Goal: Information Seeking & Learning: Learn about a topic

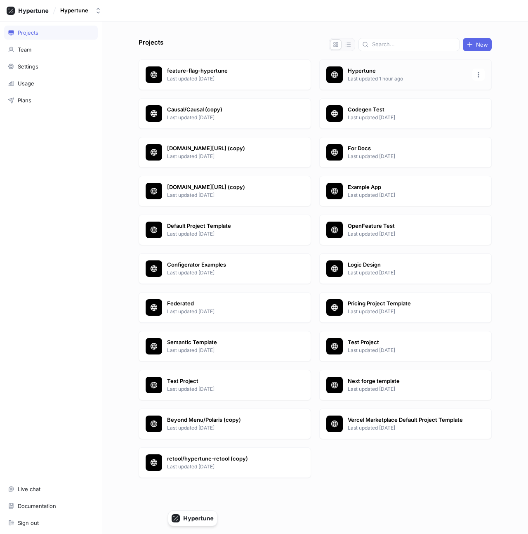
click at [375, 74] on p "Hypertune" at bounding box center [408, 71] width 120 height 8
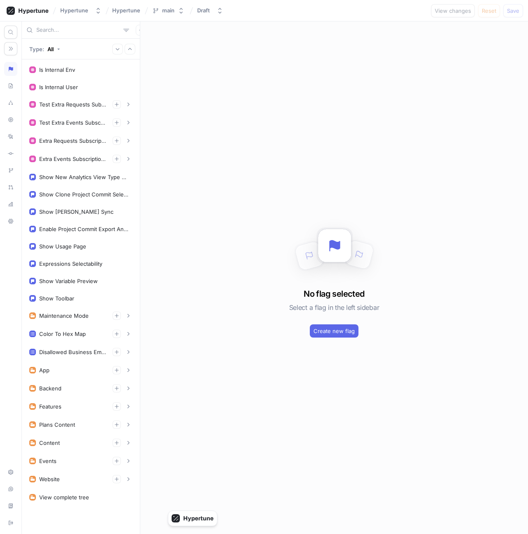
click at [70, 29] on input "text" at bounding box center [78, 30] width 84 height 8
click at [63, 438] on div "Content" at bounding box center [81, 443] width 114 height 17
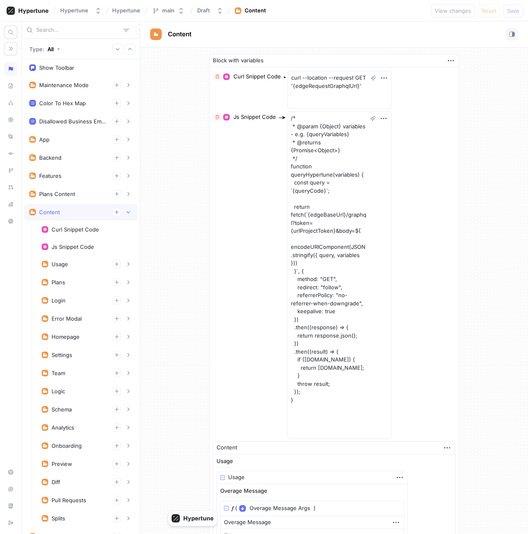
scroll to position [304, 0]
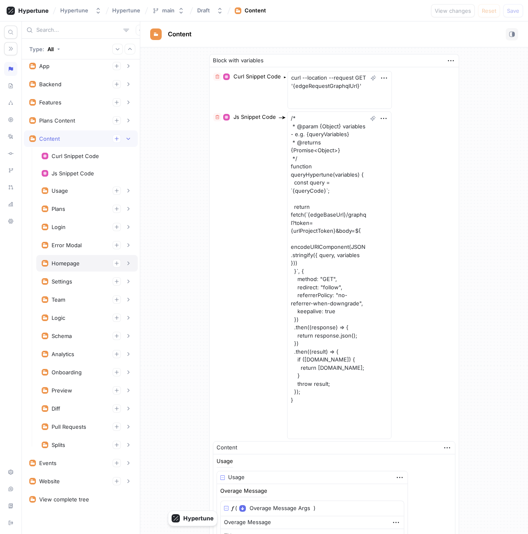
click at [72, 263] on div "Homepage" at bounding box center [66, 263] width 28 height 7
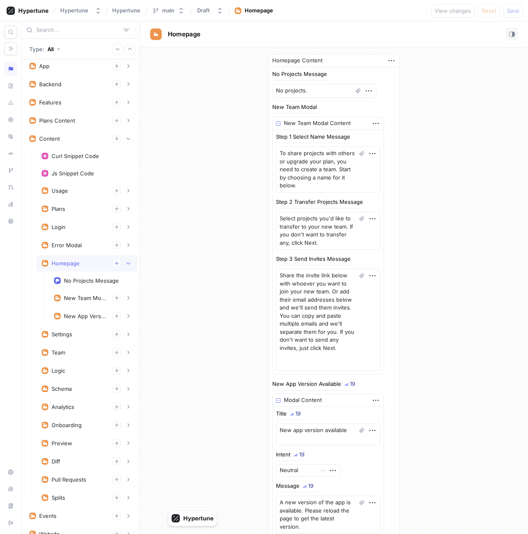
click at [72, 263] on div "Homepage" at bounding box center [66, 263] width 28 height 7
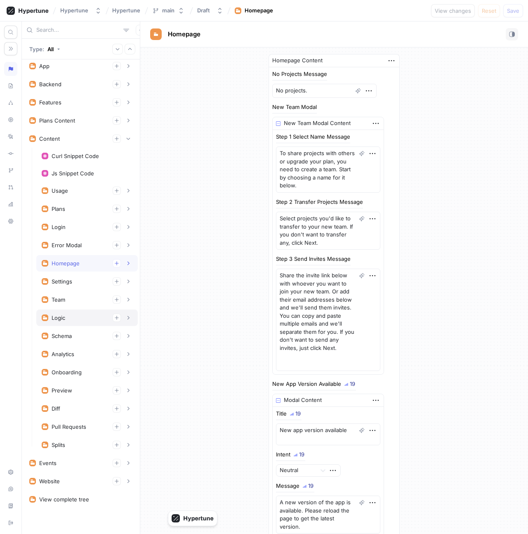
click at [71, 320] on div "Logic" at bounding box center [87, 318] width 91 height 8
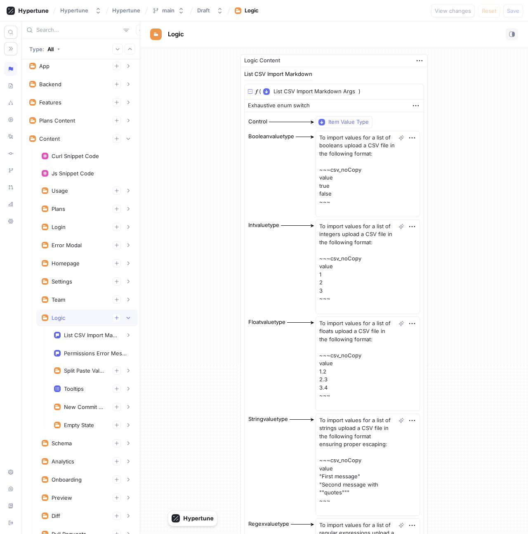
click at [71, 320] on div "Logic" at bounding box center [87, 318] width 91 height 8
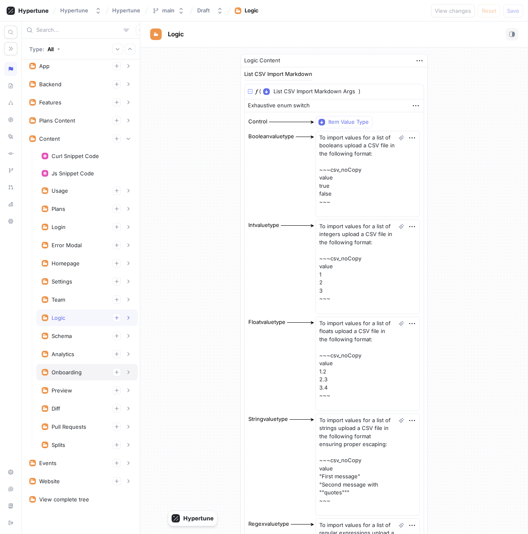
click at [72, 375] on div "Onboarding" at bounding box center [67, 372] width 30 height 7
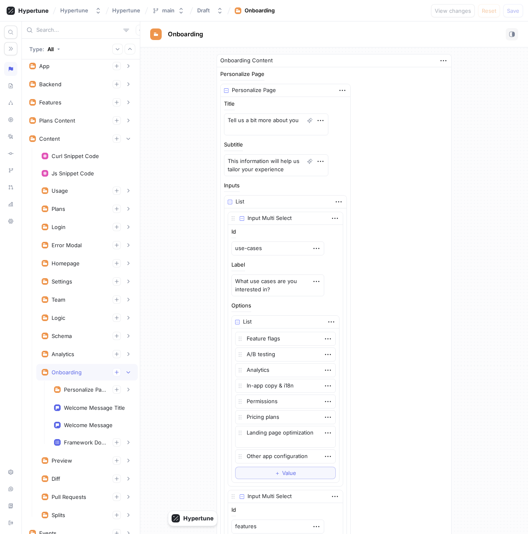
click at [72, 375] on div "Onboarding" at bounding box center [67, 372] width 30 height 7
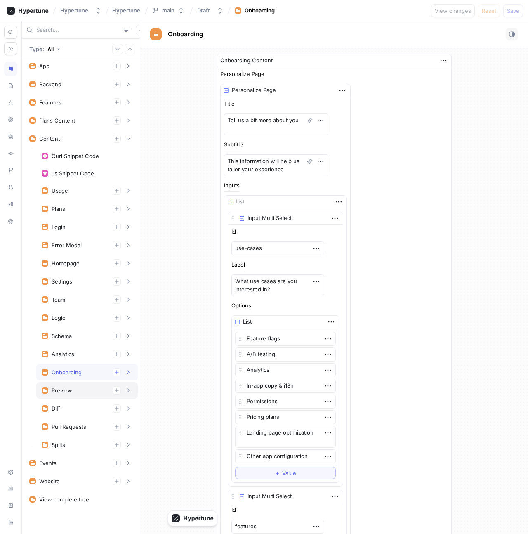
click at [68, 388] on div "Preview" at bounding box center [62, 390] width 21 height 7
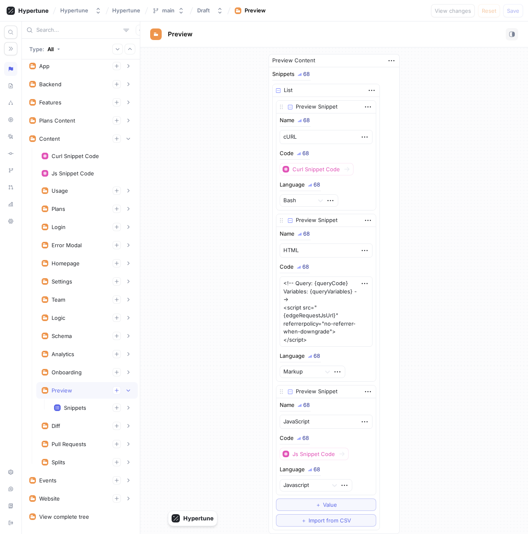
click at [68, 388] on div "Preview" at bounding box center [62, 390] width 21 height 7
click at [71, 411] on div "Diff" at bounding box center [87, 409] width 91 height 8
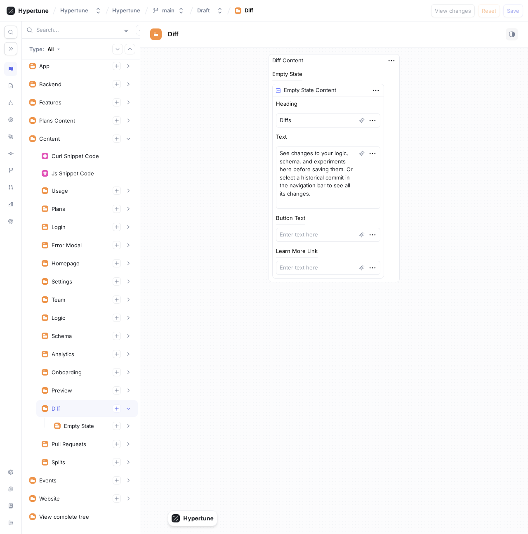
click at [71, 411] on div "Diff" at bounding box center [87, 409] width 91 height 8
click at [79, 328] on div "Schema" at bounding box center [87, 336] width 102 height 17
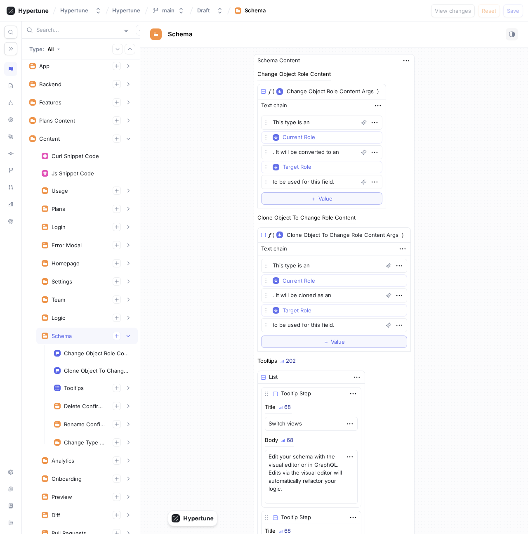
click at [79, 328] on div "Schema" at bounding box center [87, 336] width 102 height 17
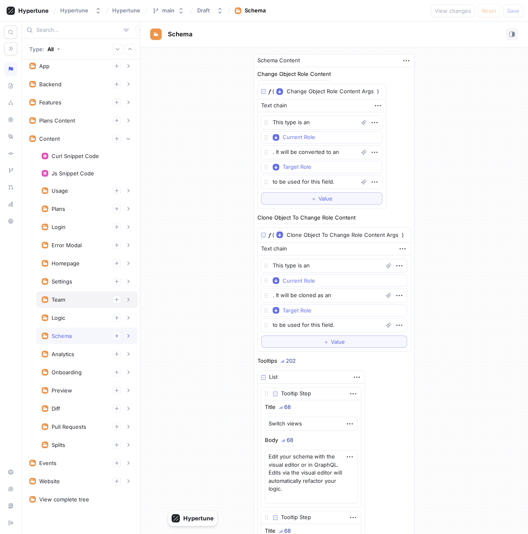
click at [80, 301] on div "Team" at bounding box center [87, 300] width 91 height 8
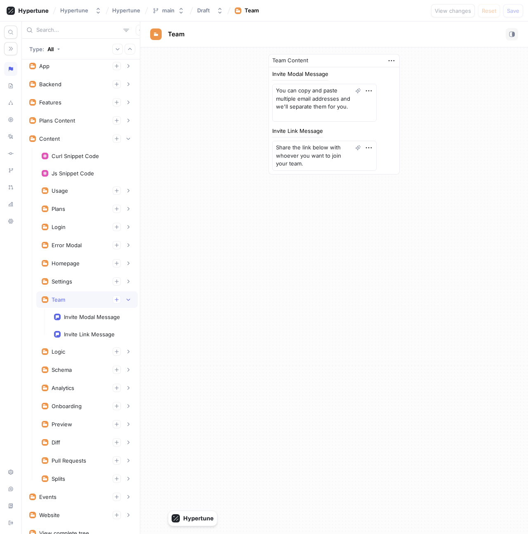
click at [80, 301] on div "Team" at bounding box center [87, 300] width 91 height 8
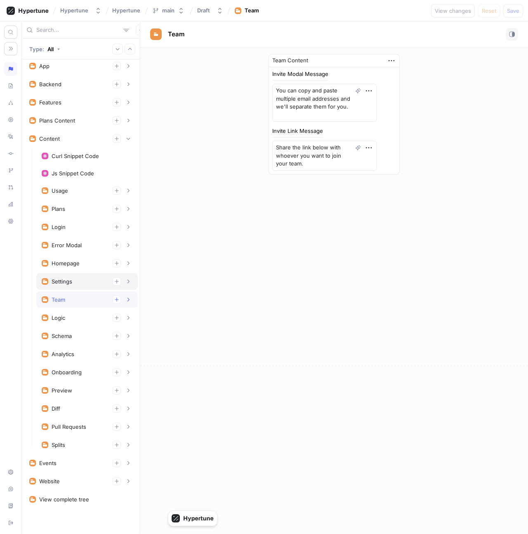
click at [80, 282] on div "Settings" at bounding box center [87, 281] width 91 height 8
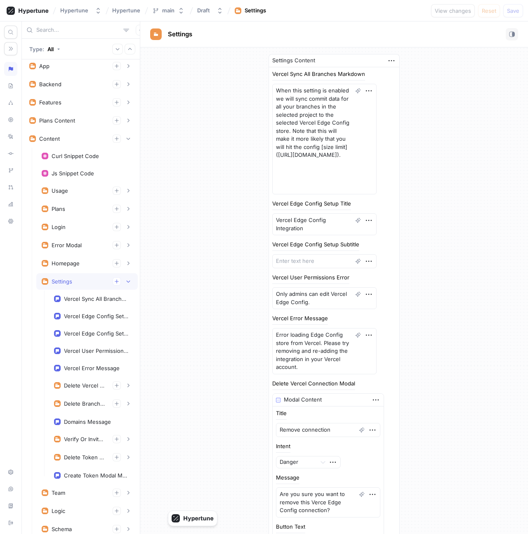
click at [80, 282] on div "Settings" at bounding box center [87, 281] width 91 height 8
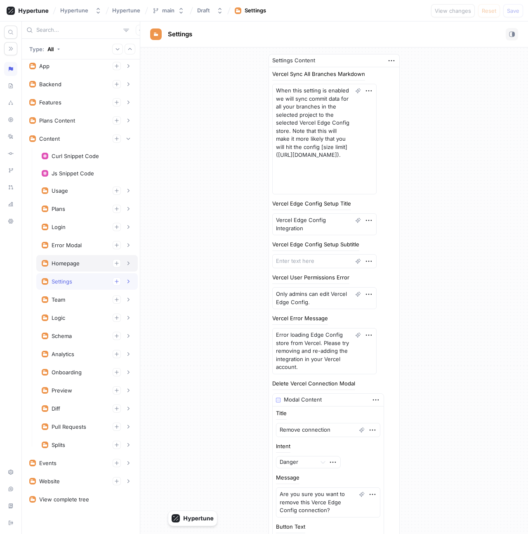
click at [77, 265] on div "Homepage" at bounding box center [66, 263] width 28 height 7
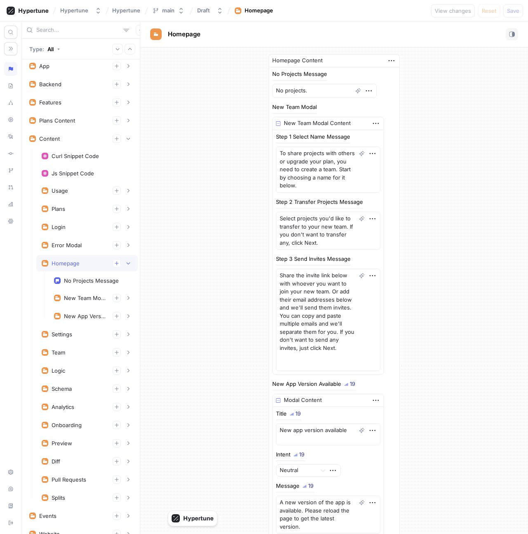
click at [77, 265] on div "Homepage" at bounding box center [66, 263] width 28 height 7
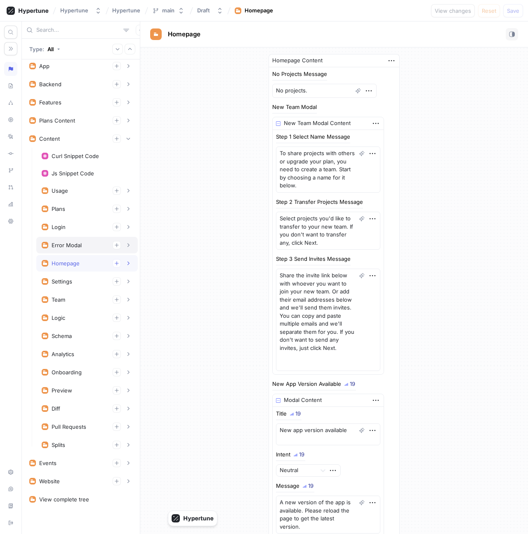
click at [73, 241] on div "Error Modal" at bounding box center [87, 245] width 91 height 8
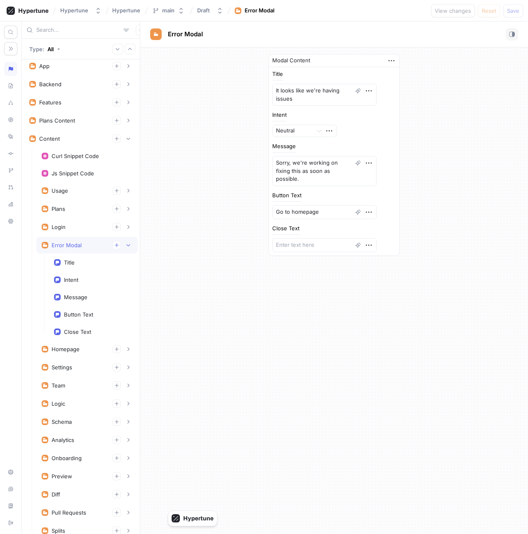
click at [73, 241] on div "Error Modal" at bounding box center [87, 245] width 91 height 8
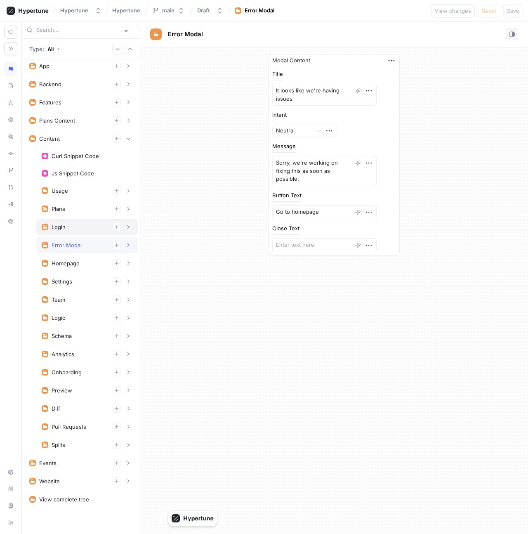
click at [71, 227] on div "Login" at bounding box center [87, 227] width 91 height 8
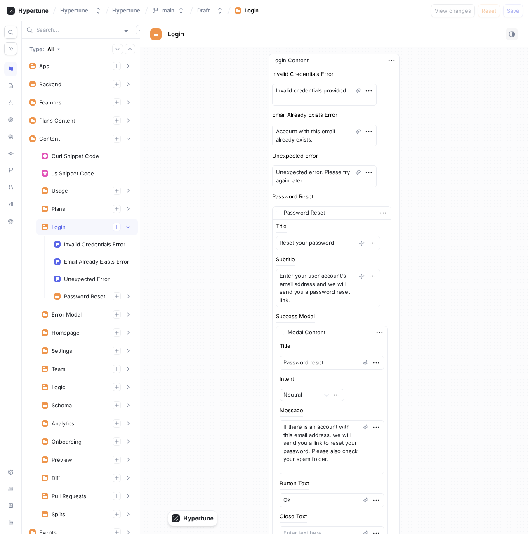
click at [71, 227] on div "Login" at bounding box center [87, 227] width 91 height 8
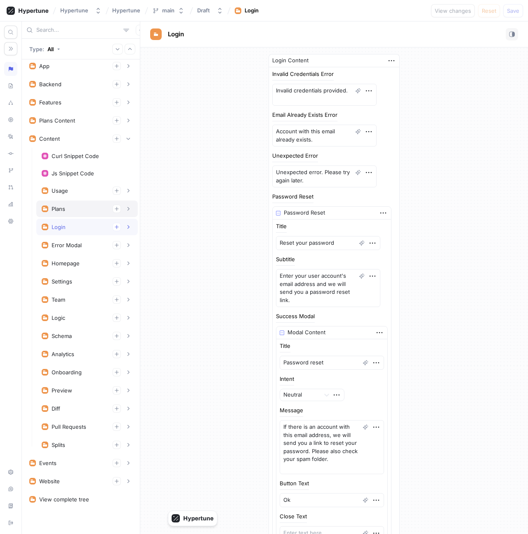
click at [69, 213] on div "Plans" at bounding box center [87, 209] width 102 height 17
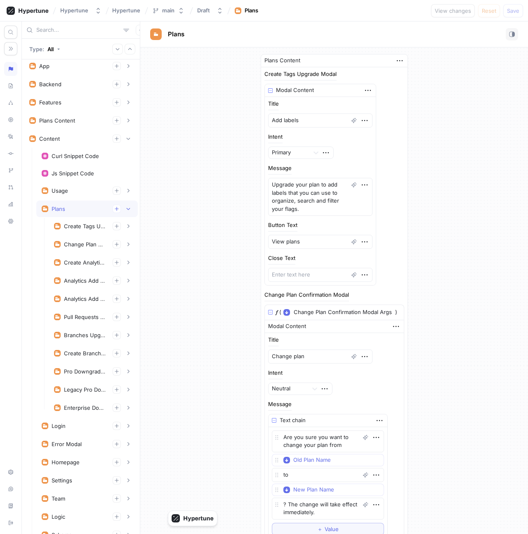
click at [69, 213] on div "Plans" at bounding box center [87, 209] width 102 height 17
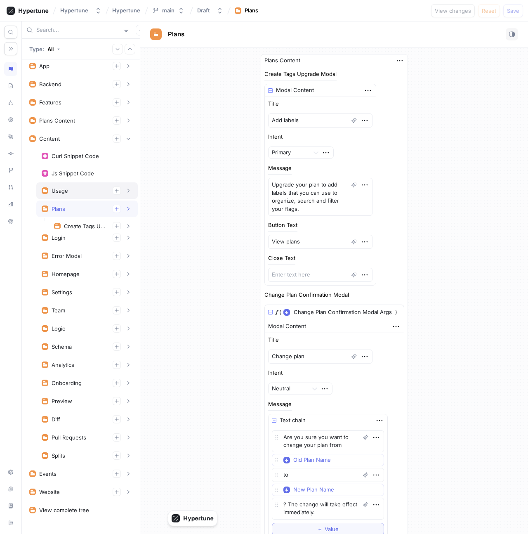
click at [65, 195] on div "Usage" at bounding box center [87, 190] width 102 height 17
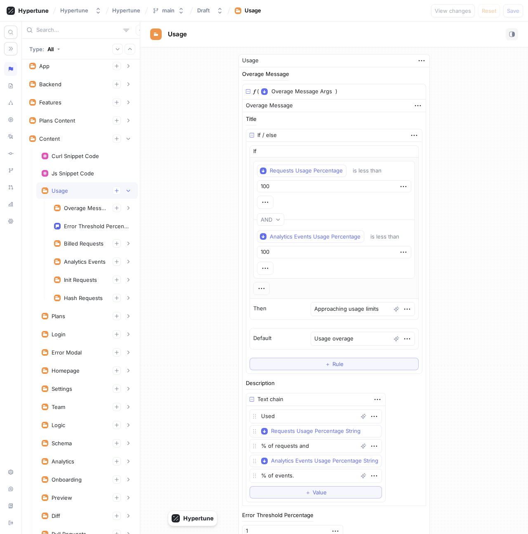
click at [65, 195] on div "Usage" at bounding box center [87, 190] width 102 height 17
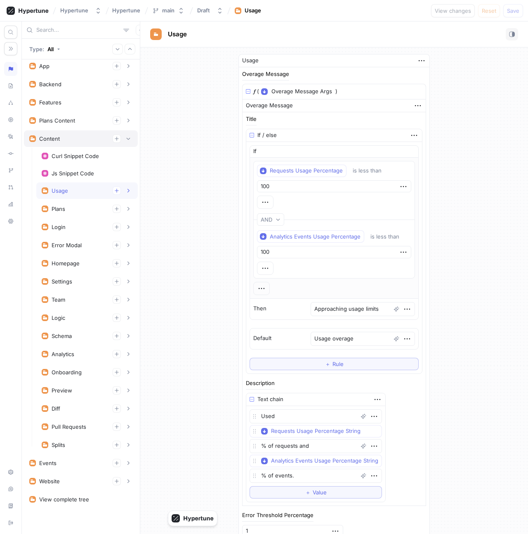
click at [74, 136] on div "Content" at bounding box center [80, 139] width 103 height 8
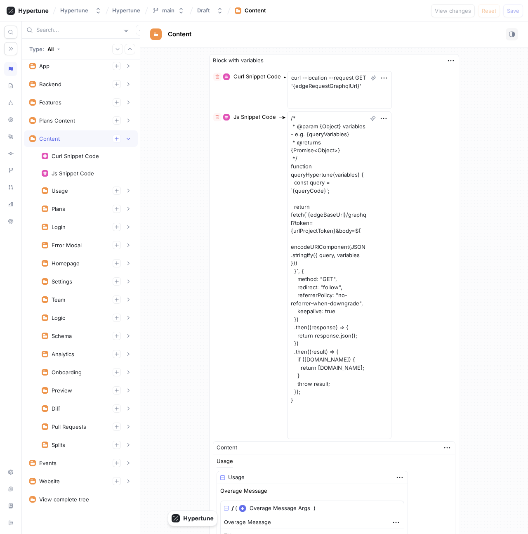
click at [77, 143] on div "Content" at bounding box center [80, 139] width 103 height 8
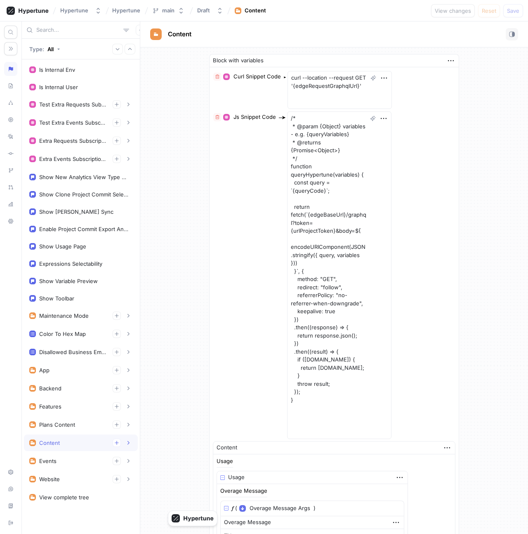
click at [68, 29] on input "text" at bounding box center [78, 30] width 84 height 8
click at [67, 390] on div "Backend" at bounding box center [80, 388] width 103 height 8
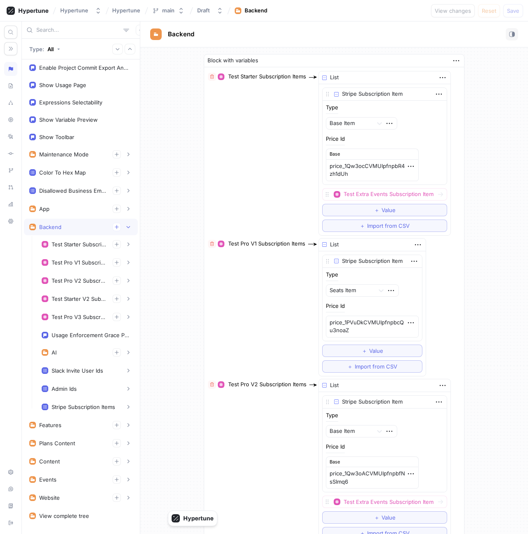
scroll to position [163, 0]
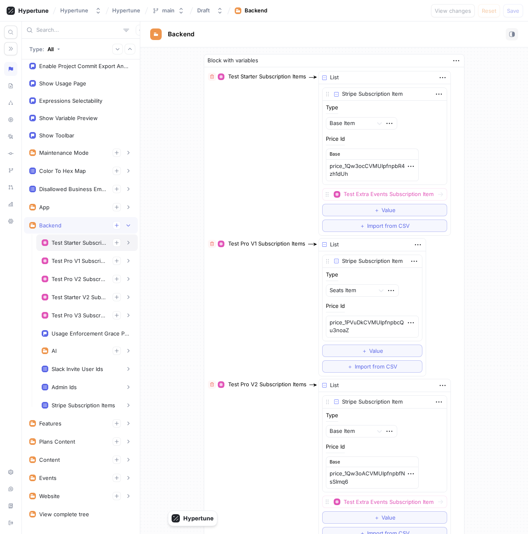
click at [72, 240] on div "Test Starter Subscription Items" at bounding box center [79, 242] width 54 height 7
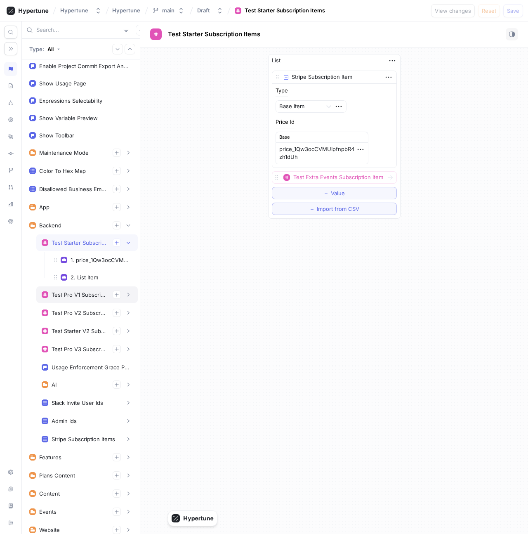
scroll to position [212, 0]
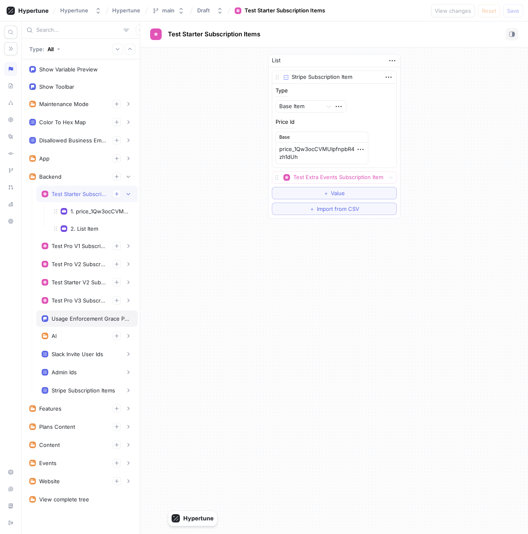
click at [71, 324] on div "Usage Enforcement Grace Period Ms" at bounding box center [87, 318] width 102 height 17
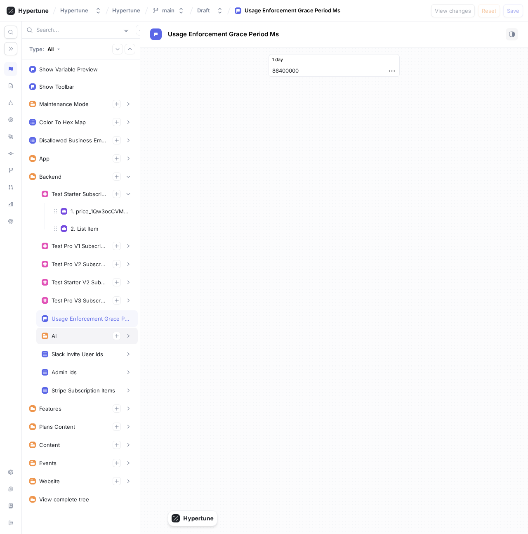
click at [74, 335] on div "AI" at bounding box center [87, 336] width 91 height 8
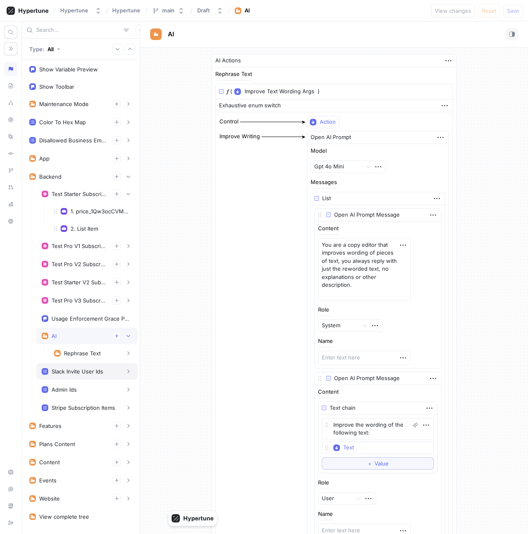
click at [82, 366] on div "Slack Invite User Ids" at bounding box center [87, 371] width 102 height 17
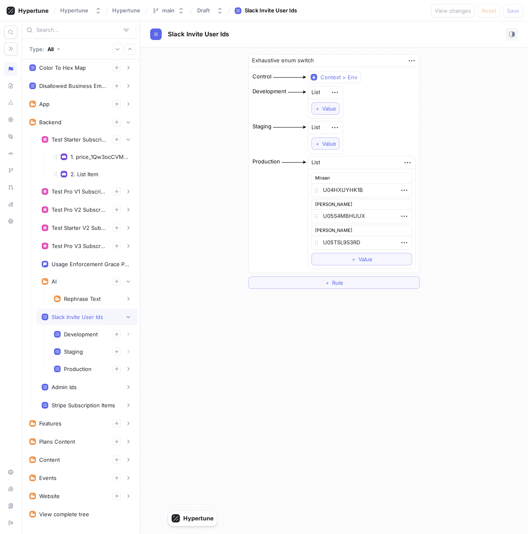
scroll to position [268, 0]
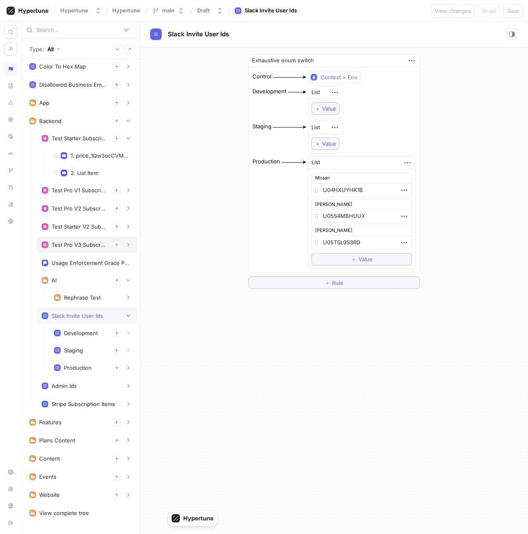
click at [79, 240] on div "Test Pro V3 Subscription Items" at bounding box center [87, 245] width 102 height 17
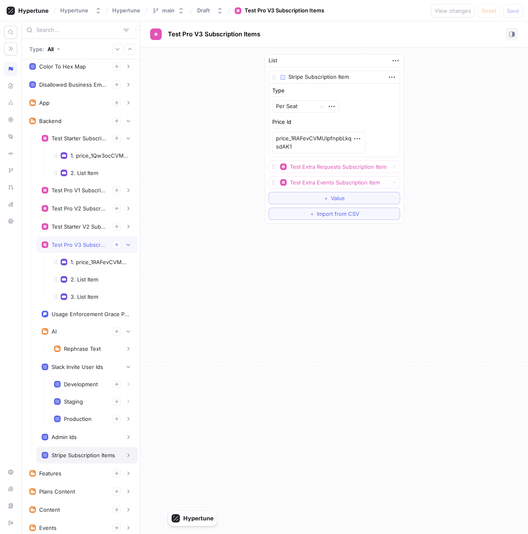
click at [90, 454] on div "Stripe Subscription Items" at bounding box center [84, 455] width 64 height 7
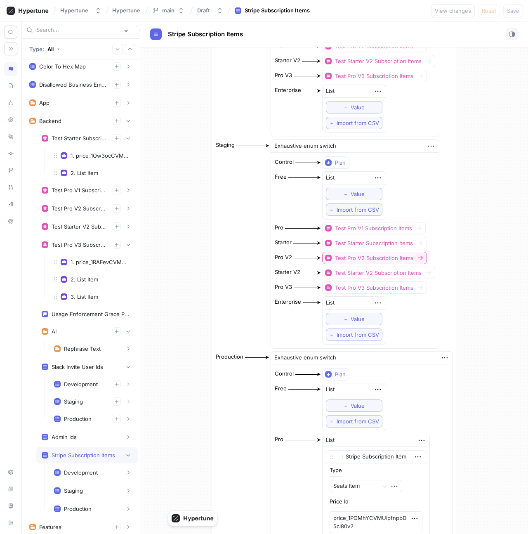
scroll to position [194, 0]
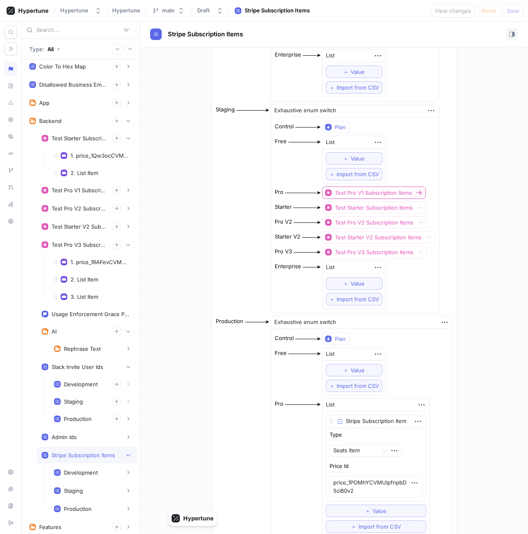
click at [422, 191] on icon at bounding box center [419, 192] width 7 height 7
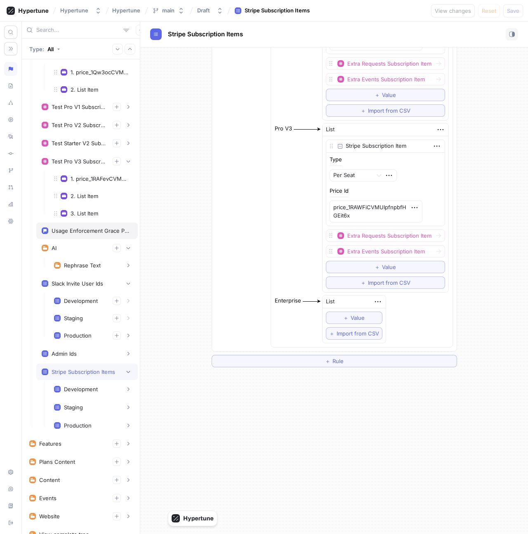
scroll to position [386, 0]
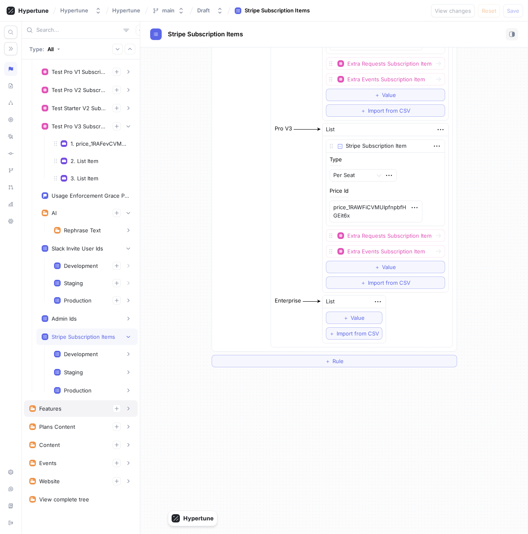
click at [80, 408] on div "Features" at bounding box center [80, 409] width 103 height 8
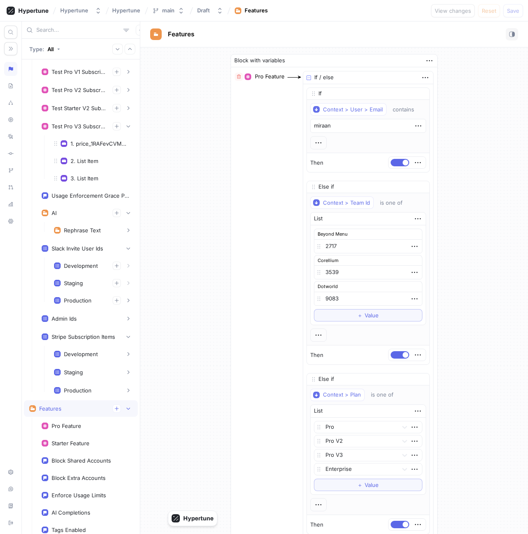
click at [80, 408] on div "Features" at bounding box center [80, 409] width 103 height 8
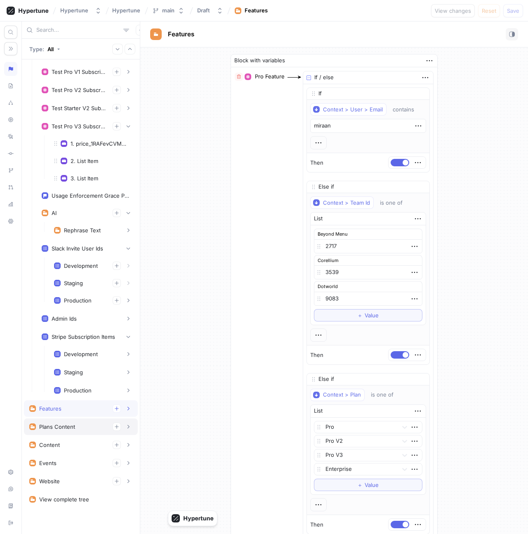
click at [81, 424] on div "Plans Content" at bounding box center [80, 427] width 103 height 8
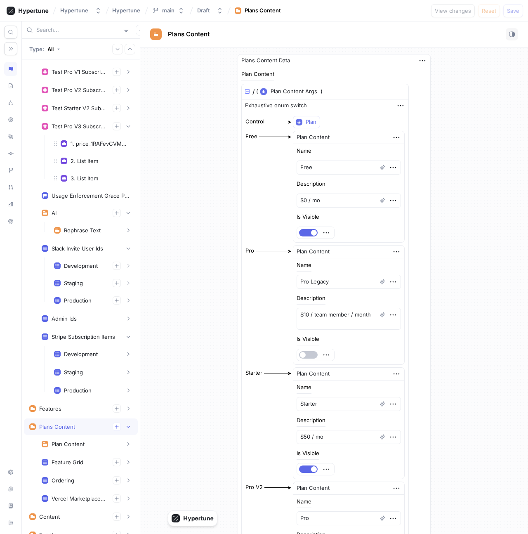
scroll to position [458, 0]
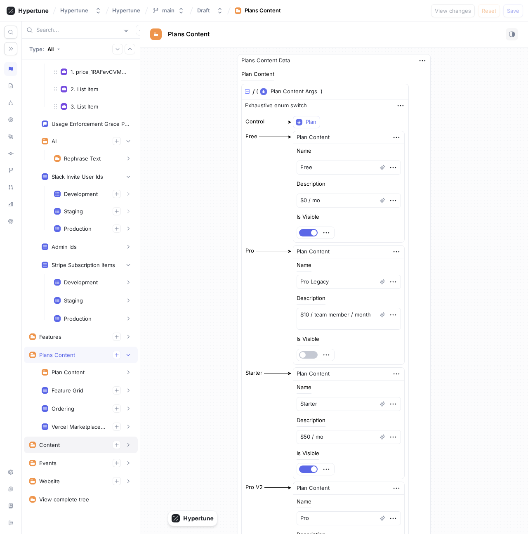
click at [66, 447] on div "Content" at bounding box center [80, 445] width 103 height 8
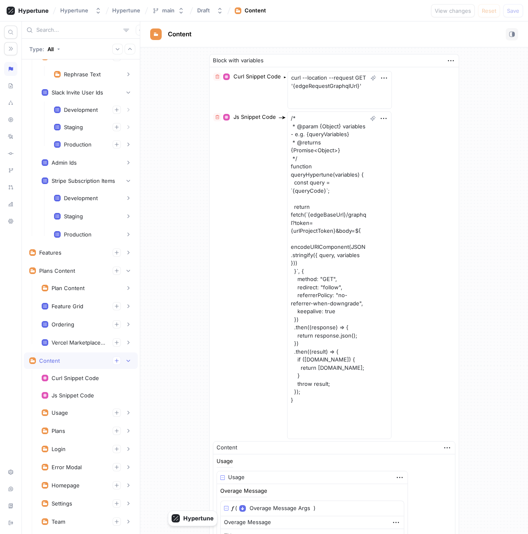
scroll to position [637, 0]
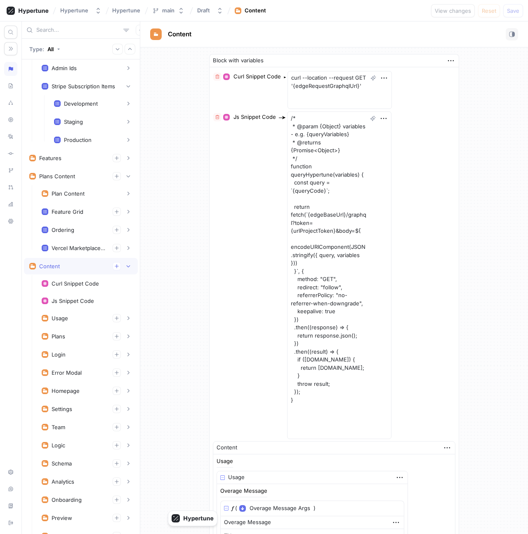
click at [73, 264] on div "Content" at bounding box center [80, 266] width 103 height 8
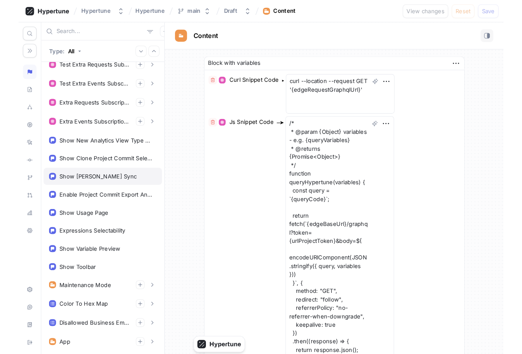
scroll to position [45, 0]
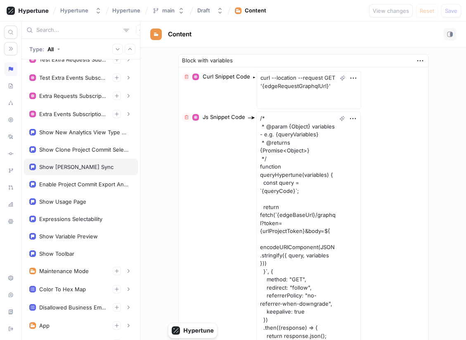
click at [78, 168] on div "Show Vercel Branch Sync" at bounding box center [76, 166] width 74 height 7
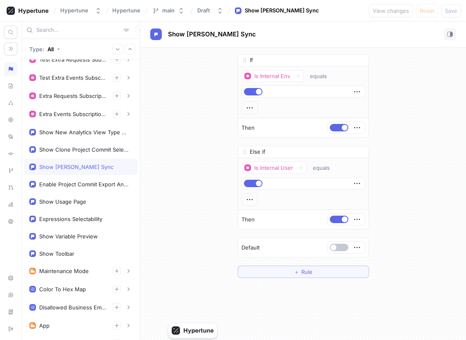
click at [222, 99] on div "If Is Internal Env equals Then Else if Is Internal User equals Then To pick up …" at bounding box center [303, 165] width 326 height 237
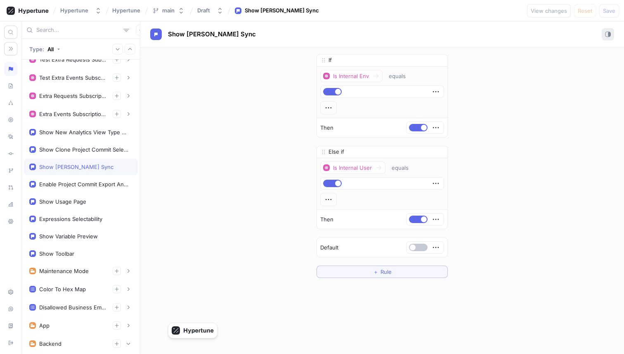
click at [528, 32] on rect "button" at bounding box center [608, 34] width 5 height 5
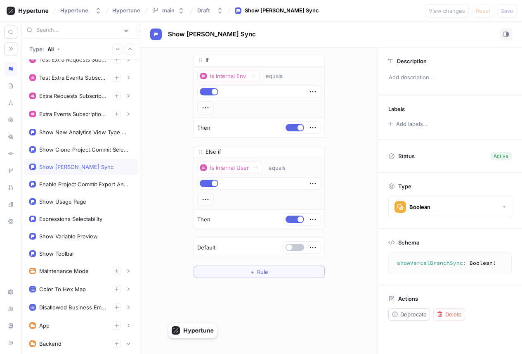
click at [156, 112] on div "If Is Internal Env equals Then Else if Is Internal User equals Then To pick up …" at bounding box center [258, 165] width 237 height 237
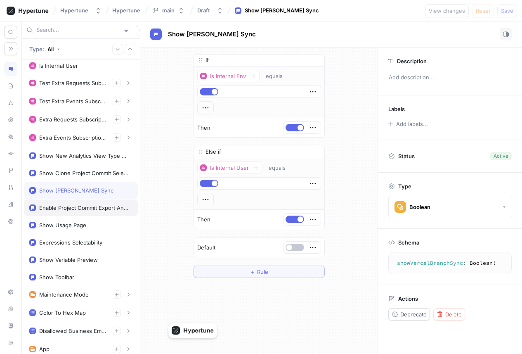
scroll to position [23, 0]
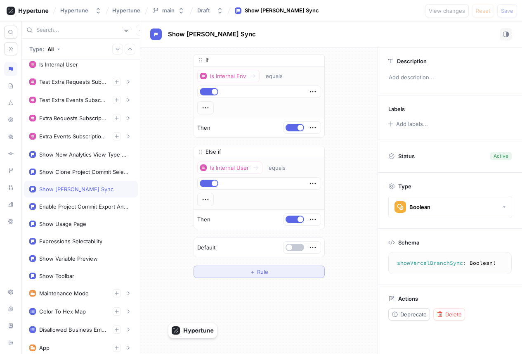
click at [247, 270] on button "＋ Rule" at bounding box center [259, 271] width 131 height 12
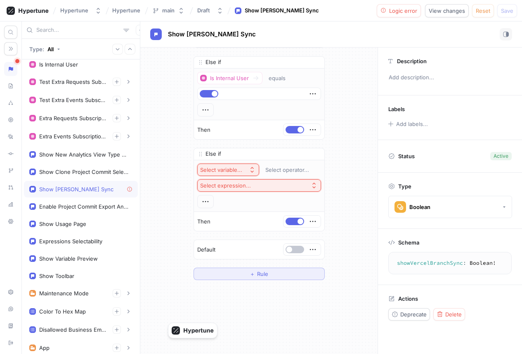
scroll to position [128, 0]
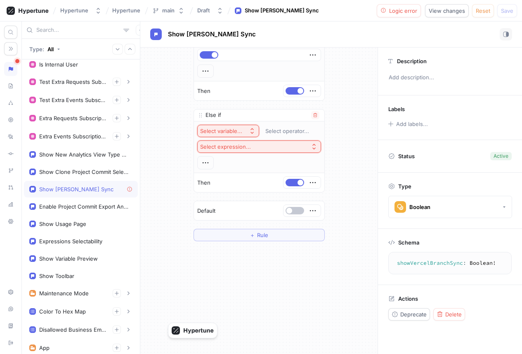
click at [231, 131] on div "Select variable..." at bounding box center [221, 131] width 42 height 7
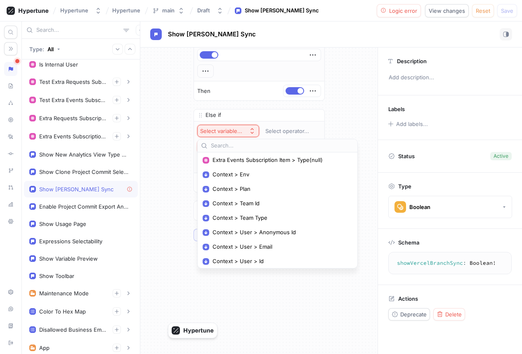
scroll to position [185, 0]
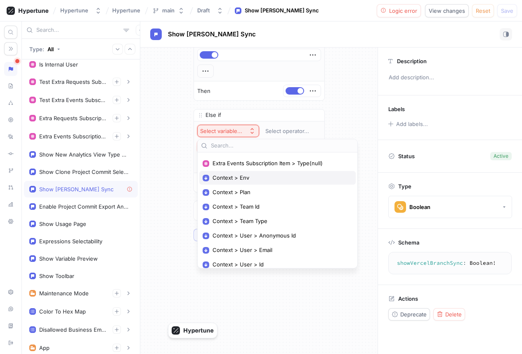
click at [253, 178] on span "Context > Env" at bounding box center [281, 177] width 136 height 7
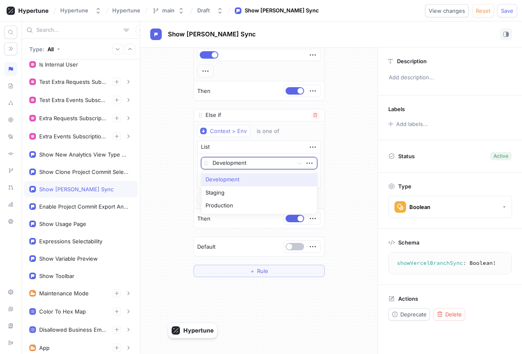
click at [246, 164] on div at bounding box center [251, 164] width 77 height 10
click at [256, 151] on div "List" at bounding box center [259, 147] width 123 height 13
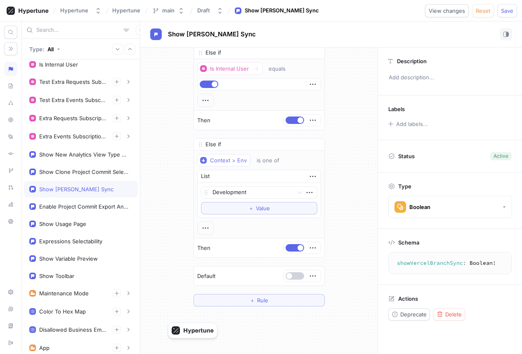
scroll to position [88, 0]
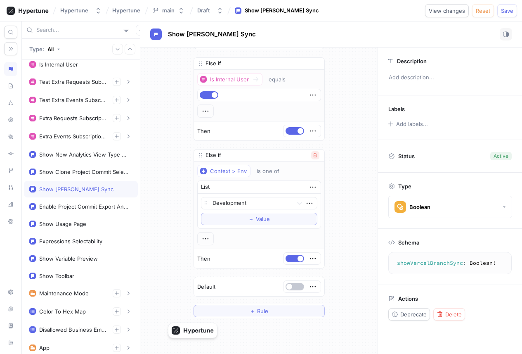
click at [315, 156] on icon "button" at bounding box center [315, 155] width 5 height 5
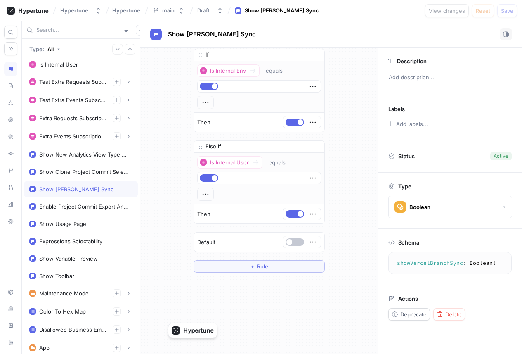
scroll to position [0, 0]
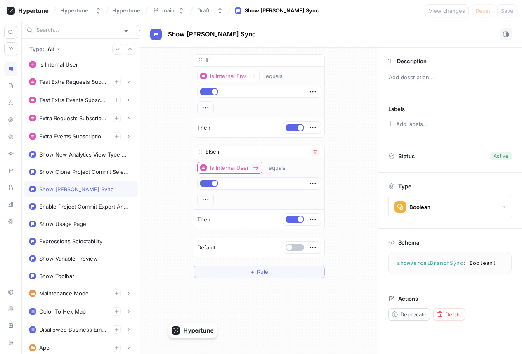
click at [256, 168] on icon at bounding box center [256, 167] width 7 height 7
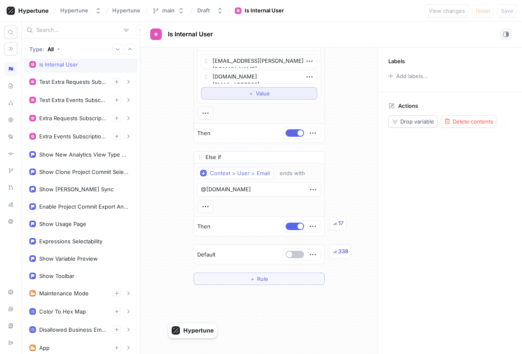
scroll to position [52, 0]
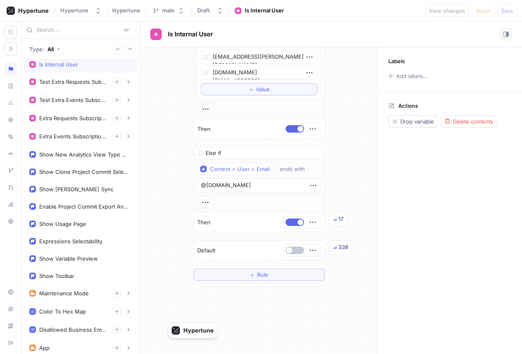
type textarea "x"
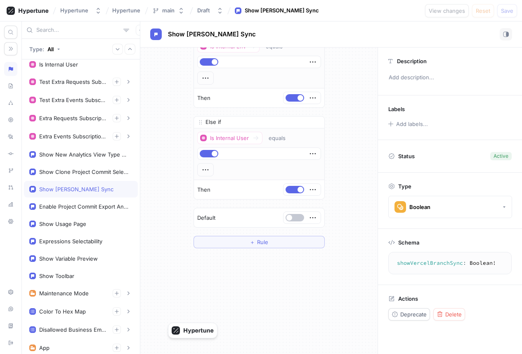
scroll to position [37, 0]
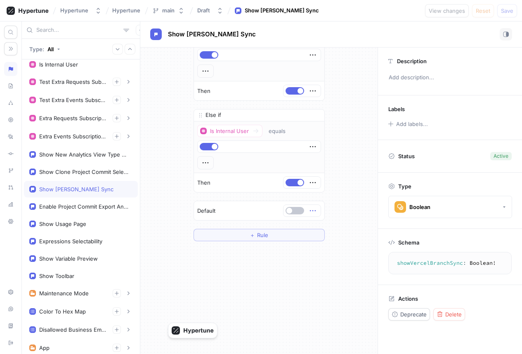
click at [311, 213] on icon "button" at bounding box center [312, 210] width 9 height 9
click at [317, 224] on img at bounding box center [315, 225] width 5 height 5
click at [296, 214] on button "Select expression..." at bounding box center [286, 210] width 71 height 12
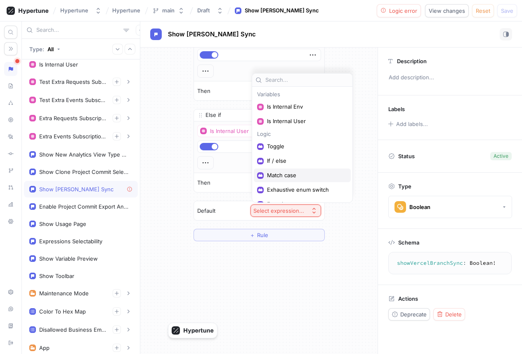
scroll to position [10, 0]
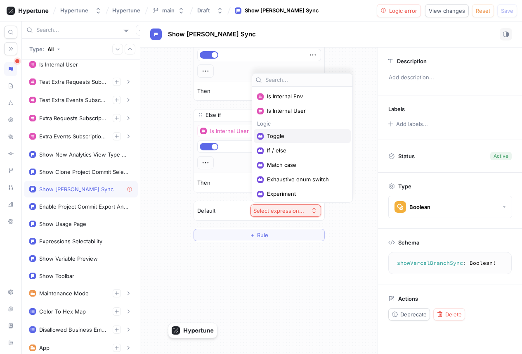
click at [284, 139] on span "Toggle" at bounding box center [305, 136] width 76 height 7
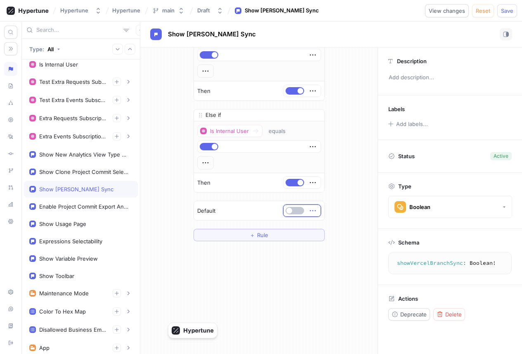
click at [311, 206] on icon "button" at bounding box center [312, 210] width 9 height 9
click at [316, 219] on div "Delete" at bounding box center [345, 226] width 70 height 14
click at [304, 206] on button "Select expression..." at bounding box center [286, 210] width 71 height 12
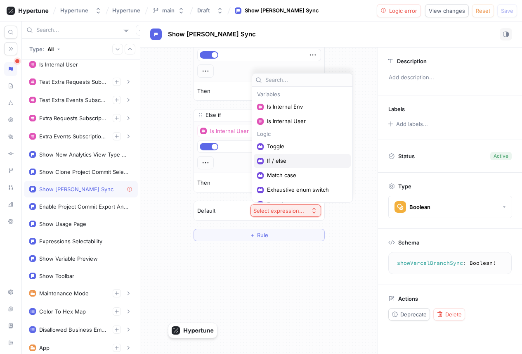
click at [296, 157] on span "If / else" at bounding box center [305, 160] width 76 height 7
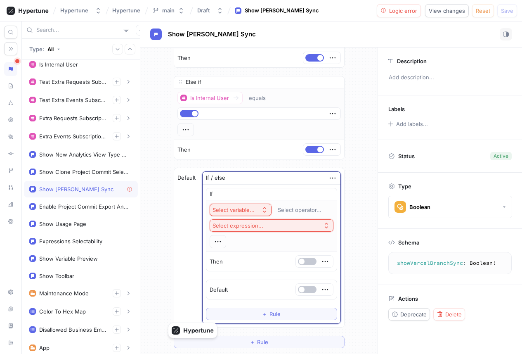
scroll to position [71, 0]
click at [330, 179] on icon "button" at bounding box center [332, 176] width 9 height 9
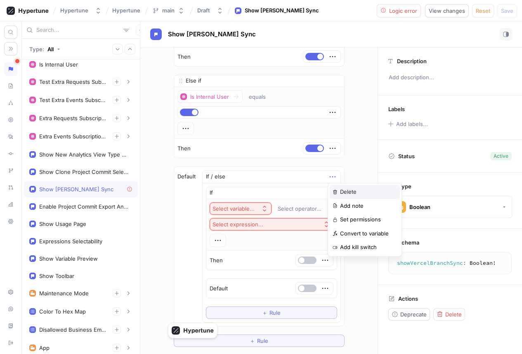
click at [337, 191] on img at bounding box center [335, 191] width 5 height 5
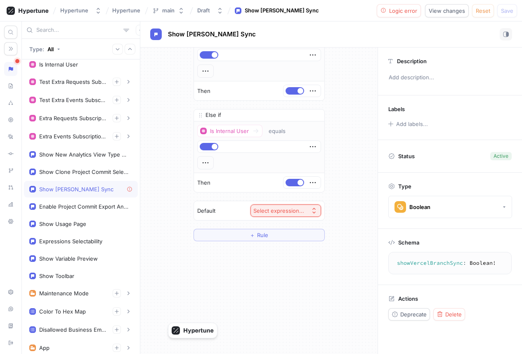
click at [295, 206] on button "Select expression..." at bounding box center [286, 210] width 71 height 12
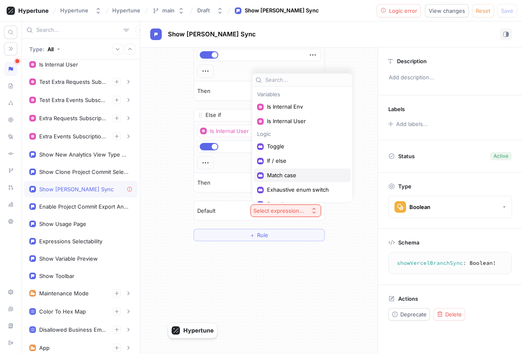
scroll to position [10, 0]
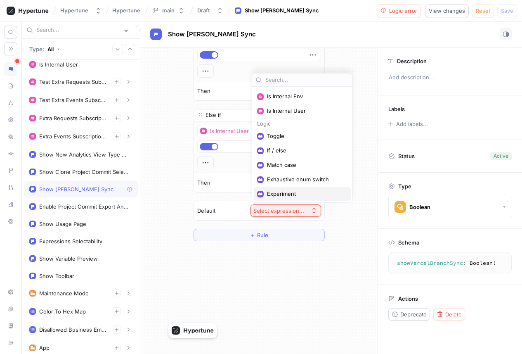
click at [293, 193] on span "Experiment" at bounding box center [305, 193] width 76 height 7
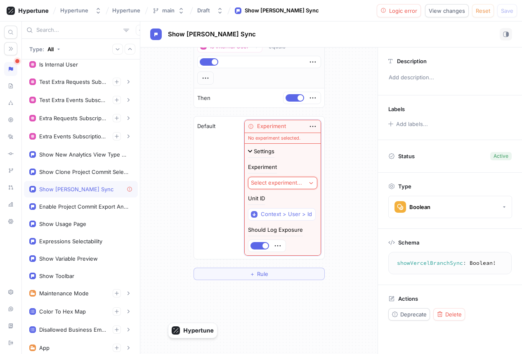
scroll to position [130, 0]
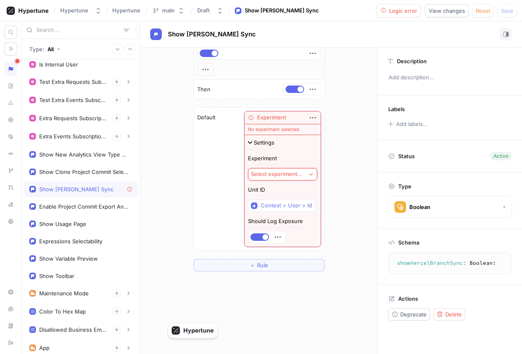
click at [279, 175] on div "Select experiment..." at bounding box center [276, 173] width 51 height 7
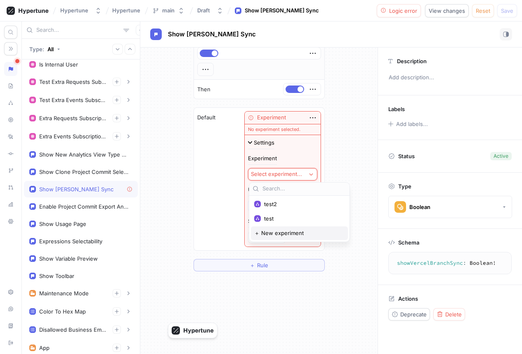
click at [276, 231] on span "＋ New experiment" at bounding box center [279, 233] width 50 height 7
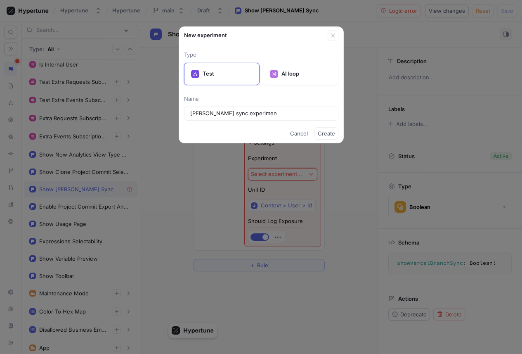
type input "Vercel branch sync experiment"
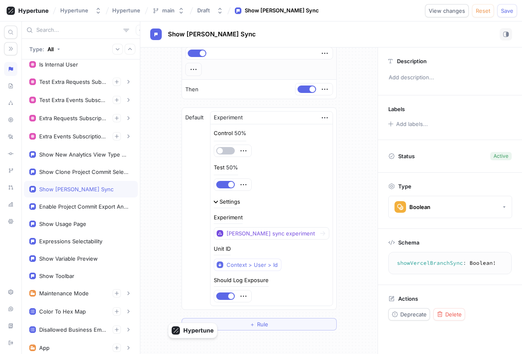
click at [237, 202] on div "Settings" at bounding box center [230, 201] width 21 height 5
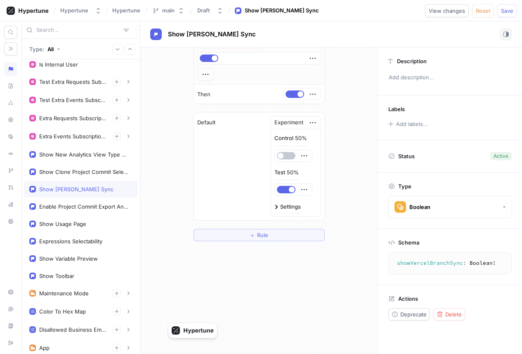
click at [282, 207] on div "Settings" at bounding box center [290, 206] width 21 height 5
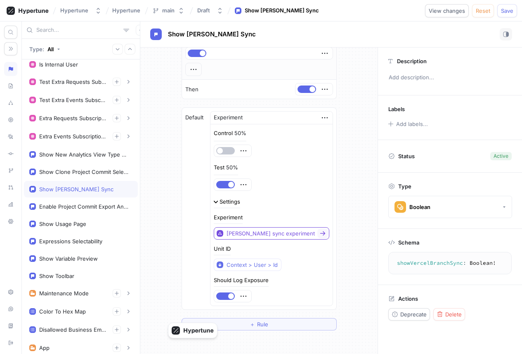
click at [320, 232] on icon at bounding box center [323, 233] width 7 height 7
click at [236, 202] on div "Settings" at bounding box center [230, 201] width 21 height 5
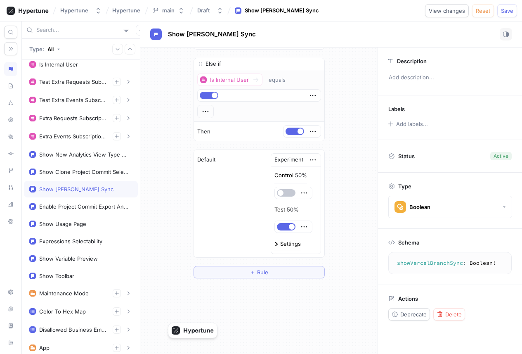
scroll to position [78, 0]
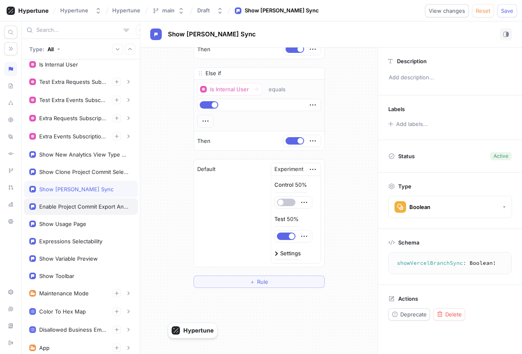
click at [95, 204] on div "Enable Project Commit Export And Deletion" at bounding box center [84, 206] width 90 height 7
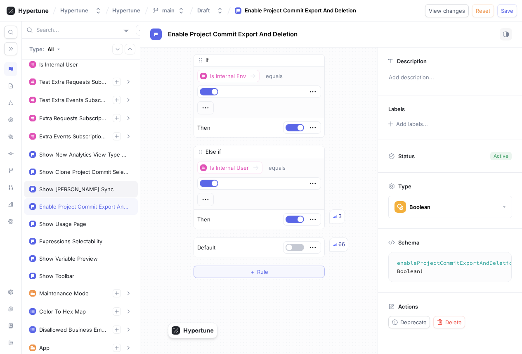
click at [88, 190] on div "Show Vercel Branch Sync" at bounding box center [76, 189] width 74 height 7
type textarea "showVercelBranchSync: Boolean!"
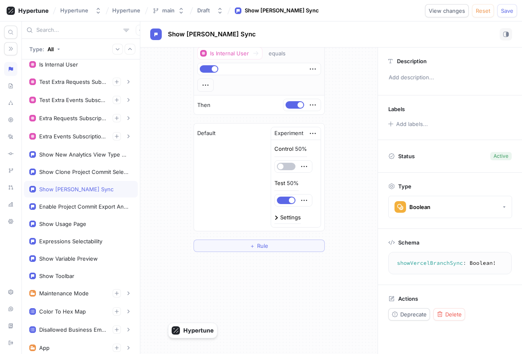
scroll to position [111, 0]
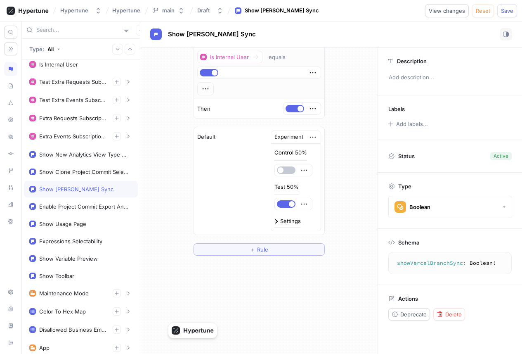
click at [283, 220] on div "Settings" at bounding box center [290, 220] width 21 height 5
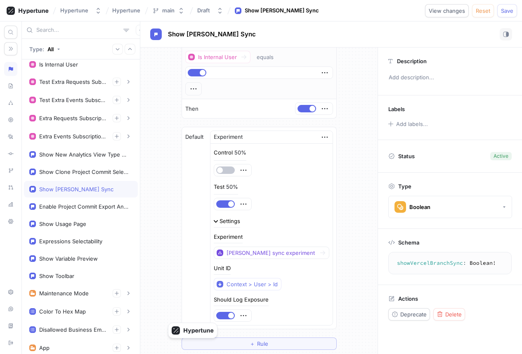
click at [239, 219] on div "Settings" at bounding box center [230, 220] width 21 height 5
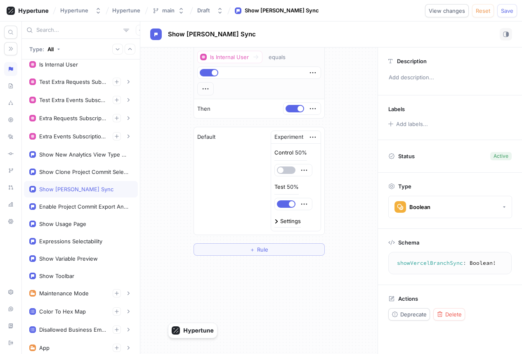
click at [289, 218] on div "Settings" at bounding box center [290, 220] width 21 height 5
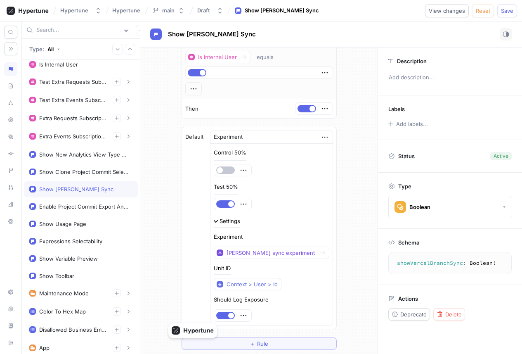
scroll to position [131, 0]
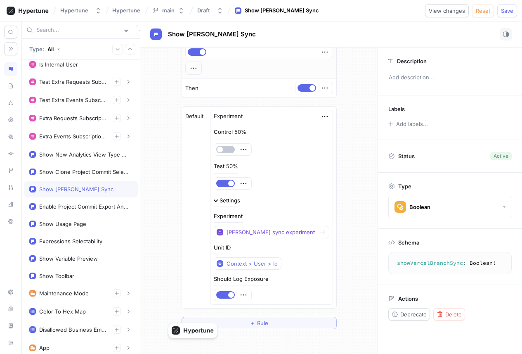
click at [240, 199] on div "Settings" at bounding box center [230, 200] width 21 height 5
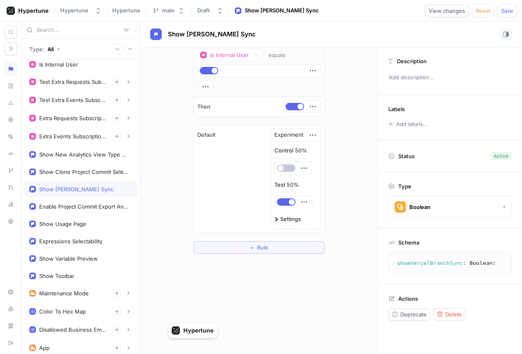
scroll to position [112, 0]
click at [212, 11] on div "Draft" at bounding box center [205, 10] width 16 height 7
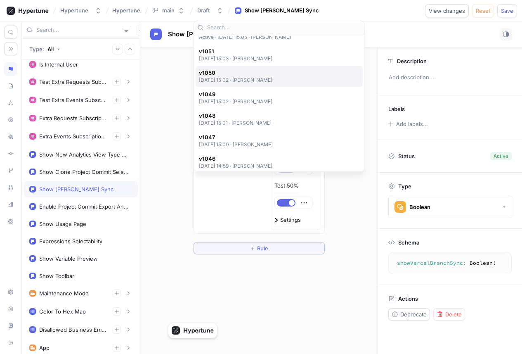
scroll to position [0, 0]
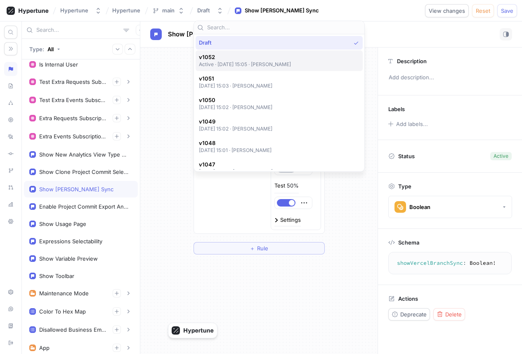
click at [265, 65] on p "Active ‧ 2025-10-02 at 15:05 ‧ Miraan Tabrez" at bounding box center [245, 64] width 92 height 7
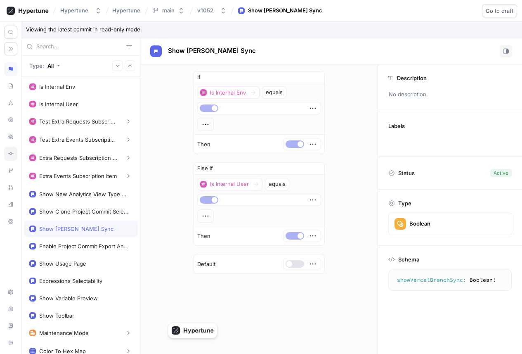
click at [10, 156] on icon at bounding box center [11, 153] width 6 height 7
click at [208, 12] on div "v1052" at bounding box center [205, 10] width 16 height 7
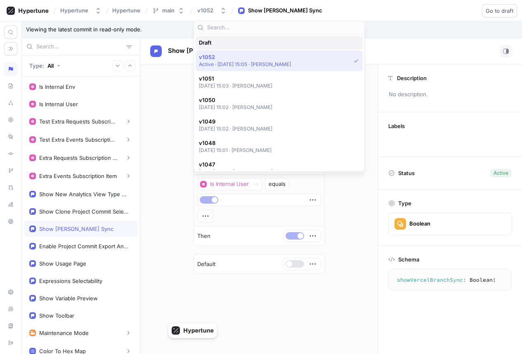
click at [226, 48] on div "Draft" at bounding box center [279, 43] width 167 height 14
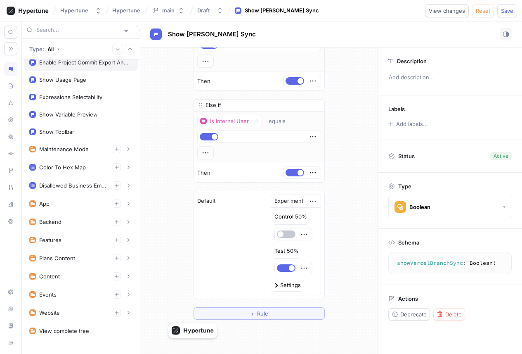
scroll to position [171, 0]
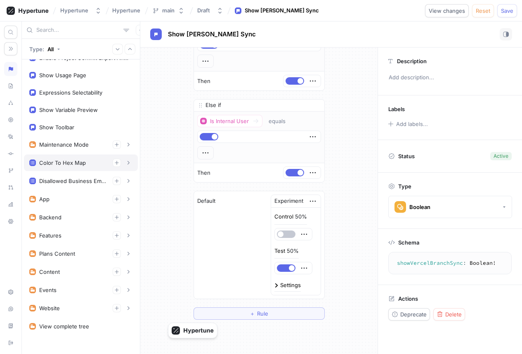
click at [78, 167] on div "Color To Hex Map" at bounding box center [81, 162] width 114 height 17
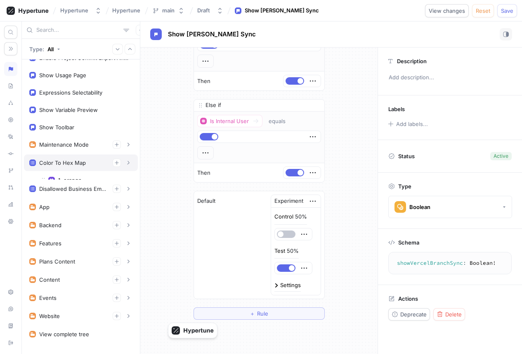
type textarea "x"
type textarea "colorToHexMap: [Color!]!"
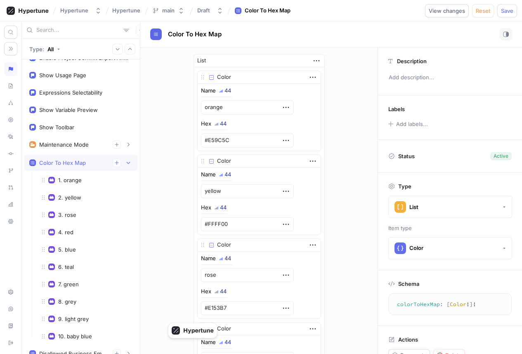
type textarea "x"
click at [426, 124] on div "Add labels..." at bounding box center [412, 123] width 32 height 5
type input "fkdj"
type textarea "x"
type input "fkdjklfsd"
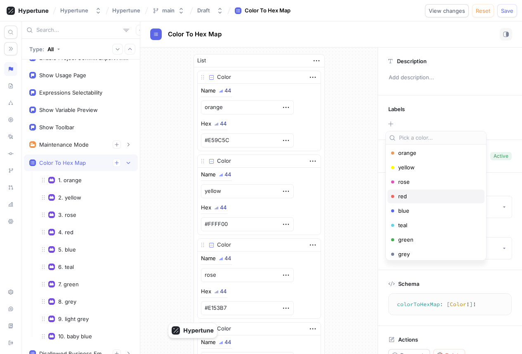
scroll to position [21, 0]
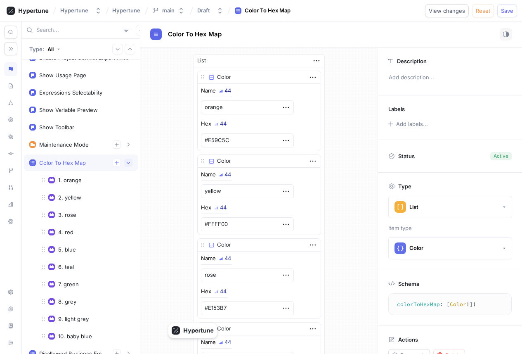
click at [125, 163] on button "button" at bounding box center [128, 163] width 8 height 8
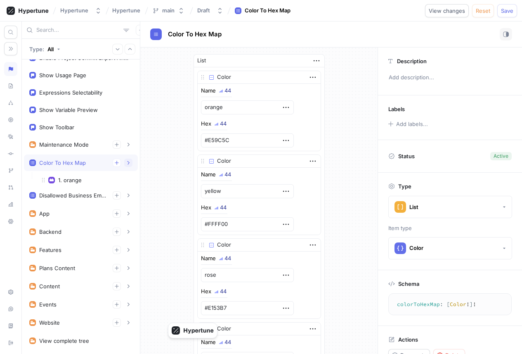
scroll to position [178, 0]
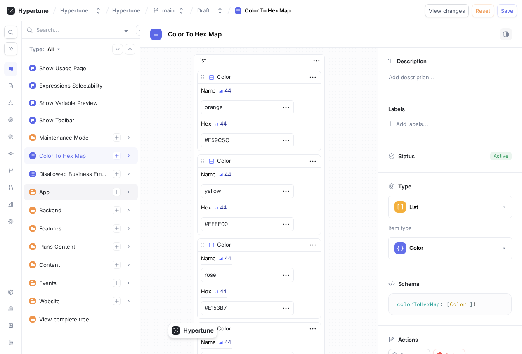
click at [83, 192] on div "App" at bounding box center [80, 192] width 103 height 8
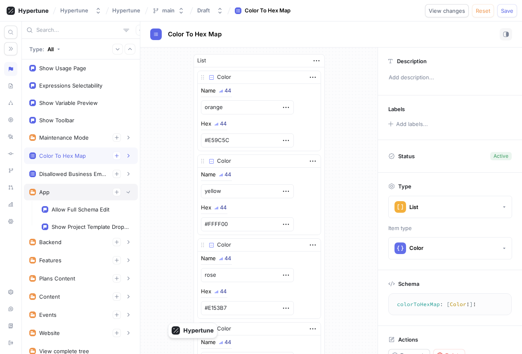
type textarea "x"
type textarea "app: App!"
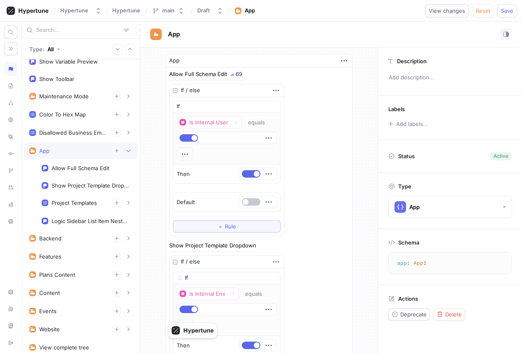
scroll to position [248, 0]
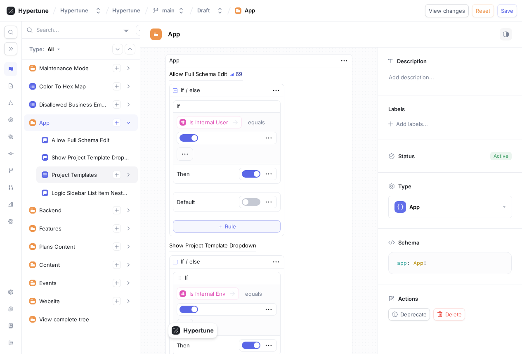
click at [88, 178] on div "Project Templates" at bounding box center [87, 174] width 91 height 8
type textarea "x"
type textarea "projectTemplates: [ProjectTemplates!]!"
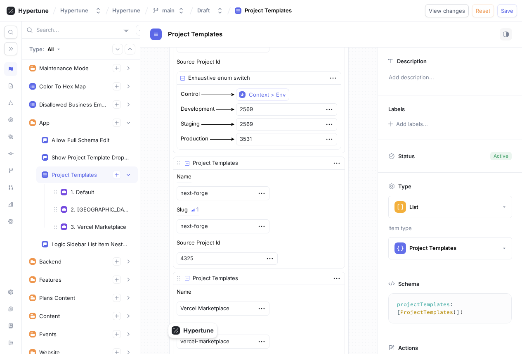
scroll to position [190, 0]
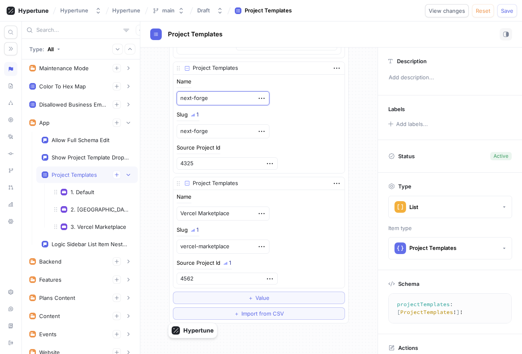
click at [223, 99] on textarea "next-forge" at bounding box center [223, 98] width 93 height 14
click at [218, 212] on textarea "Vercel Marketplace" at bounding box center [223, 213] width 93 height 14
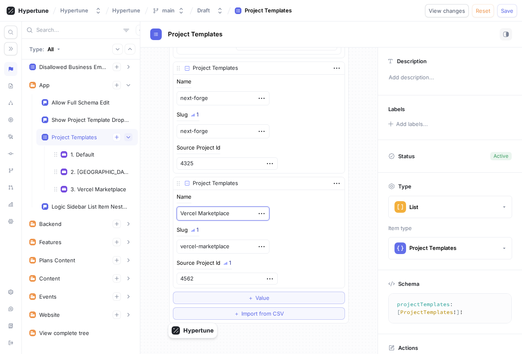
click at [128, 137] on icon "button" at bounding box center [129, 137] width 4 height 2
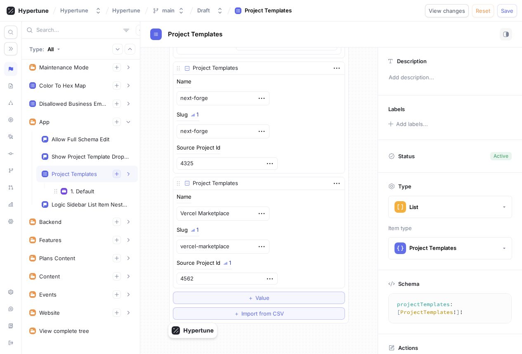
scroll to position [248, 0]
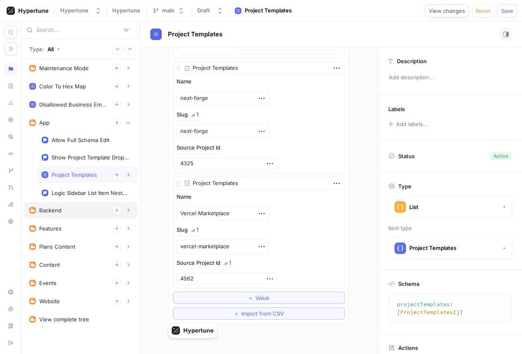
click at [67, 210] on div "Backend" at bounding box center [80, 210] width 103 height 8
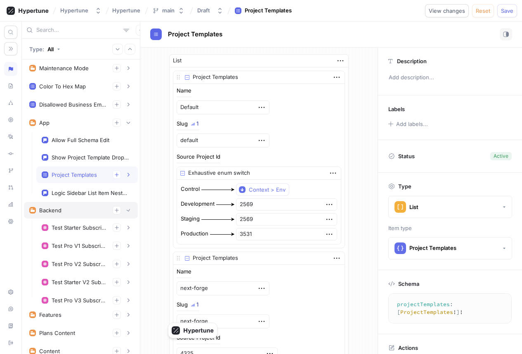
type textarea "x"
type textarea "backend: Backend!"
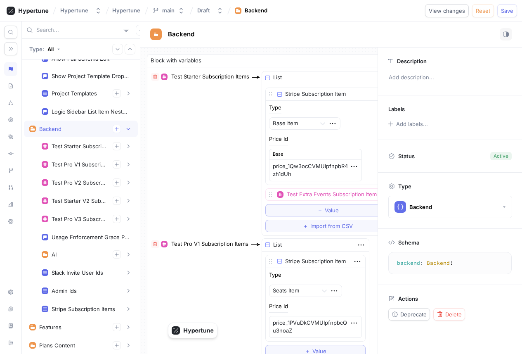
scroll to position [343, 0]
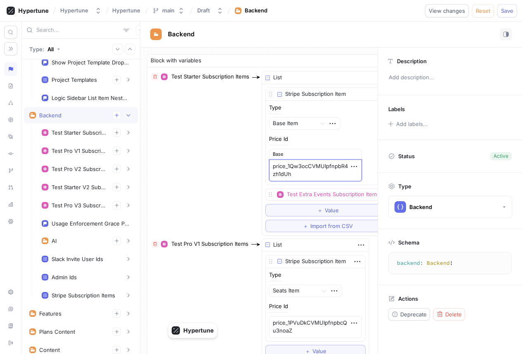
click at [317, 173] on textarea "price_1Qw3ocCVMUIpfnpbR4zh1dUh" at bounding box center [315, 170] width 93 height 22
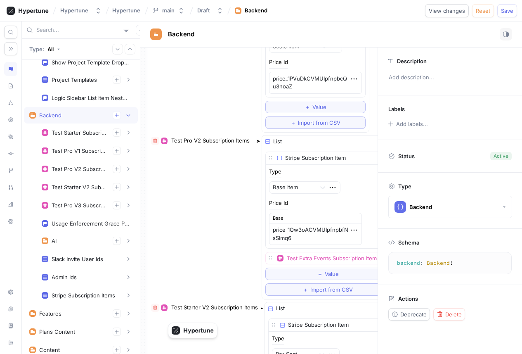
scroll to position [363, 0]
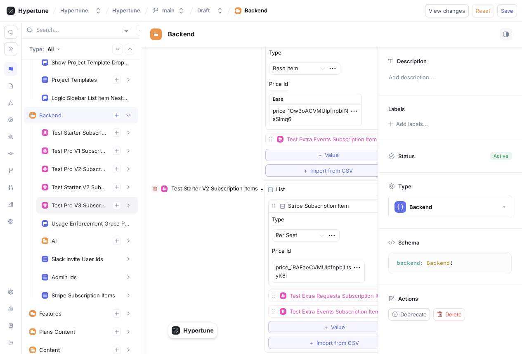
click at [62, 208] on div "Test Pro V3 Subscription Items" at bounding box center [79, 205] width 54 height 7
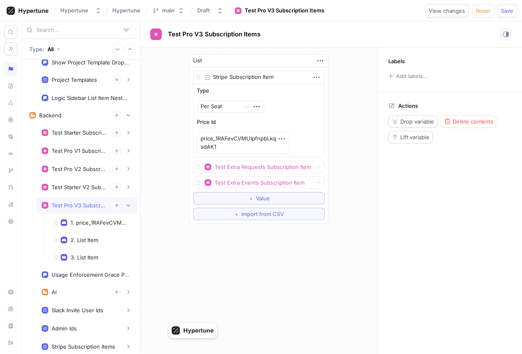
click at [62, 208] on div "Test Pro V3 Subscription Items" at bounding box center [79, 205] width 54 height 7
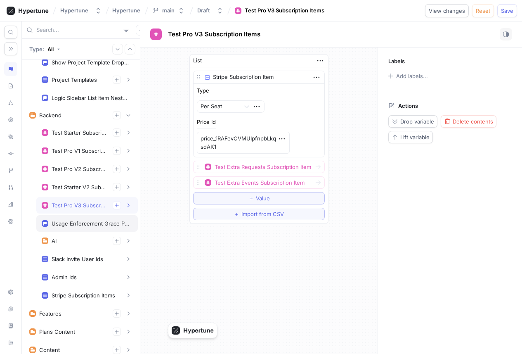
click at [65, 224] on div "Usage Enforcement Grace Period Ms" at bounding box center [91, 223] width 78 height 7
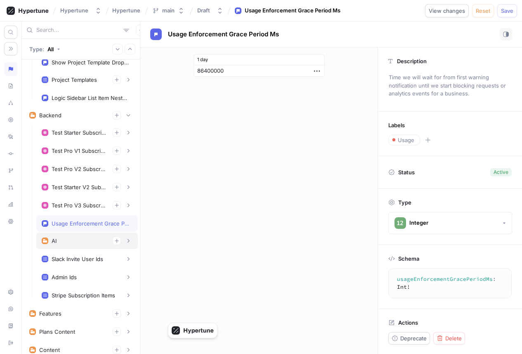
click at [67, 242] on div "AI" at bounding box center [87, 241] width 91 height 8
type textarea "x"
type textarea "ai: AIActions!"
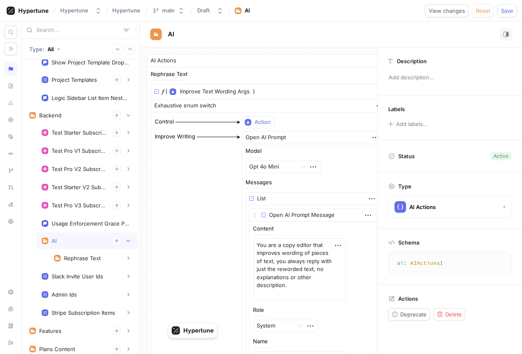
click at [67, 242] on div "AI" at bounding box center [87, 241] width 91 height 8
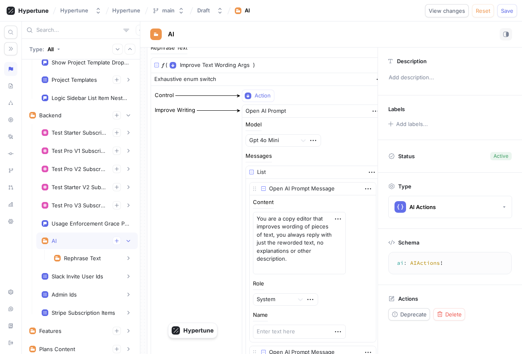
scroll to position [63, 0]
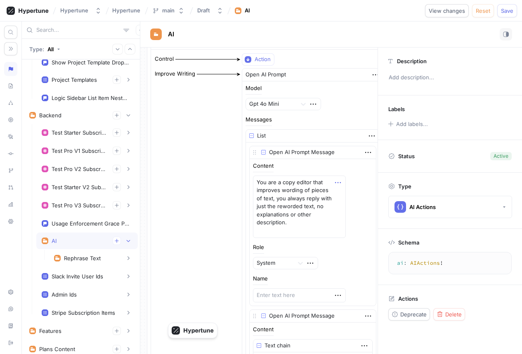
click at [334, 183] on icon "button" at bounding box center [338, 182] width 9 height 9
click at [294, 201] on div "You are a copy editor that improves wording of pieces of text, you always reply…" at bounding box center [299, 206] width 93 height 62
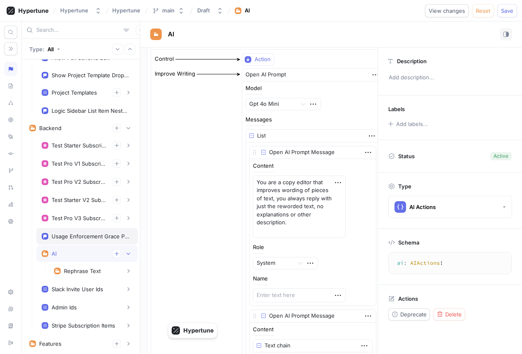
scroll to position [326, 0]
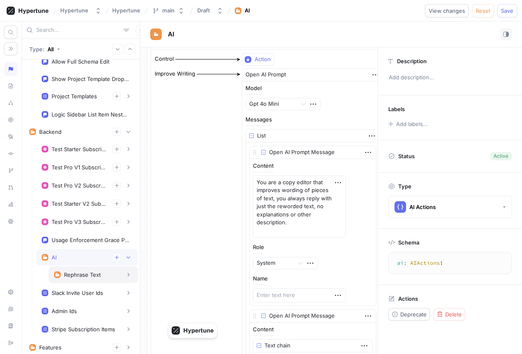
click at [82, 272] on div "Rephrase Text" at bounding box center [82, 274] width 37 height 7
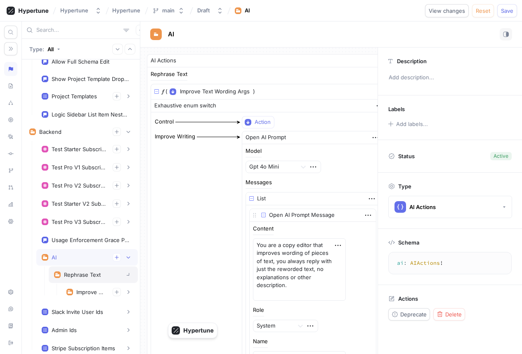
type textarea "x"
type textarea "rephraseText(action: RephraseAction!, text: String!): OpenAIPrompt!"
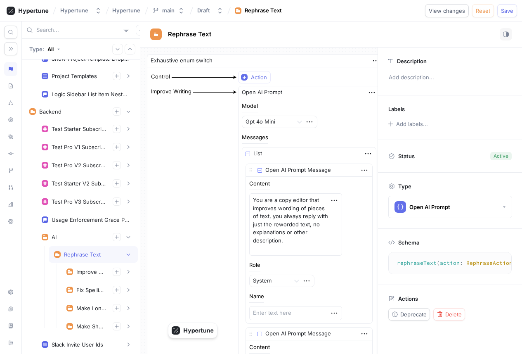
scroll to position [348, 0]
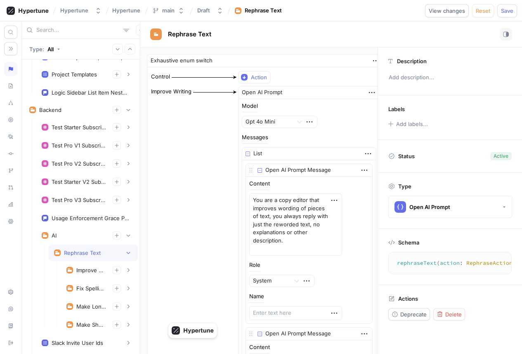
click at [82, 272] on div "Improve Writing" at bounding box center [91, 270] width 30 height 7
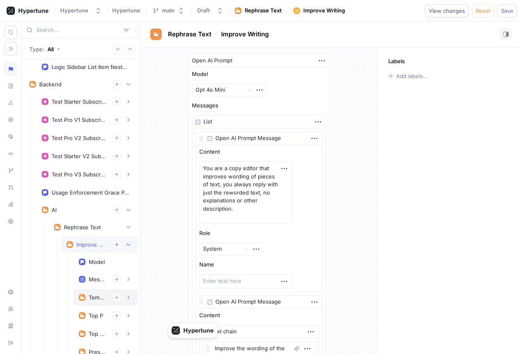
click at [94, 297] on div "Temperature" at bounding box center [97, 297] width 17 height 7
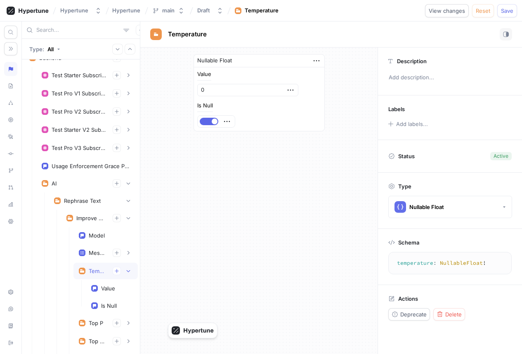
scroll to position [402, 0]
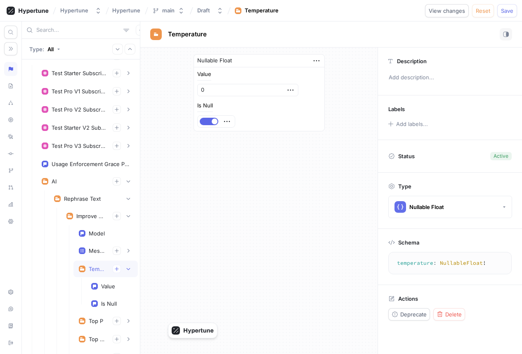
click at [133, 270] on div "Temperature" at bounding box center [105, 268] width 64 height 17
click at [286, 91] on icon "button" at bounding box center [290, 89] width 9 height 9
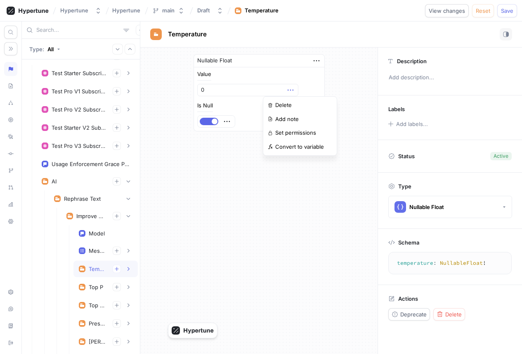
click at [78, 177] on div "Type: All Is Internal Env Is Internal User Test Extra Requests Subscription Ite…" at bounding box center [272, 187] width 500 height 332
click at [77, 182] on div "AI" at bounding box center [87, 181] width 91 height 8
type textarea "x"
type textarea "ai: AIActions!"
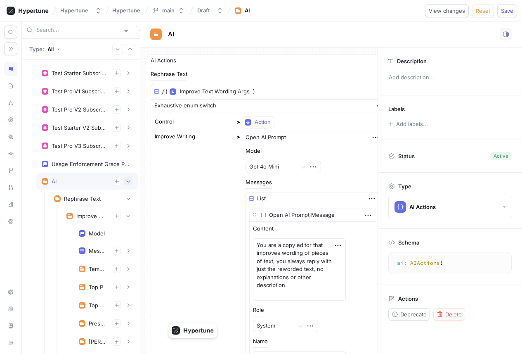
click at [128, 181] on icon "button" at bounding box center [128, 181] width 5 height 5
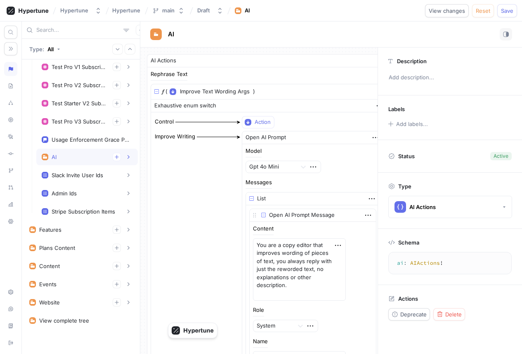
scroll to position [428, 0]
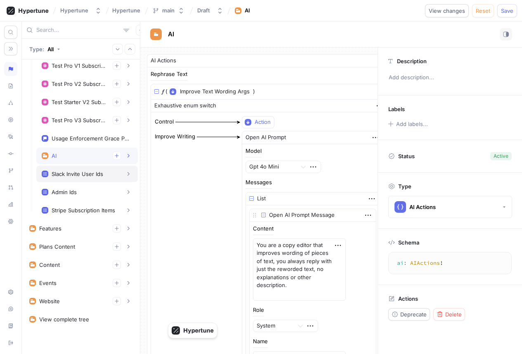
click at [90, 178] on div "Slack Invite User Ids" at bounding box center [87, 174] width 102 height 17
type textarea "x"
type textarea "slackInviteUserIds: [String!]!"
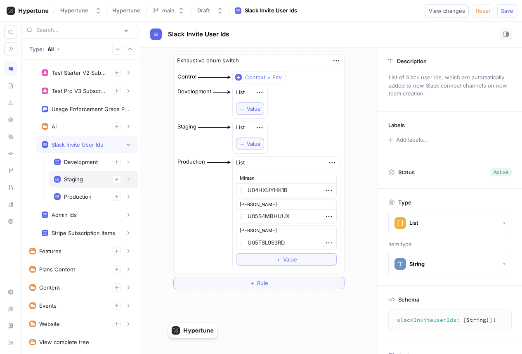
scroll to position [459, 0]
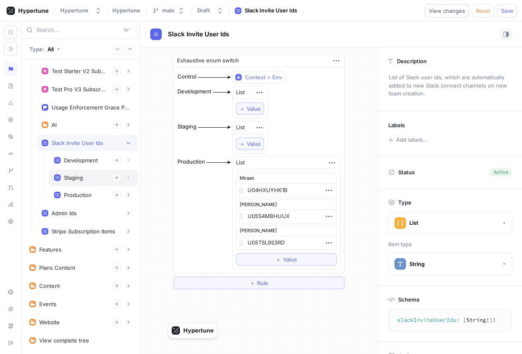
type textarea "x"
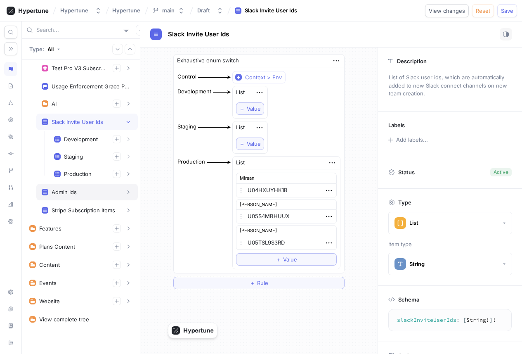
click at [78, 196] on div "Admin Ids" at bounding box center [87, 192] width 102 height 17
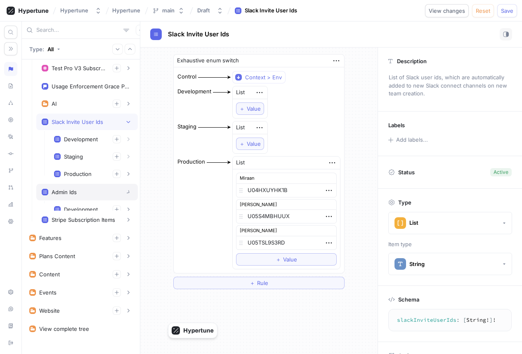
type textarea "adminIds: [Int!]!"
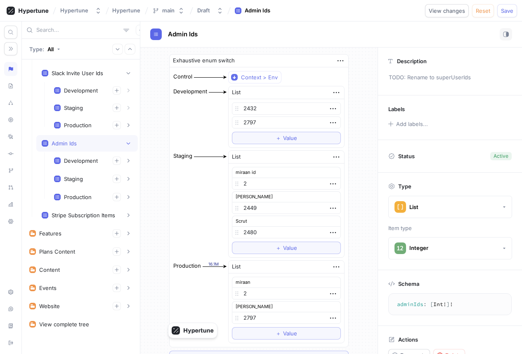
scroll to position [532, 0]
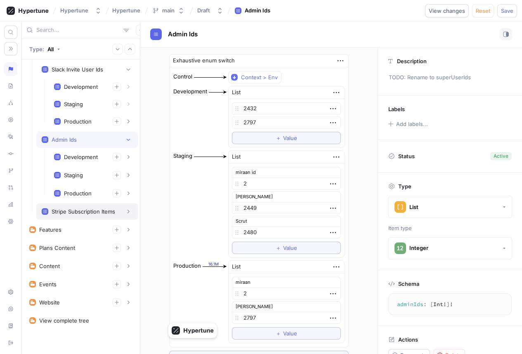
click at [87, 214] on div "Stripe Subscription Items" at bounding box center [84, 211] width 64 height 7
type textarea "x"
type textarea "stripeSubscriptionItems(plan: Plan!): [StripeSubscriptionItem!]!"
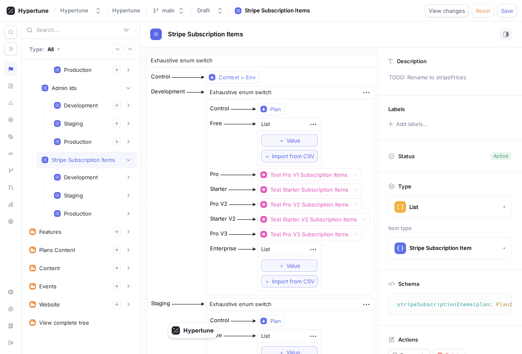
scroll to position [587, 0]
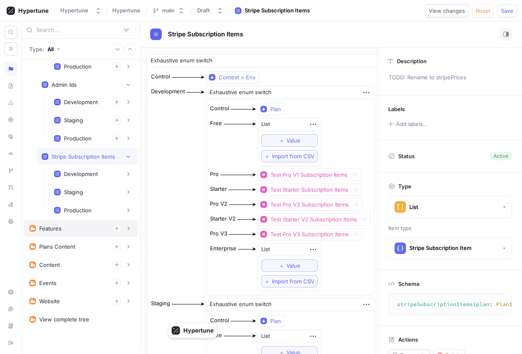
click at [85, 232] on div "Features" at bounding box center [80, 228] width 103 height 8
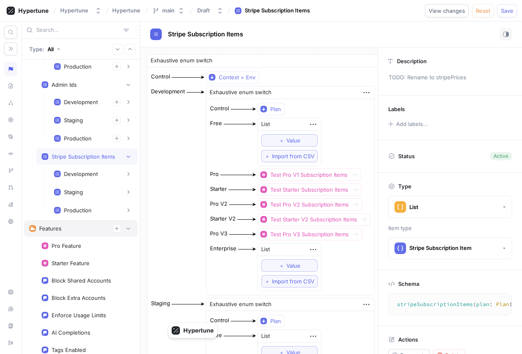
type textarea "x"
type textarea "features: Features!"
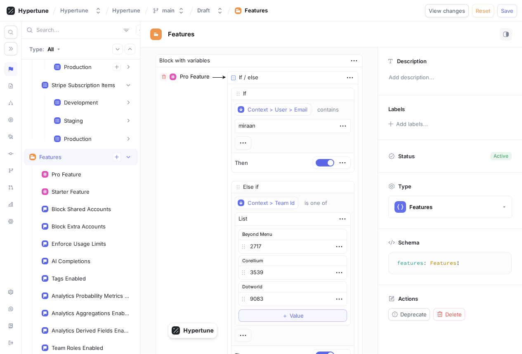
scroll to position [714, 0]
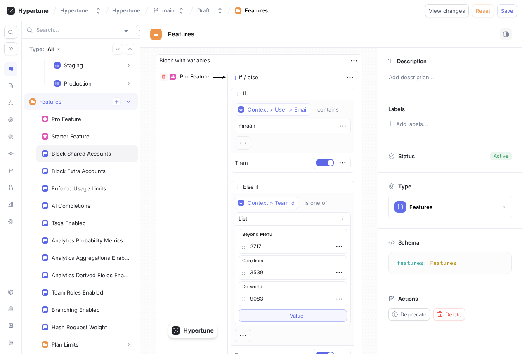
click at [79, 159] on div "Block Shared Accounts" at bounding box center [87, 153] width 102 height 17
type textarea "x"
type textarea "blockSharedAccounts: BlockMode!"
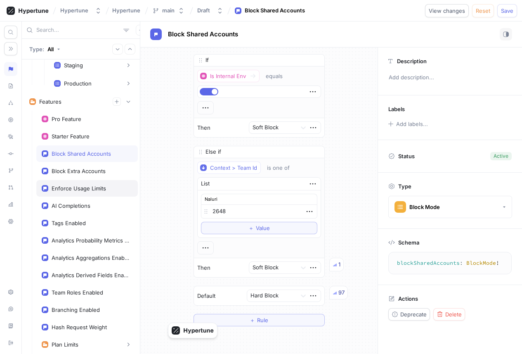
type textarea "x"
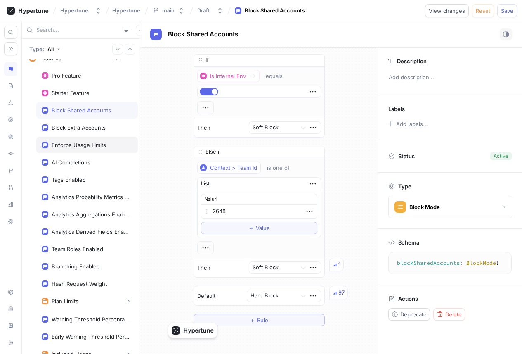
scroll to position [759, 0]
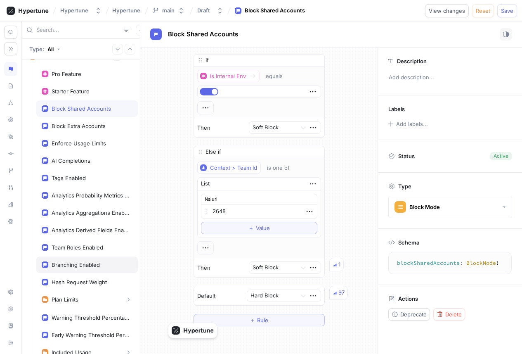
click at [88, 258] on div "Branching Enabled" at bounding box center [87, 264] width 102 height 17
type textarea "branchingEnabled: Boolean!"
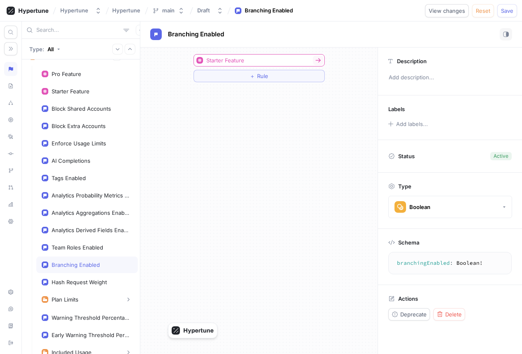
click at [320, 62] on icon at bounding box center [318, 60] width 7 height 7
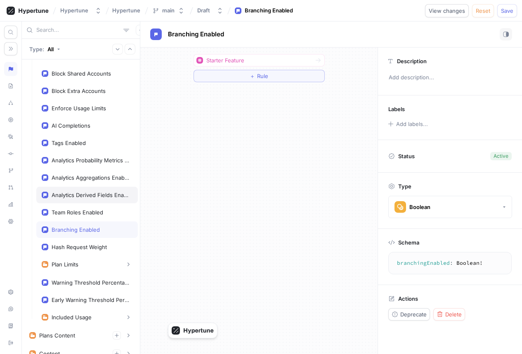
scroll to position [823, 0]
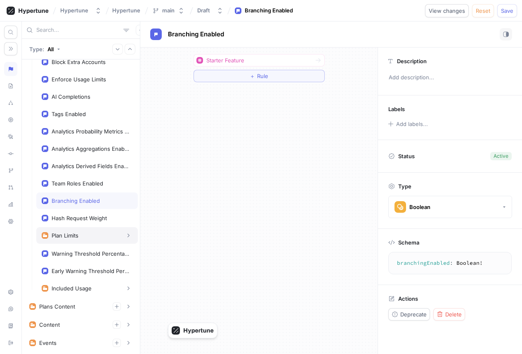
click at [81, 238] on div "Plan Limits" at bounding box center [87, 235] width 91 height 8
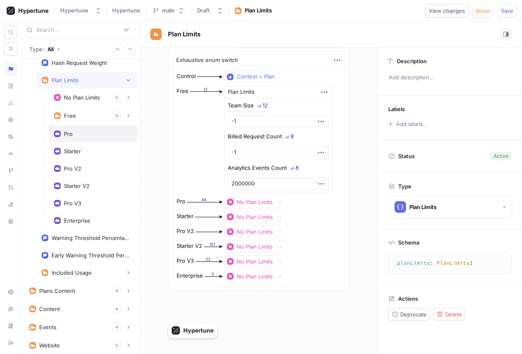
scroll to position [1022, 0]
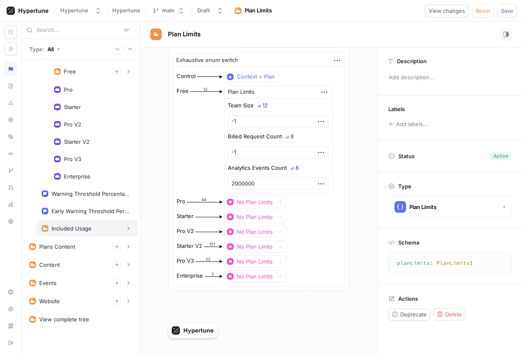
click at [86, 230] on div "Included Usage" at bounding box center [72, 228] width 40 height 7
type textarea "includedUsage: IncludedUsage!"
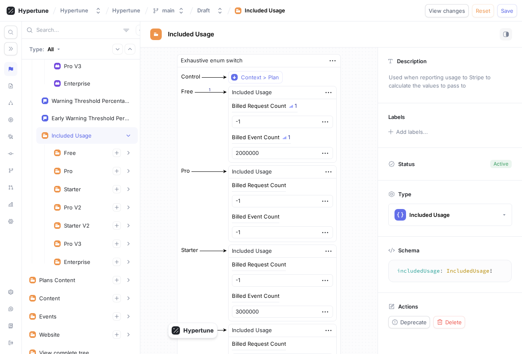
scroll to position [1148, 0]
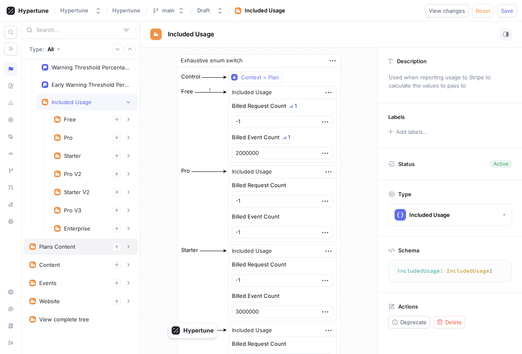
click at [78, 251] on div "Plans Content" at bounding box center [81, 246] width 114 height 17
type textarea "x"
type textarea "plansContent: PlansContentData!"
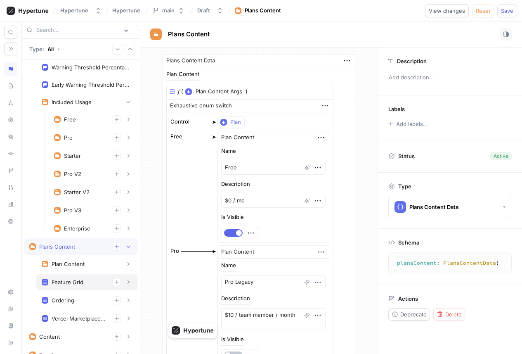
scroll to position [1215, 0]
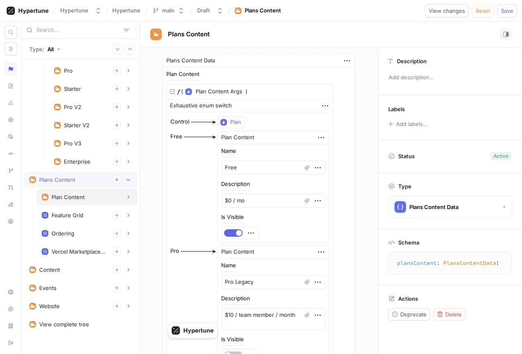
click at [86, 203] on div "Plan Content" at bounding box center [87, 197] width 102 height 17
type textarea "x"
type textarea "planContent(plan: Plan!): PlanContent!"
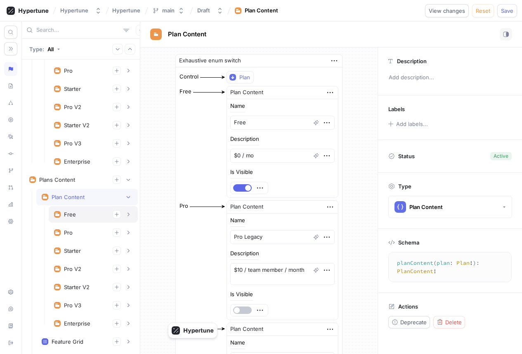
click at [85, 219] on div "Free" at bounding box center [93, 214] width 89 height 17
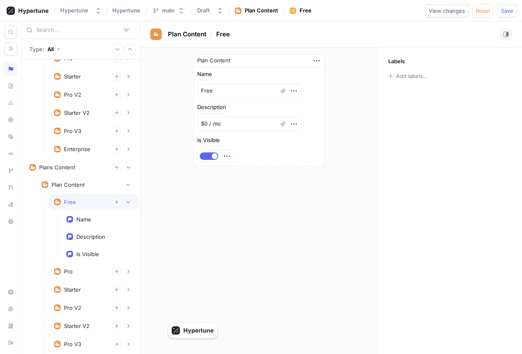
type textarea "x"
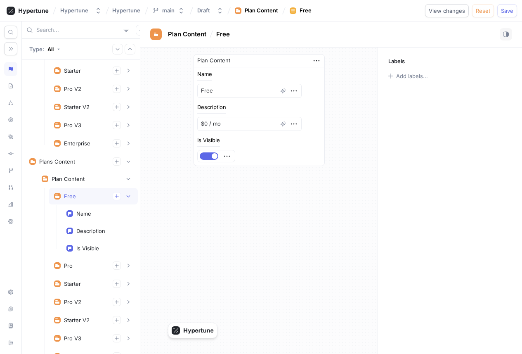
scroll to position [1246, 0]
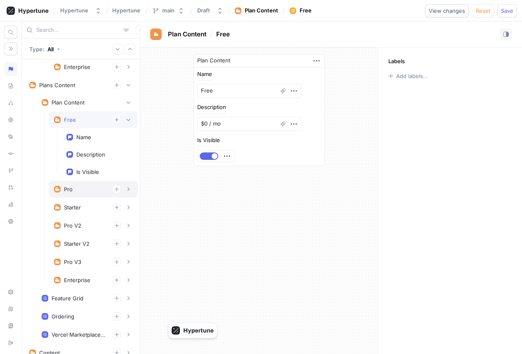
scroll to position [1328, 0]
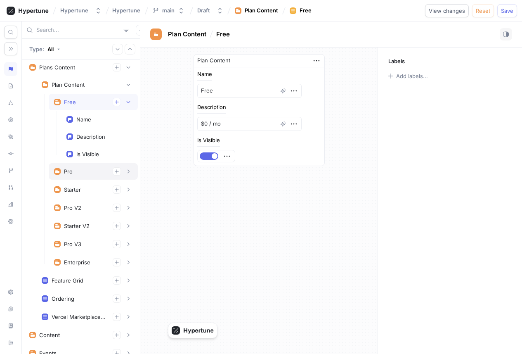
click at [80, 176] on div "Pro" at bounding box center [93, 171] width 89 height 17
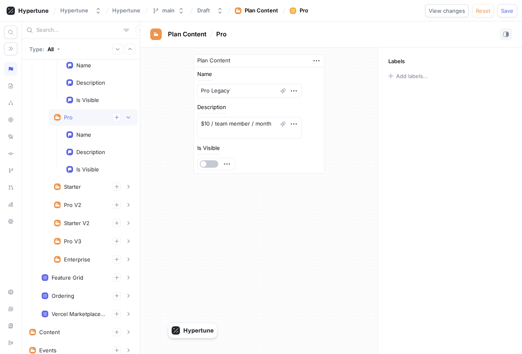
scroll to position [1383, 0]
click at [81, 191] on div "Starter" at bounding box center [93, 186] width 89 height 17
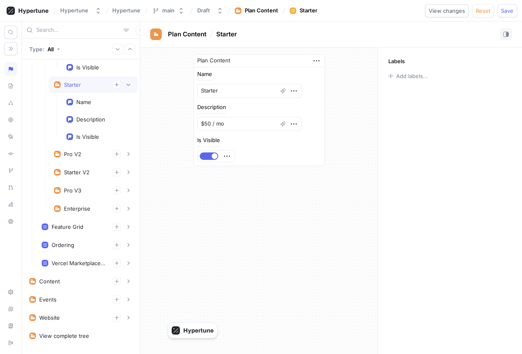
scroll to position [1500, 0]
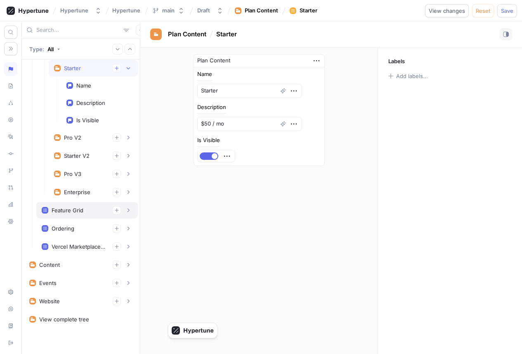
click at [79, 212] on div "Feature Grid" at bounding box center [68, 210] width 32 height 7
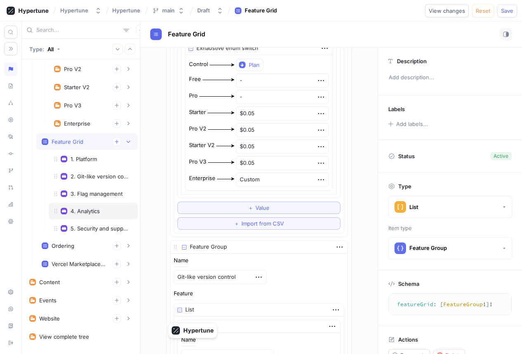
scroll to position [1586, 0]
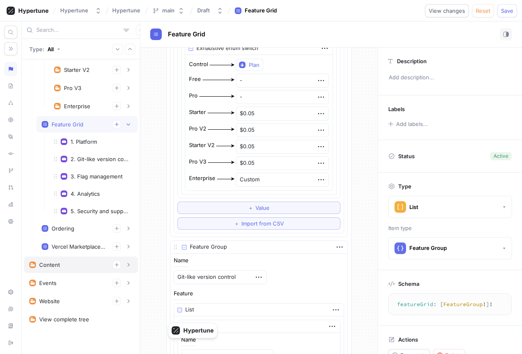
click at [85, 264] on div "Content" at bounding box center [80, 264] width 103 height 8
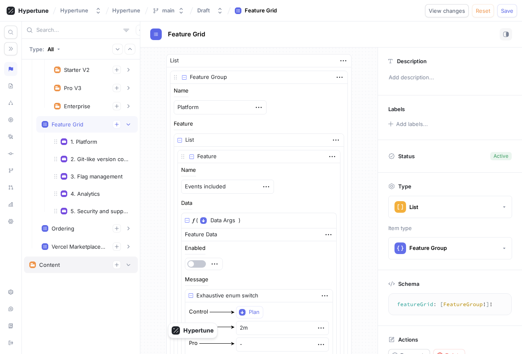
type textarea "x"
type textarea "content: Content!"
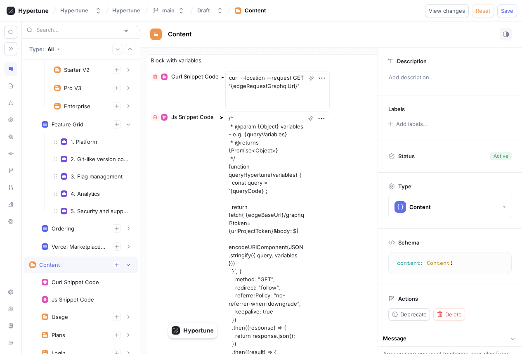
scroll to position [1762, 0]
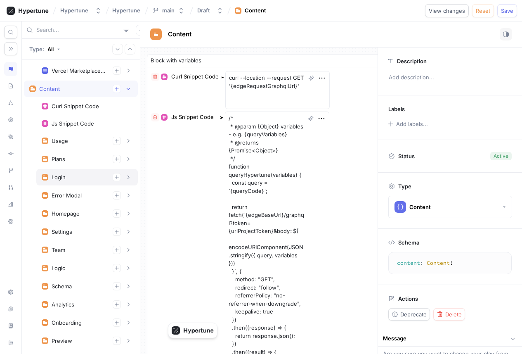
click at [85, 178] on div "Login" at bounding box center [87, 177] width 91 height 8
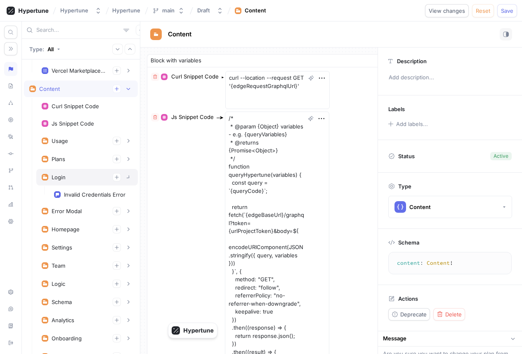
type textarea "x"
type textarea "login: LoginContent!"
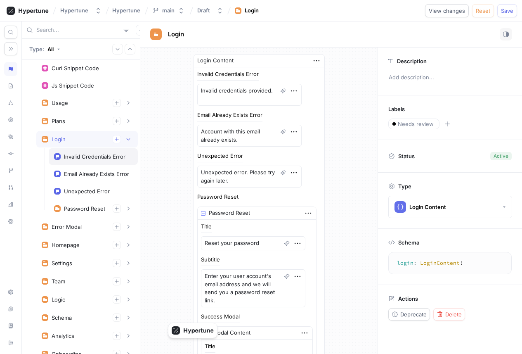
scroll to position [1800, 0]
click at [206, 13] on div "Draft" at bounding box center [203, 10] width 13 height 7
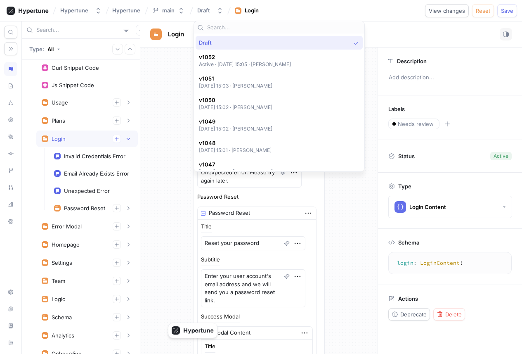
click at [163, 93] on div "Login Content Invalid Credentials Error Invalid credentials provided. Email Alr…" at bounding box center [258, 302] width 237 height 511
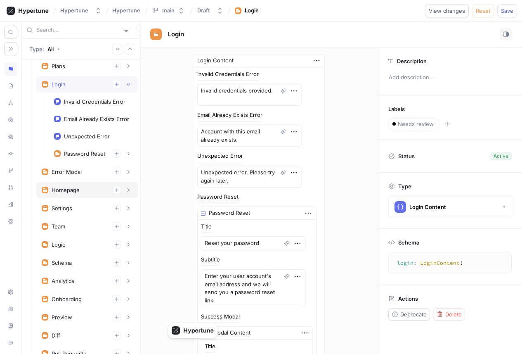
scroll to position [1853, 0]
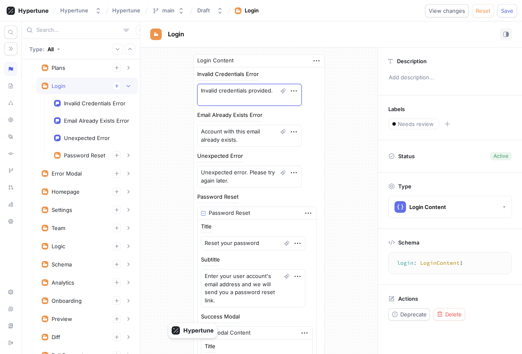
click at [244, 98] on textarea "Invalid credentials provided." at bounding box center [249, 95] width 104 height 22
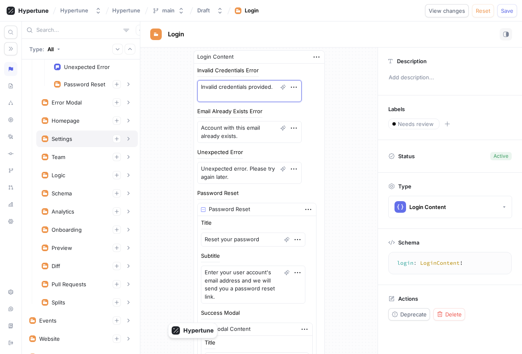
scroll to position [1935, 0]
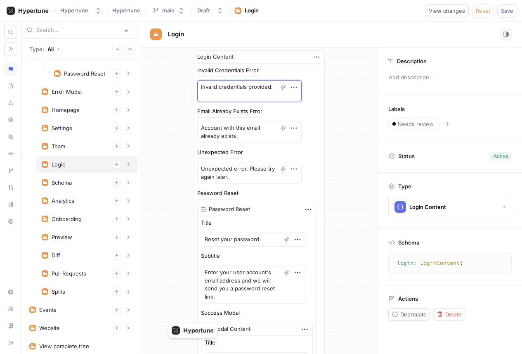
click at [84, 160] on div "Logic" at bounding box center [87, 164] width 102 height 17
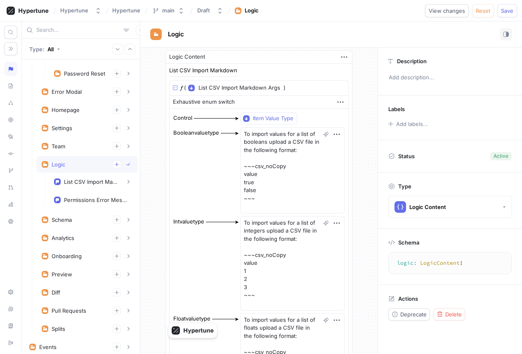
type textarea "x"
type textarea "logic: LogicContent!"
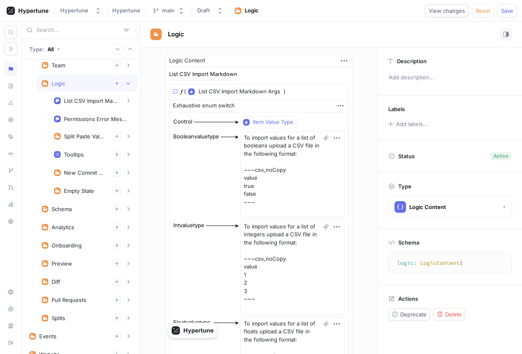
scroll to position [2069, 0]
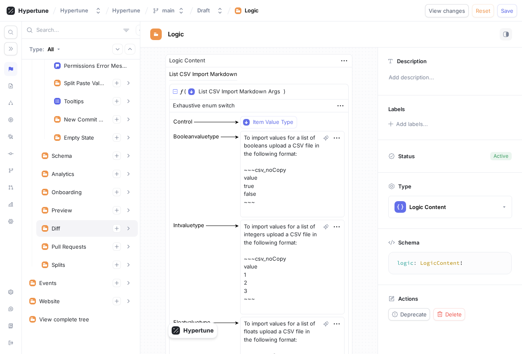
click at [73, 227] on div "Diff" at bounding box center [87, 228] width 91 height 8
type textarea "x"
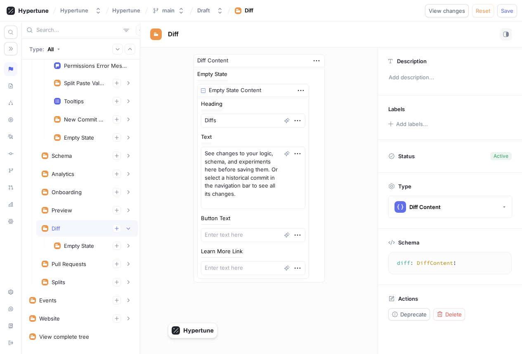
scroll to position [2086, 0]
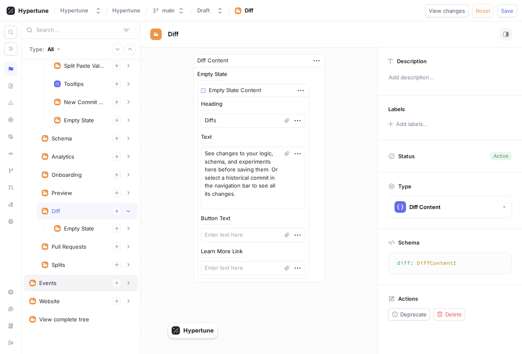
click at [66, 279] on div "Events" at bounding box center [80, 283] width 103 height 8
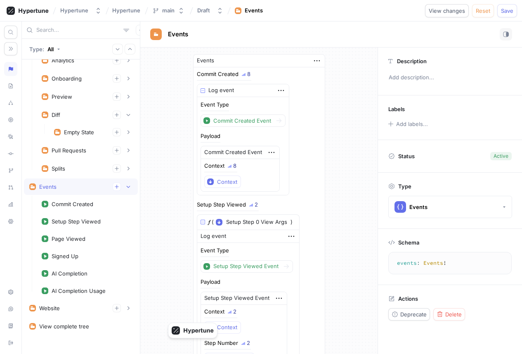
scroll to position [2190, 0]
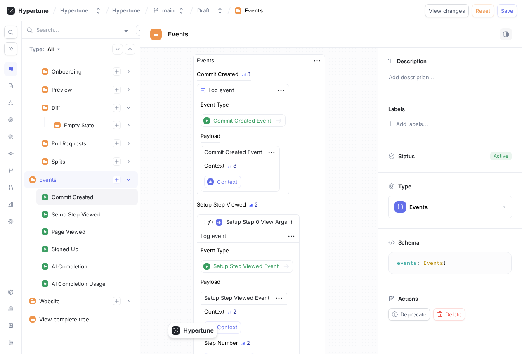
click at [84, 197] on div "Commit Created" at bounding box center [73, 197] width 42 height 7
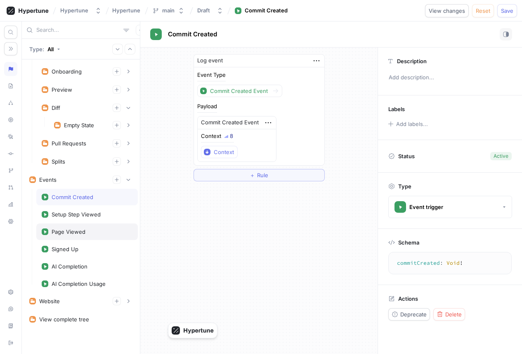
click at [84, 226] on div "Page Viewed" at bounding box center [87, 231] width 102 height 17
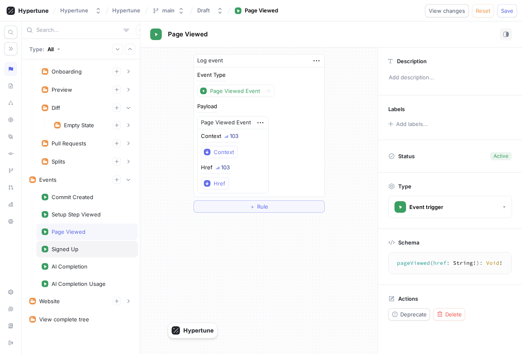
click at [85, 245] on div "Signed Up" at bounding box center [87, 249] width 102 height 17
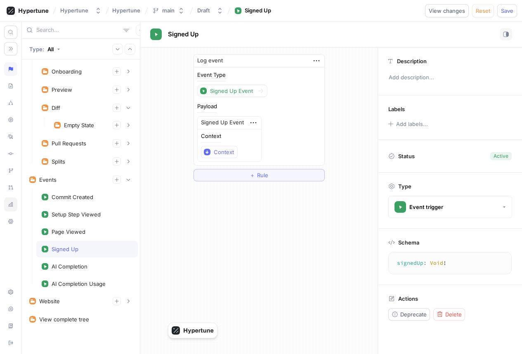
click at [12, 206] on icon at bounding box center [11, 204] width 6 height 7
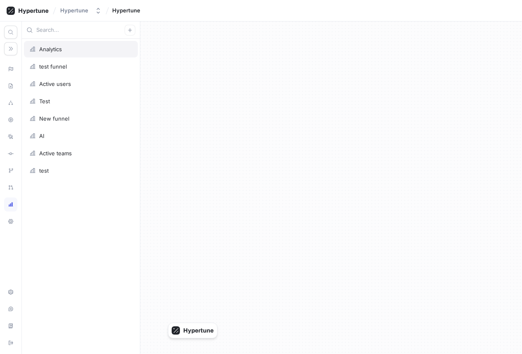
click at [76, 49] on div "Analytics" at bounding box center [80, 49] width 103 height 7
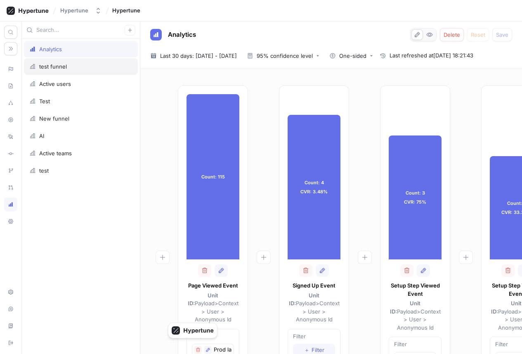
click at [76, 71] on div "test funnel" at bounding box center [81, 66] width 114 height 17
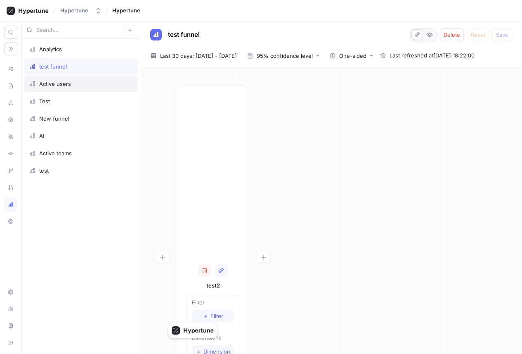
click at [75, 86] on div "Active users" at bounding box center [80, 83] width 103 height 7
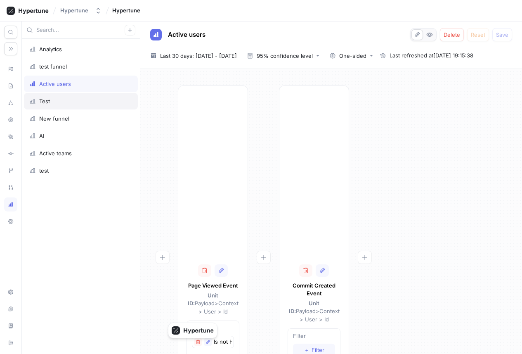
click at [75, 101] on div "Test" at bounding box center [80, 101] width 103 height 7
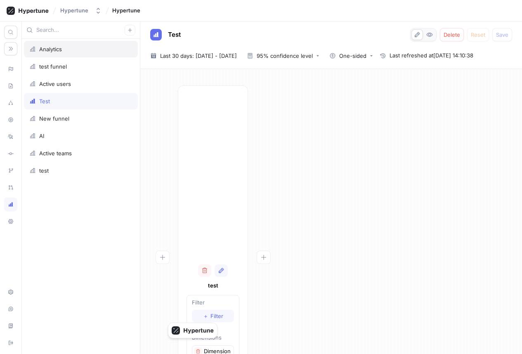
click at [76, 50] on div "Analytics" at bounding box center [80, 49] width 103 height 7
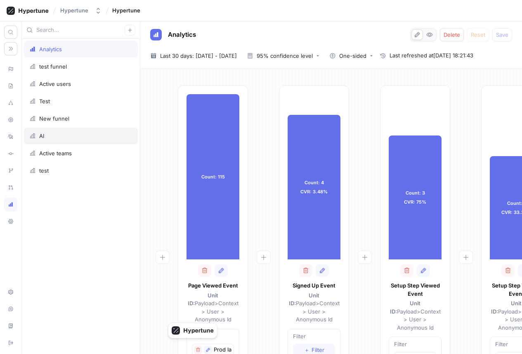
click at [70, 140] on div "AI" at bounding box center [81, 136] width 114 height 17
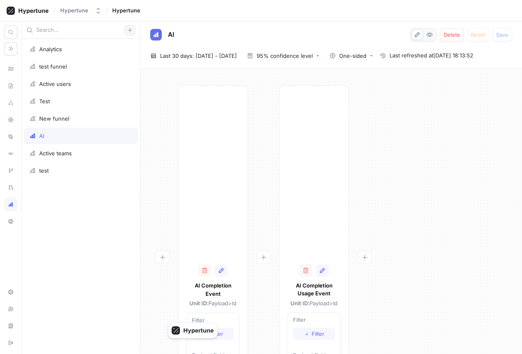
click at [127, 30] on button "button" at bounding box center [130, 30] width 11 height 11
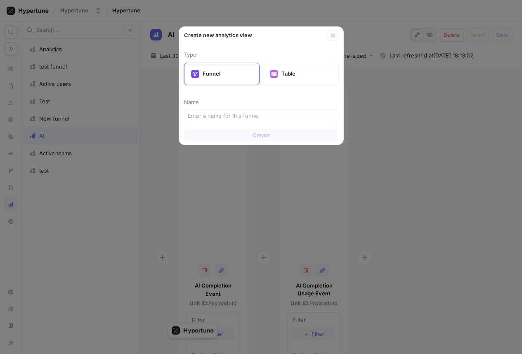
click at [116, 140] on div "Create new analytics view Type Funnel Table Name Create" at bounding box center [261, 177] width 522 height 354
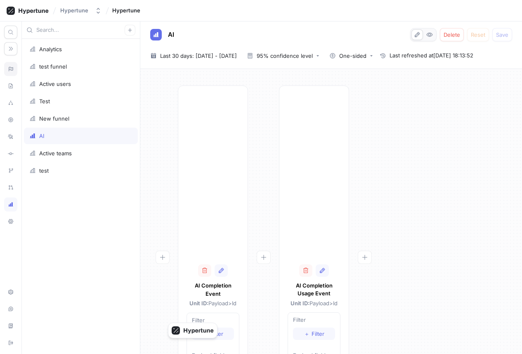
click at [12, 67] on icon at bounding box center [11, 69] width 6 height 7
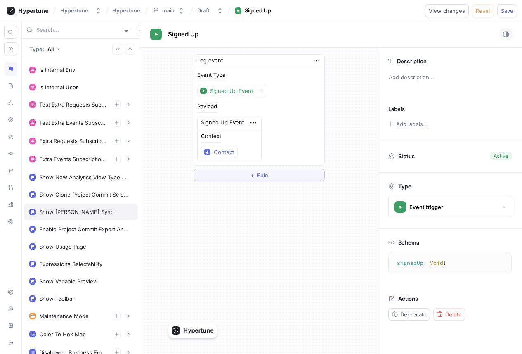
click at [92, 208] on div "Show Vercel Branch Sync" at bounding box center [76, 211] width 74 height 7
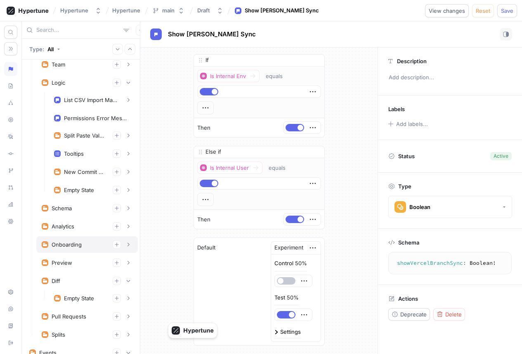
scroll to position [2190, 0]
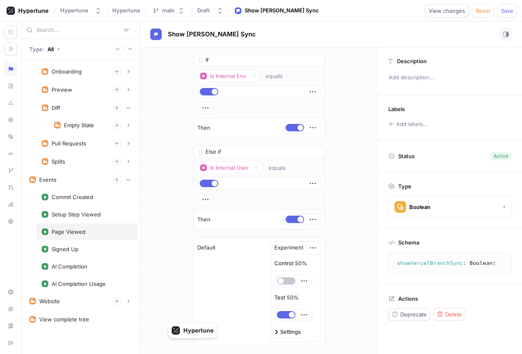
click at [81, 234] on div "Page Viewed" at bounding box center [69, 231] width 34 height 7
type textarea "pageViewed(href: String!): Void!"
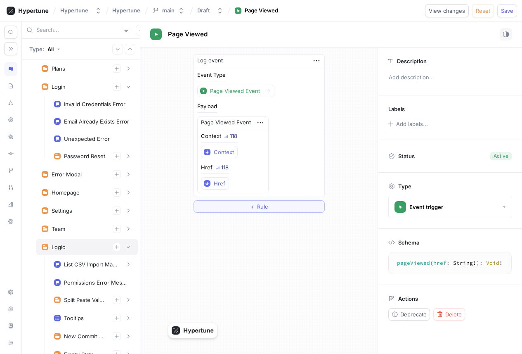
scroll to position [1860, 0]
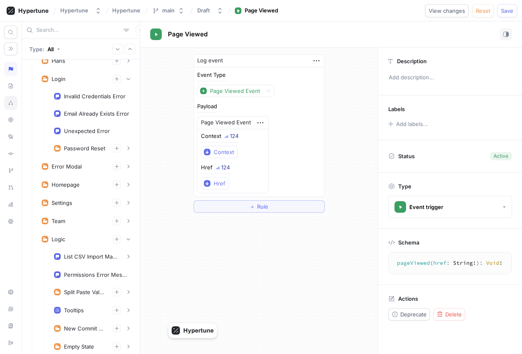
click at [7, 107] on div at bounding box center [10, 103] width 13 height 14
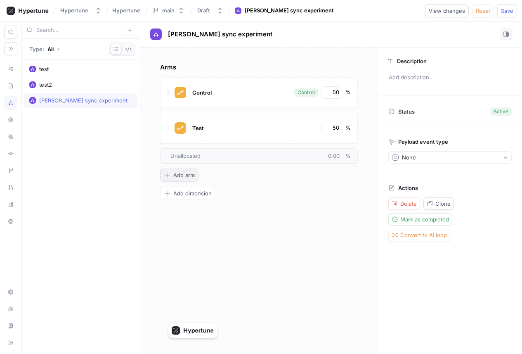
click at [195, 173] on button "Add arm" at bounding box center [179, 174] width 38 height 13
click at [206, 228] on span "Add dimension" at bounding box center [192, 228] width 38 height 5
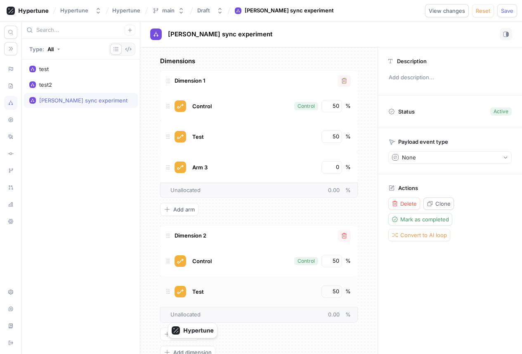
scroll to position [26, 0]
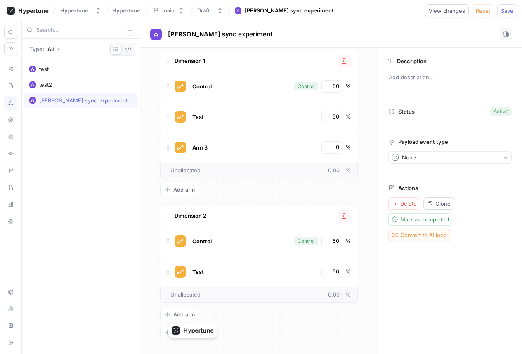
click at [421, 237] on span "Convert to AI loop" at bounding box center [423, 234] width 47 height 5
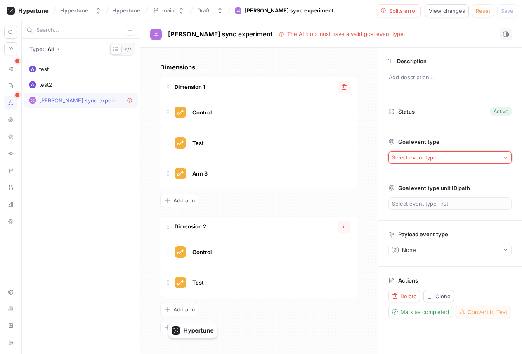
scroll to position [0, 0]
click at [426, 159] on div "Select event type..." at bounding box center [417, 157] width 50 height 7
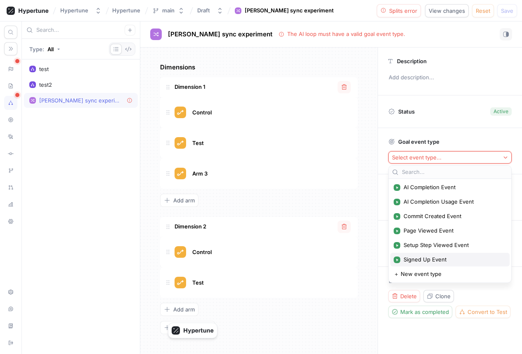
click at [419, 255] on div "Signed Up Event" at bounding box center [450, 260] width 119 height 14
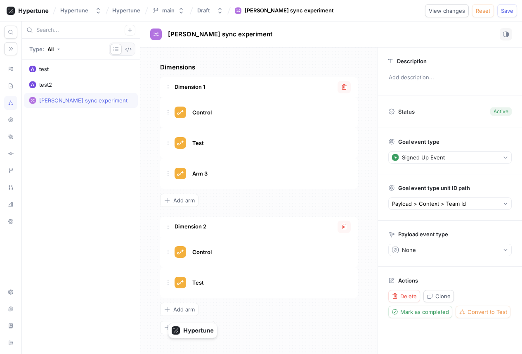
click at [268, 194] on div "Dimension 1 Control Test Arm 3 To pick up a draggable item, press the space bar…" at bounding box center [259, 142] width 198 height 130
click at [13, 71] on icon at bounding box center [11, 69] width 6 height 7
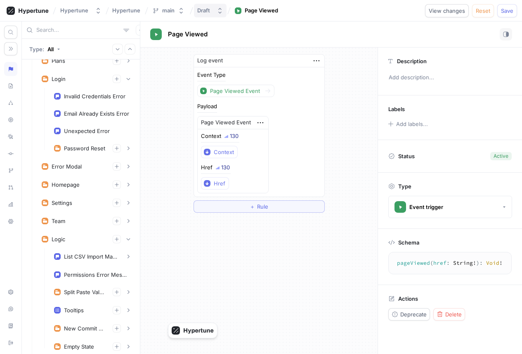
click at [201, 9] on div "Draft" at bounding box center [203, 10] width 13 height 7
click at [172, 146] on div "Log event Event Type Page Viewed Event Payload Page Viewed Event Context 130 Co…" at bounding box center [258, 133] width 237 height 172
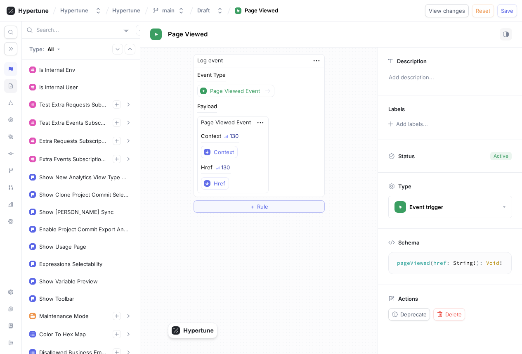
click at [9, 88] on icon at bounding box center [11, 85] width 4 height 5
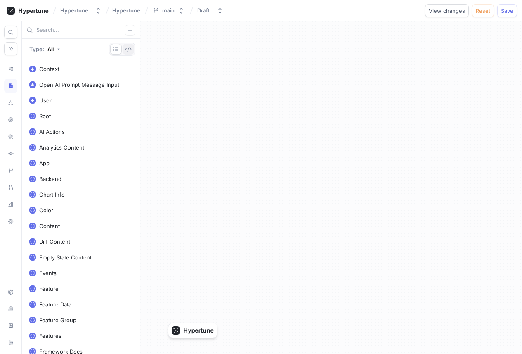
click at [126, 47] on icon "button" at bounding box center [128, 49] width 7 height 7
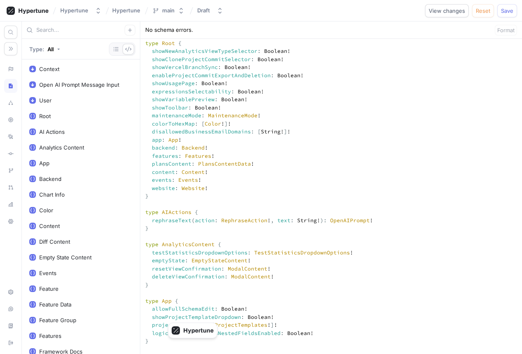
scroll to position [211, 0]
click at [116, 49] on icon "button" at bounding box center [116, 49] width 5 height 4
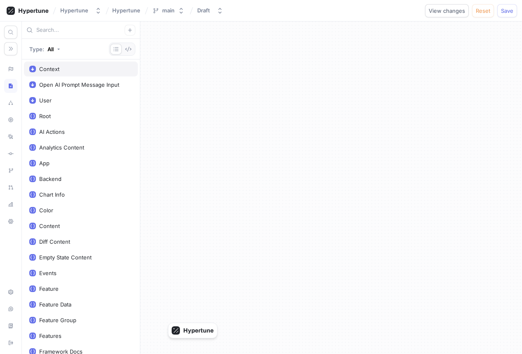
click at [86, 68] on div "Context" at bounding box center [80, 69] width 103 height 7
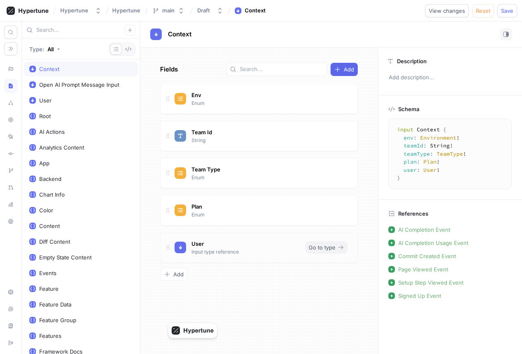
click at [324, 248] on span "Go to type" at bounding box center [322, 247] width 27 height 5
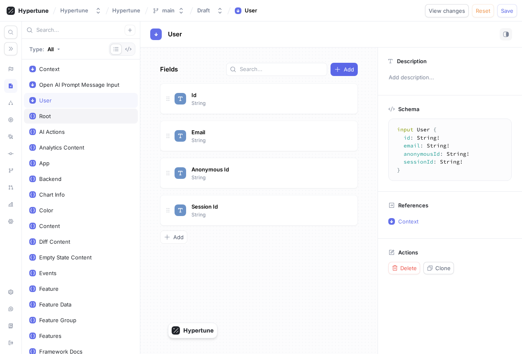
click at [87, 113] on div "Root" at bounding box center [80, 116] width 103 height 7
type textarea "type Root { showNewAnalyticsViewTypeSelector: Boolean! showCloneProjectCommitSe…"
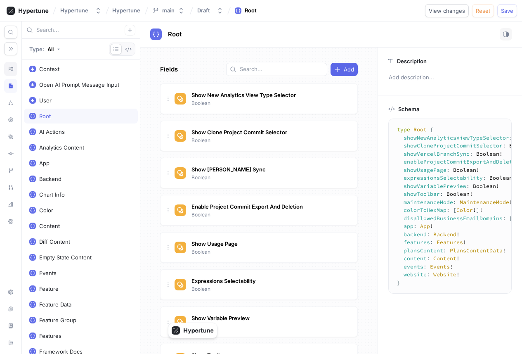
click at [14, 70] on div at bounding box center [10, 69] width 13 height 14
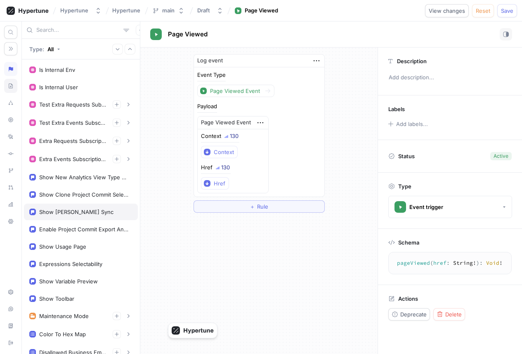
click at [102, 206] on div "Show Vercel Branch Sync" at bounding box center [81, 212] width 114 height 17
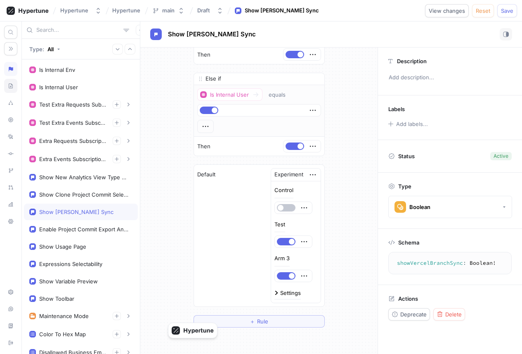
scroll to position [74, 0]
click at [80, 234] on div "Enable Project Commit Export And Deletion" at bounding box center [81, 229] width 114 height 17
type textarea "enableProjectCommitExportAndDeletion: Boolean!"
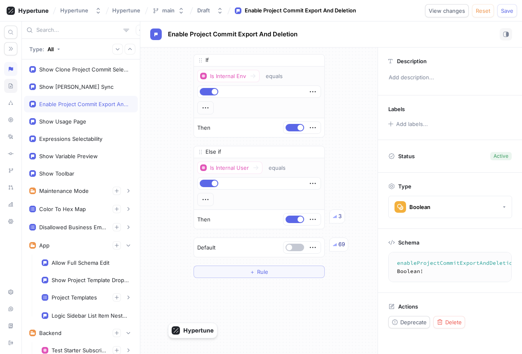
click at [183, 161] on div "If Is Internal Env equals Then Else if Is Internal User equals Then 3 To pick u…" at bounding box center [258, 165] width 237 height 237
click at [182, 102] on div "If Is Internal Env equals Then Else if Is Internal User equals Then 3 To pick u…" at bounding box center [258, 165] width 237 height 237
click at [200, 16] on button "Draft" at bounding box center [210, 11] width 33 height 14
click at [160, 121] on div "If Is Internal Env equals Then Else if Is Internal User equals Then 3 To pick u…" at bounding box center [258, 165] width 237 height 237
click at [483, 14] on button "Reset" at bounding box center [483, 10] width 22 height 13
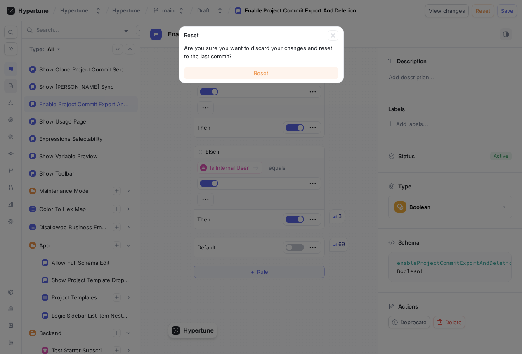
click at [317, 74] on button "Reset" at bounding box center [261, 73] width 154 height 12
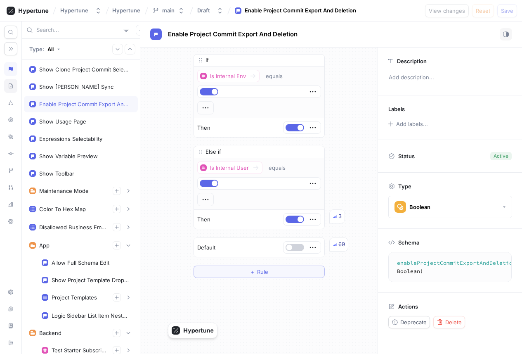
click at [292, 248] on span "button" at bounding box center [289, 247] width 6 height 6
click at [297, 221] on button "button" at bounding box center [295, 218] width 19 height 7
click at [459, 12] on span "View changes" at bounding box center [447, 10] width 36 height 5
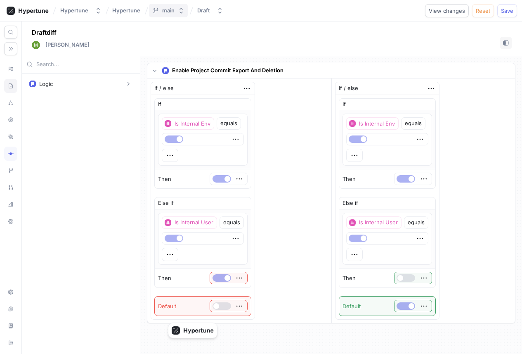
click at [172, 17] on button "main" at bounding box center [168, 11] width 39 height 14
click at [270, 30] on div "Draft diff Miraan Tabrez" at bounding box center [272, 38] width 500 height 35
click at [473, 10] on button "Reset" at bounding box center [483, 10] width 22 height 13
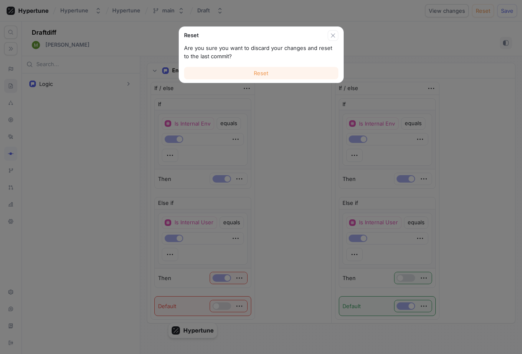
click at [292, 69] on button "Reset" at bounding box center [261, 73] width 154 height 12
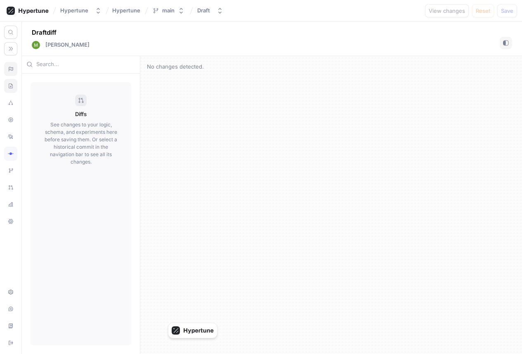
click at [9, 68] on icon at bounding box center [11, 69] width 5 height 5
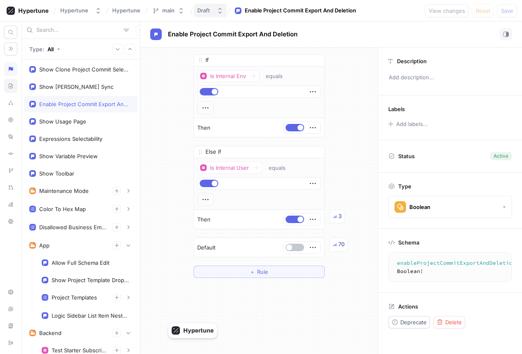
click at [206, 14] on button "Draft" at bounding box center [210, 11] width 33 height 14
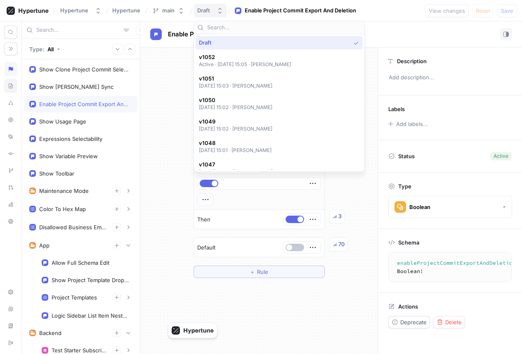
click at [210, 12] on div "Draft" at bounding box center [203, 10] width 13 height 7
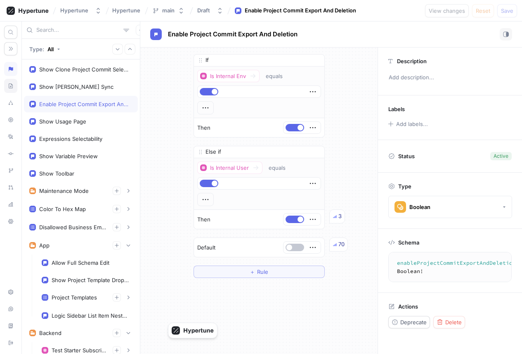
click at [362, 95] on div "If Is Internal Env equals Then Else if Is Internal User equals Then 3 To pick u…" at bounding box center [258, 165] width 237 height 237
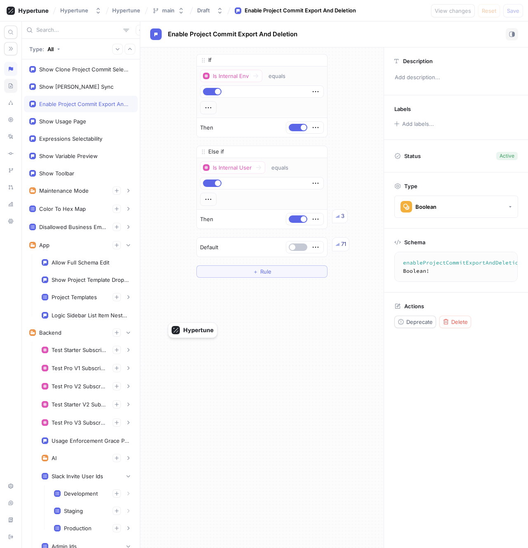
click at [159, 154] on div "If Is Internal Env equals Then Else if Is Internal User equals Then 3 To pick u…" at bounding box center [262, 165] width 244 height 237
drag, startPoint x: 199, startPoint y: 337, endPoint x: 16, endPoint y: 101, distance: 298.7
click at [93, 13] on button "Hypertune" at bounding box center [81, 11] width 48 height 14
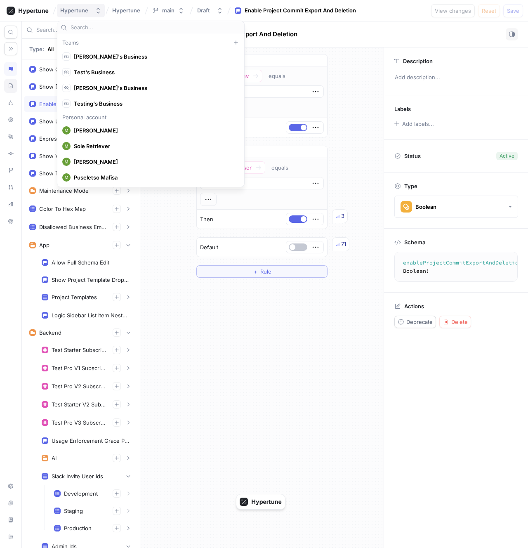
scroll to position [5867, 0]
type input "beyond"
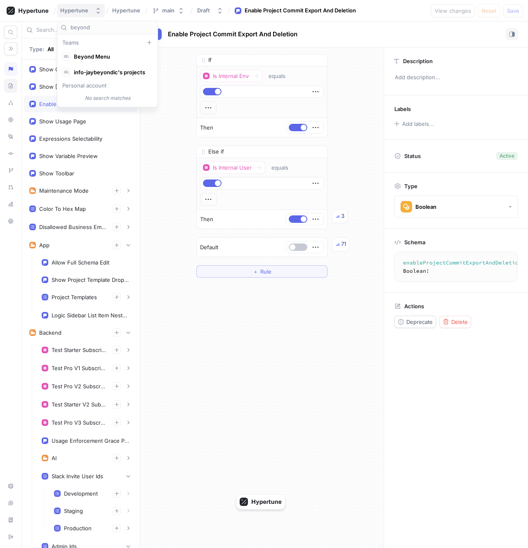
scroll to position [0, 0]
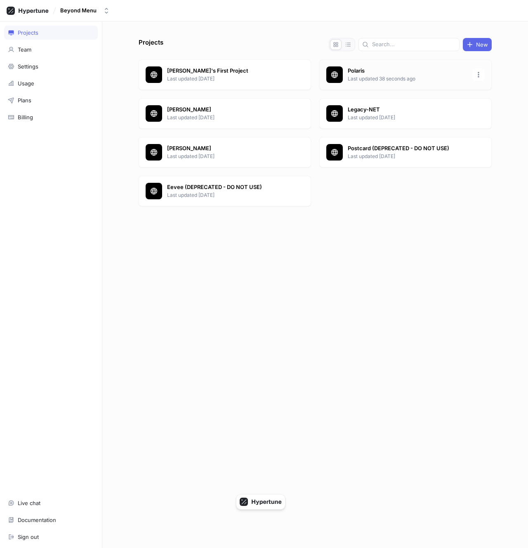
click at [331, 76] on icon at bounding box center [335, 75] width 8 height 8
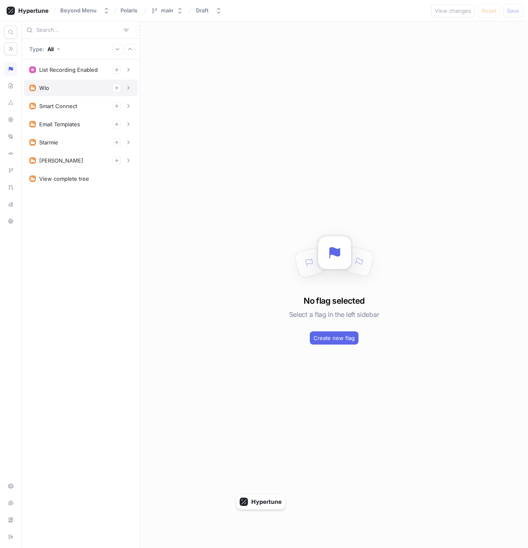
click at [66, 88] on div "Wlo" at bounding box center [80, 88] width 103 height 8
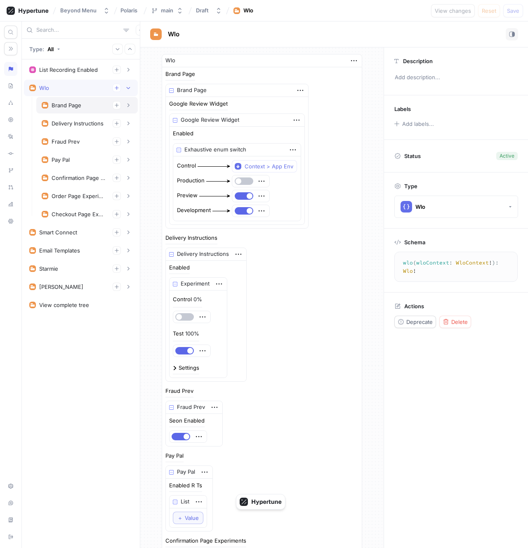
click at [69, 111] on div "Brand Page" at bounding box center [87, 105] width 102 height 17
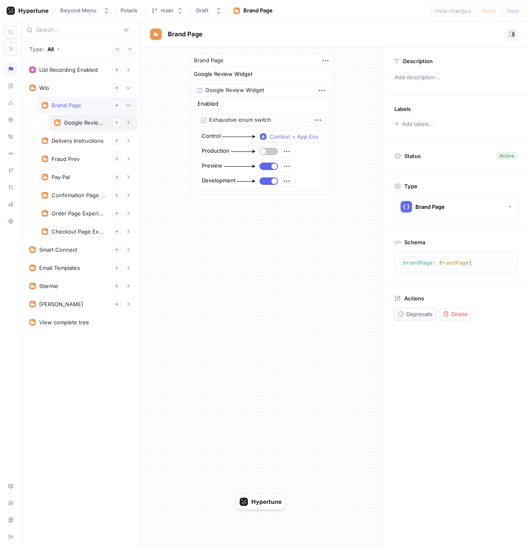
click at [76, 121] on div "Google Review Widget" at bounding box center [85, 122] width 42 height 7
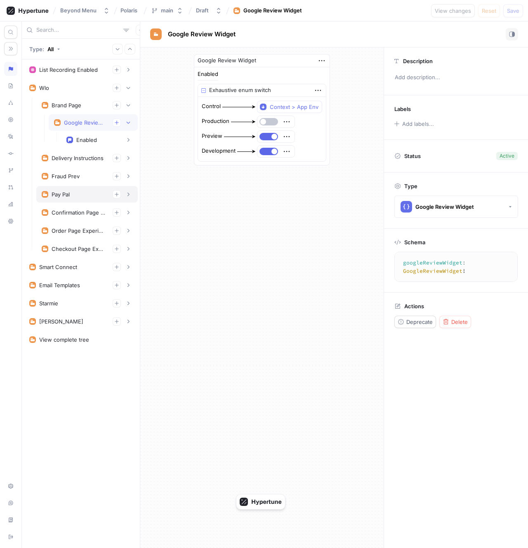
click at [77, 187] on div "Pay Pal" at bounding box center [87, 194] width 102 height 17
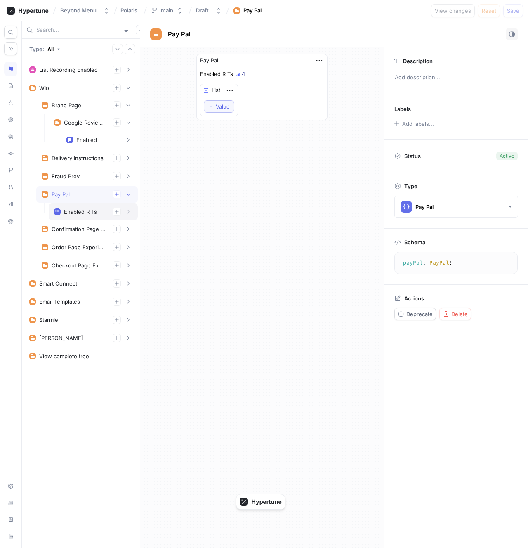
click at [79, 212] on div "Enabled R Ts" at bounding box center [80, 211] width 33 height 7
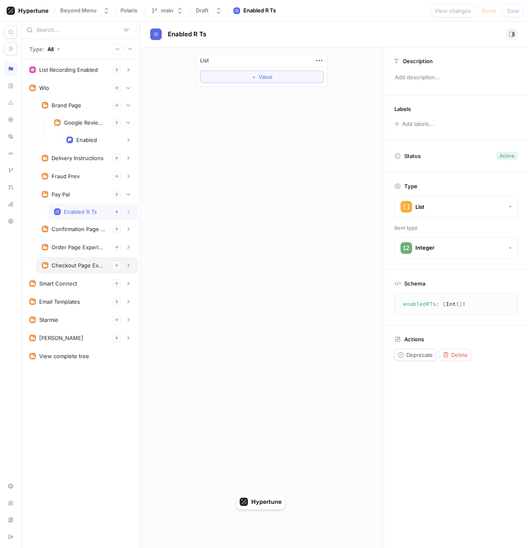
click at [79, 258] on div "Checkout Page Experiments" at bounding box center [87, 265] width 102 height 17
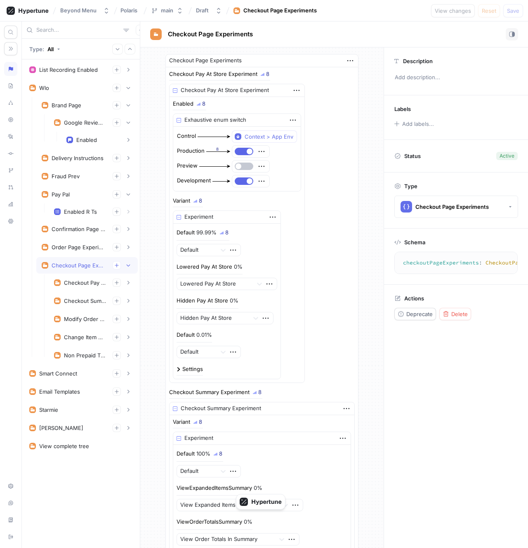
click at [79, 258] on div "Checkout Page Experiments" at bounding box center [87, 265] width 102 height 17
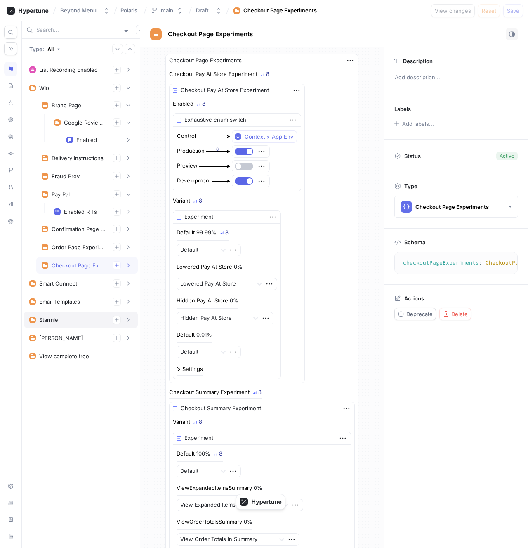
click at [71, 318] on div "Starmie" at bounding box center [80, 320] width 103 height 8
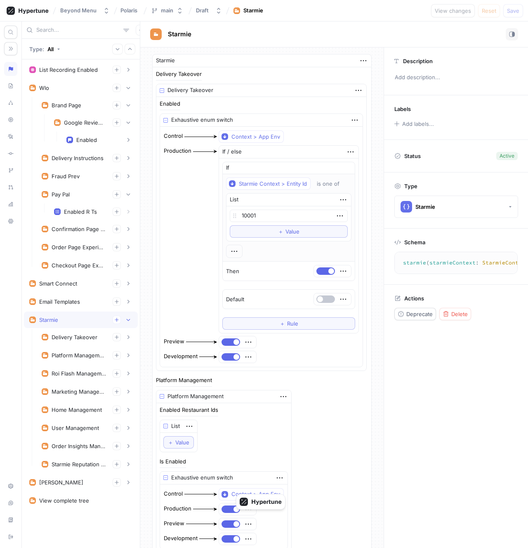
click at [71, 318] on div "Starmie" at bounding box center [80, 320] width 103 height 8
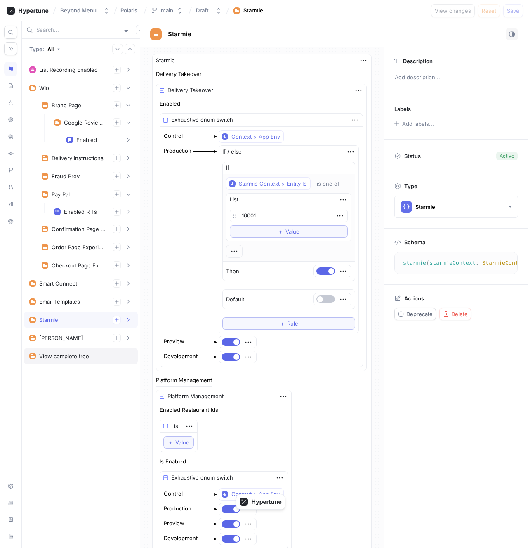
click at [70, 353] on div "View complete tree" at bounding box center [64, 356] width 50 height 7
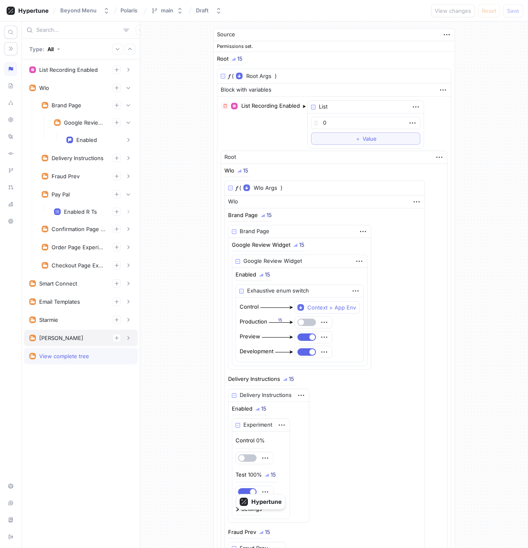
click at [66, 336] on div "Dwight" at bounding box center [80, 338] width 103 height 8
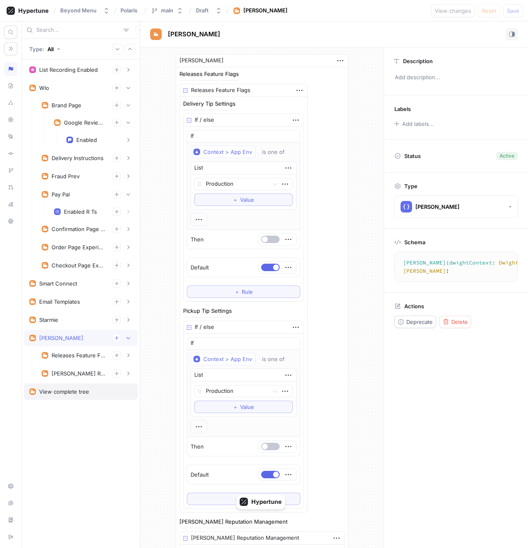
click at [70, 393] on div "View complete tree" at bounding box center [64, 391] width 50 height 7
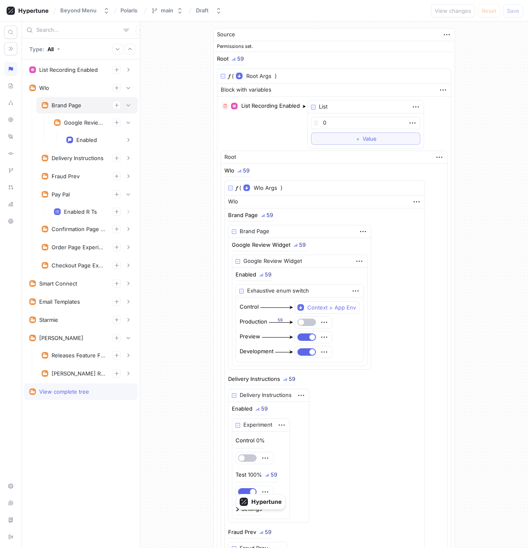
type textarea "x"
click at [78, 136] on div "Enabled" at bounding box center [99, 140] width 66 height 8
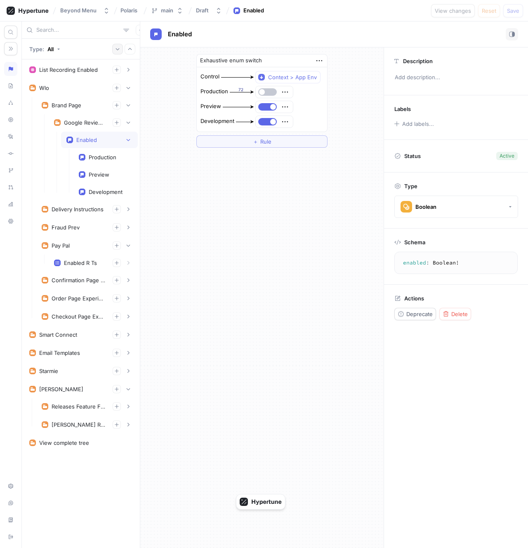
click at [122, 51] on button "button" at bounding box center [117, 49] width 11 height 11
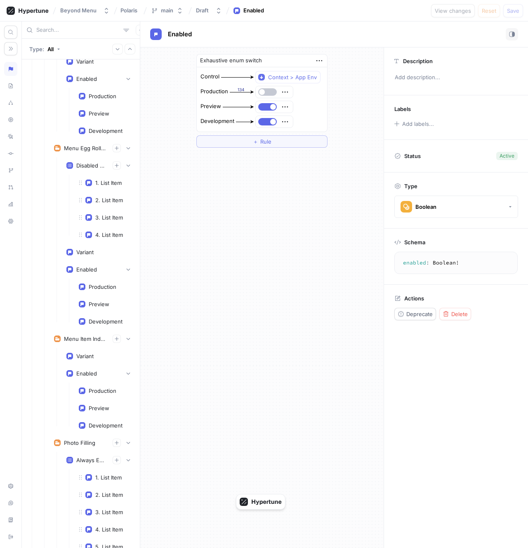
scroll to position [1741, 0]
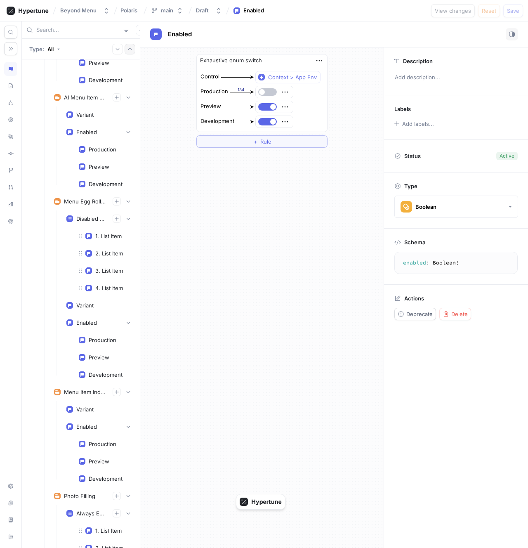
click at [130, 50] on icon "button" at bounding box center [130, 49] width 5 height 5
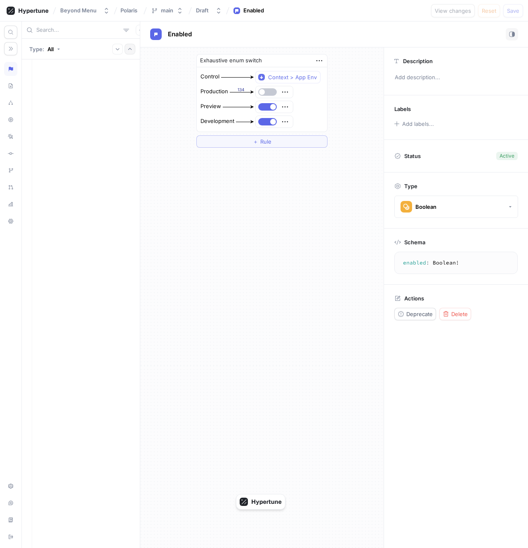
scroll to position [0, 0]
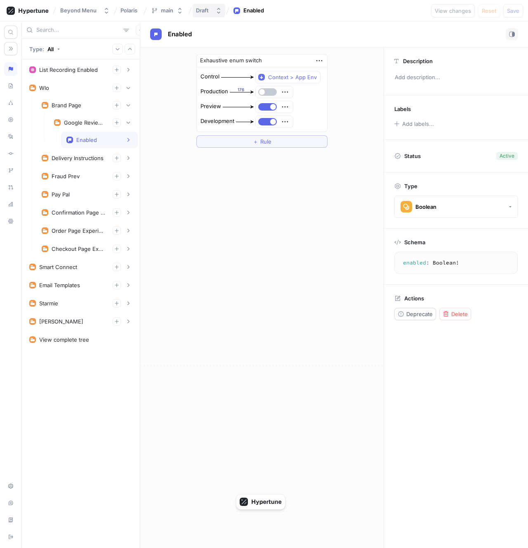
click at [202, 7] on div "Draft" at bounding box center [202, 10] width 13 height 7
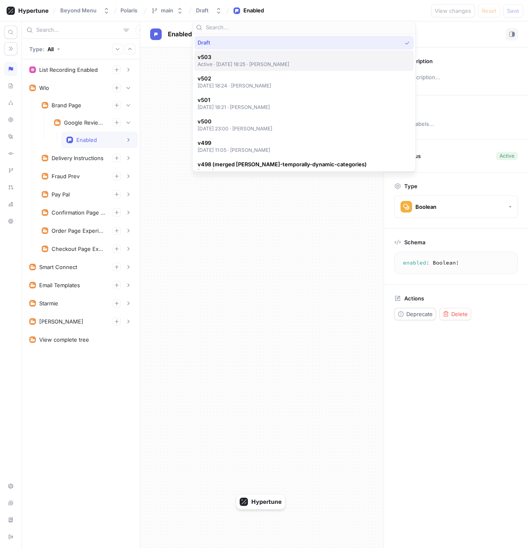
click at [218, 66] on p "Active ‧ 2025-10-02 at 18:25 ‧ Scott Romney" at bounding box center [244, 64] width 92 height 7
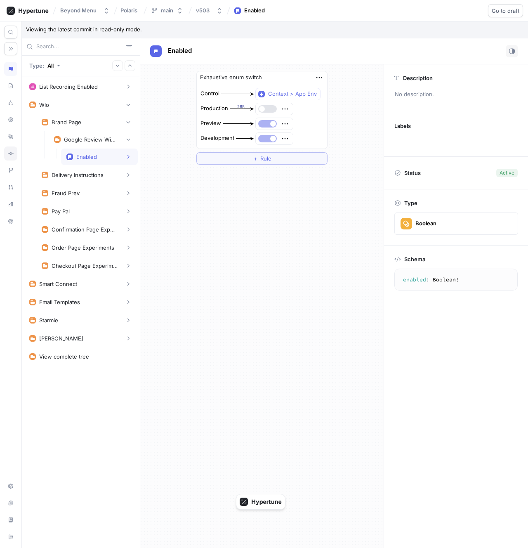
click at [11, 156] on icon at bounding box center [11, 153] width 6 height 7
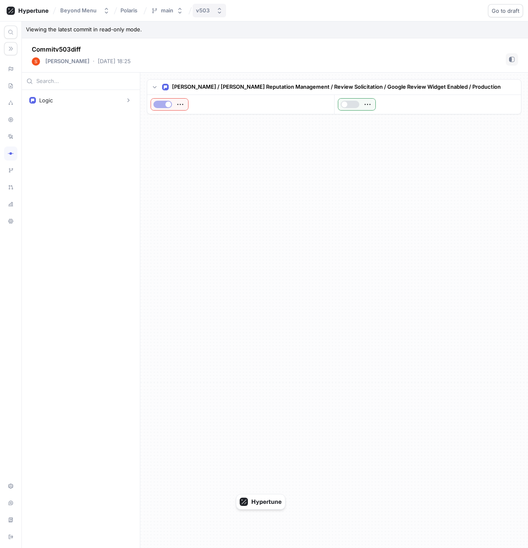
click at [199, 15] on button "v503" at bounding box center [209, 11] width 33 height 14
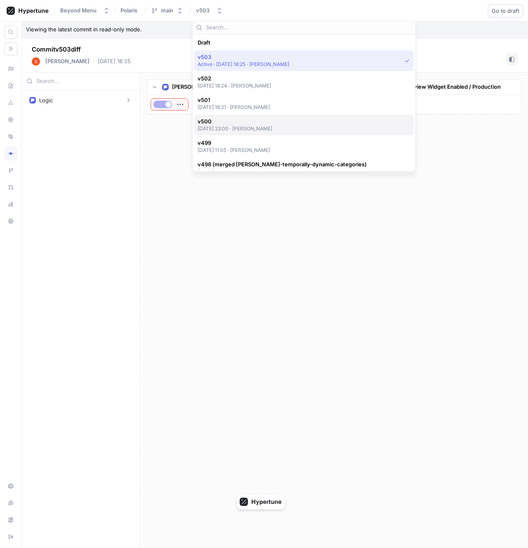
scroll to position [14, 0]
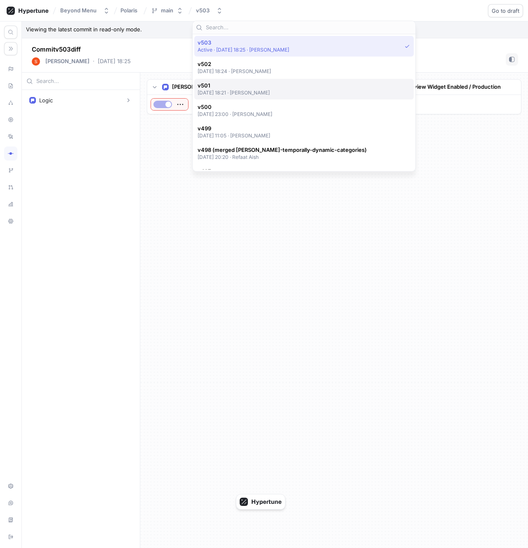
click at [219, 81] on div "v501 2025-10-02 at 18:21 ‧ Scott Romney" at bounding box center [304, 89] width 220 height 21
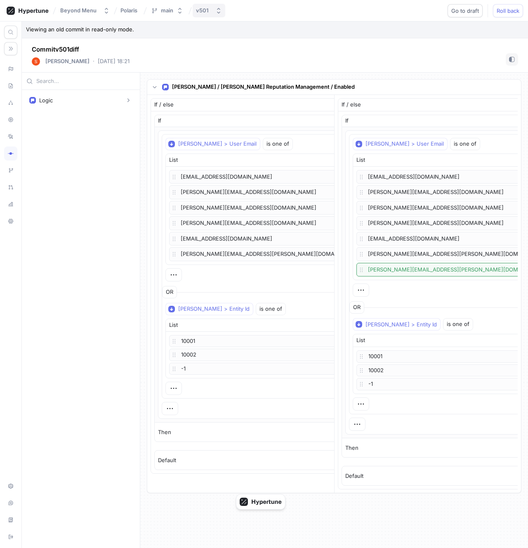
click at [208, 14] on button "v501" at bounding box center [209, 11] width 33 height 14
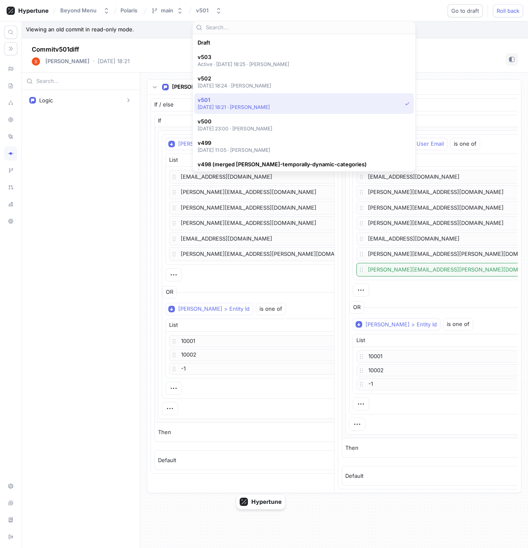
scroll to position [57, 0]
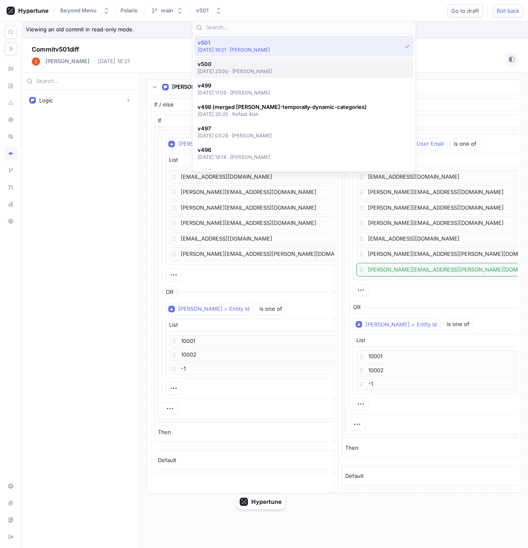
click at [234, 71] on p "2025-10-01 at 23:00 ‧ Scott Romney" at bounding box center [235, 71] width 75 height 7
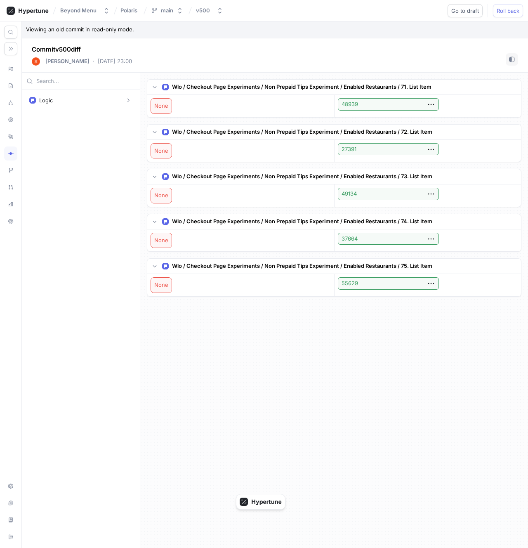
click at [64, 140] on div "Logic Wlo Checkout Page Experiments Non Prepaid Tips Experiment Enabled Restaur…" at bounding box center [81, 319] width 118 height 458
click at [469, 8] on span "Go to draft" at bounding box center [466, 10] width 28 height 5
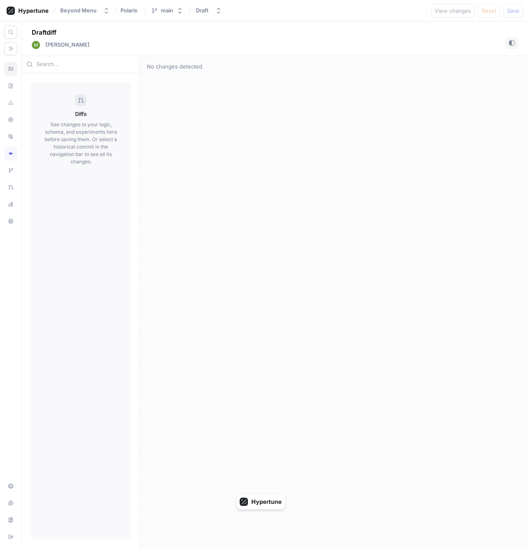
click at [6, 71] on div at bounding box center [10, 69] width 13 height 14
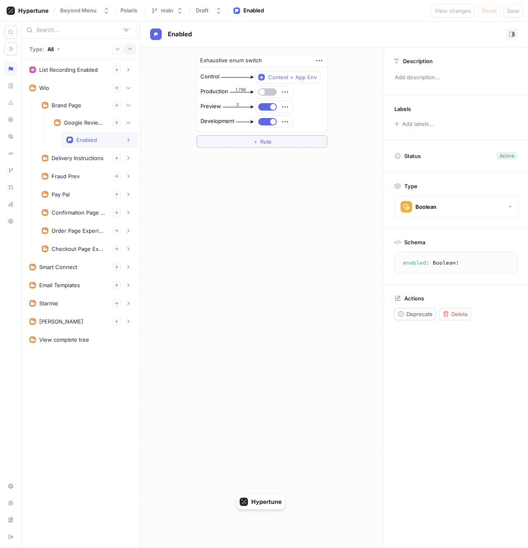
click at [131, 52] on button "button" at bounding box center [130, 49] width 11 height 11
click at [119, 50] on icon "button" at bounding box center [117, 49] width 5 height 5
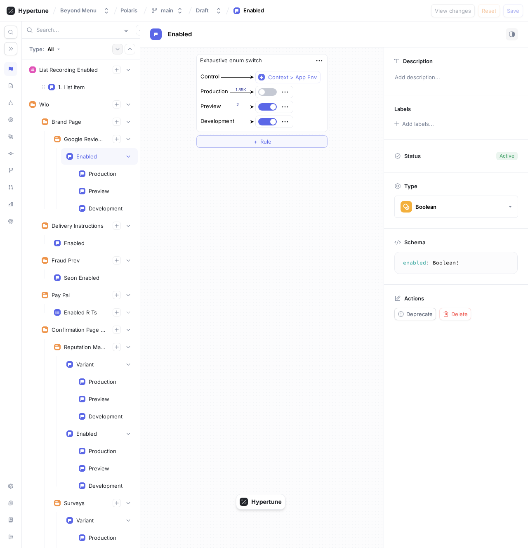
click at [119, 50] on icon "button" at bounding box center [117, 49] width 5 height 5
click at [133, 50] on button "button" at bounding box center [130, 49] width 11 height 11
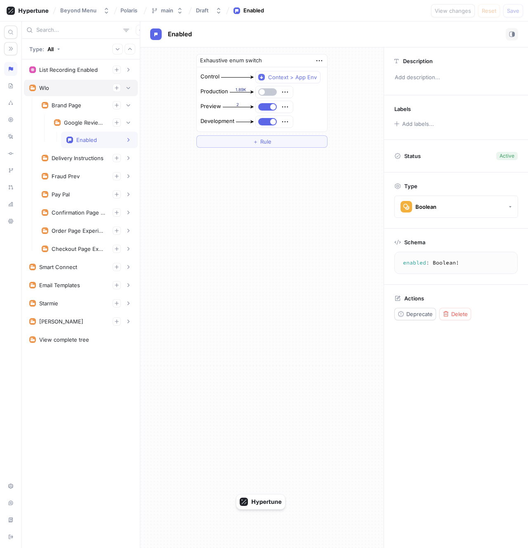
click at [71, 94] on div "Wlo" at bounding box center [81, 88] width 114 height 17
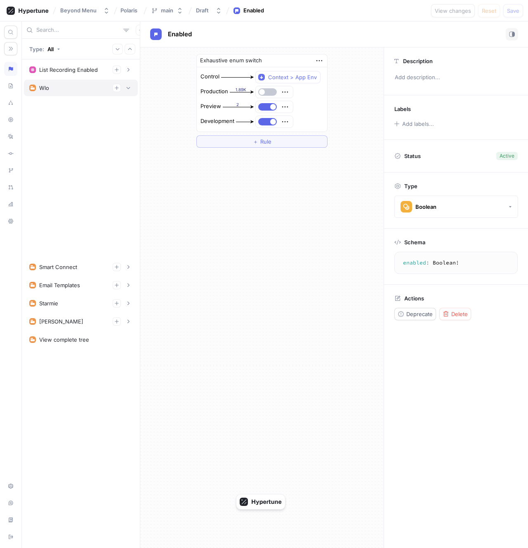
type textarea "wlo(wloContext: WloContext!): Wlo!"
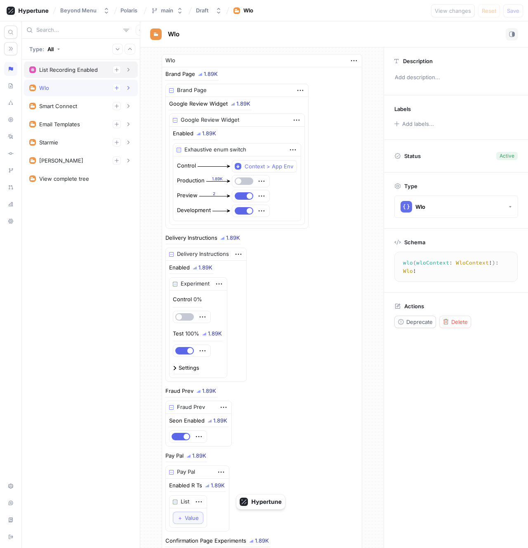
click at [82, 74] on div "List Recording Enabled" at bounding box center [81, 70] width 114 height 17
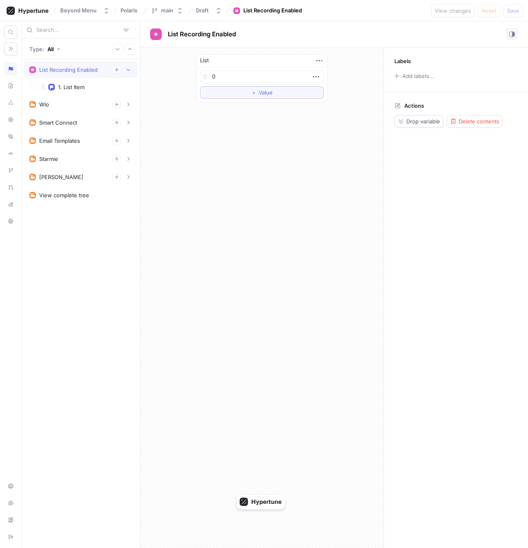
click at [82, 74] on div "List Recording Enabled" at bounding box center [81, 70] width 114 height 17
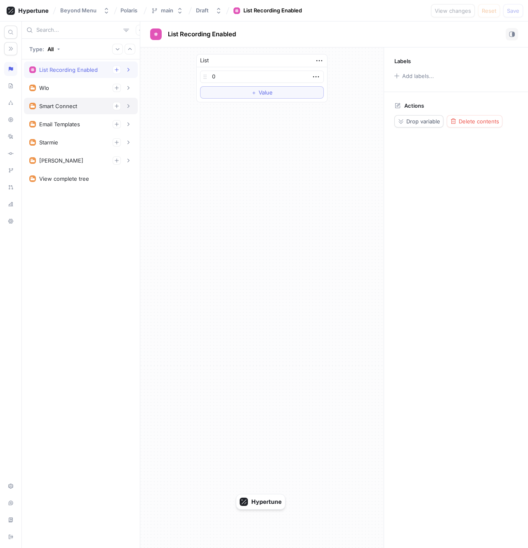
click at [75, 105] on div "Smart Connect" at bounding box center [58, 106] width 38 height 7
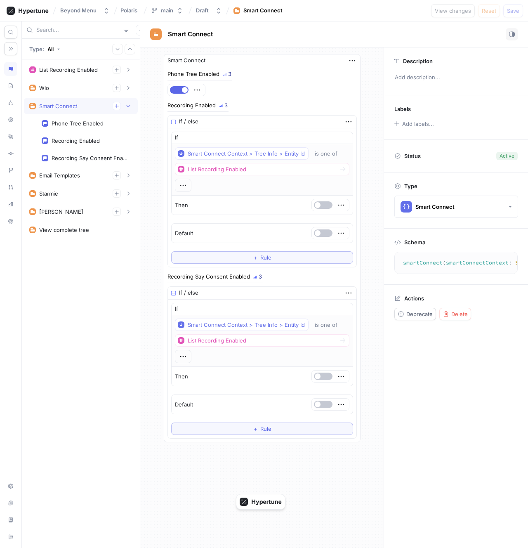
click at [75, 107] on div "Smart Connect" at bounding box center [58, 106] width 38 height 7
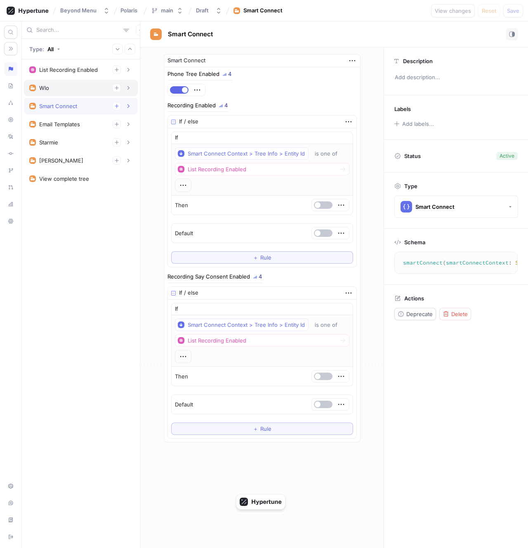
click at [71, 94] on div "Wlo" at bounding box center [81, 88] width 114 height 17
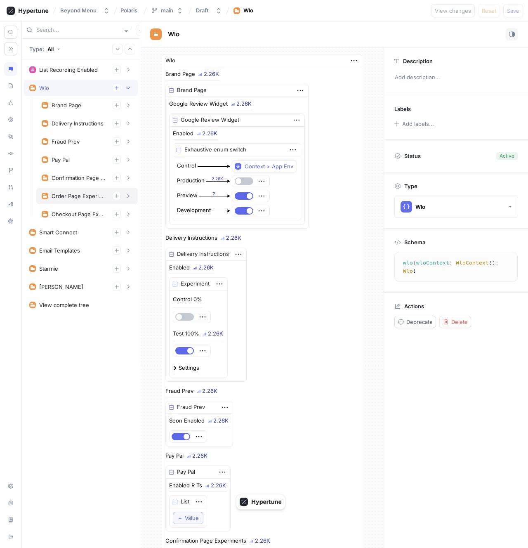
click at [74, 192] on div "Order Page Experiments" at bounding box center [87, 196] width 91 height 8
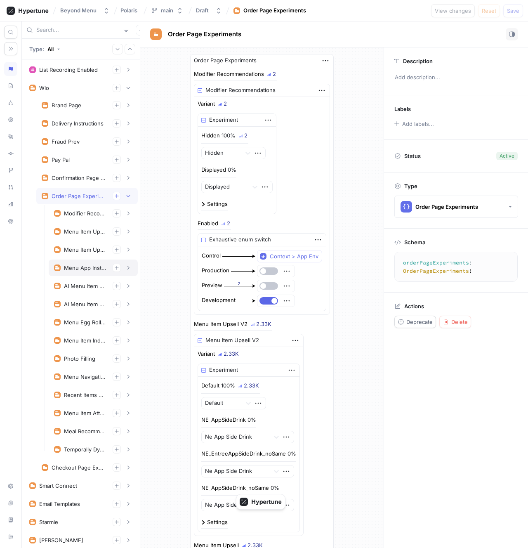
click at [83, 264] on div "Menu App Installation Prompts" at bounding box center [93, 268] width 78 height 8
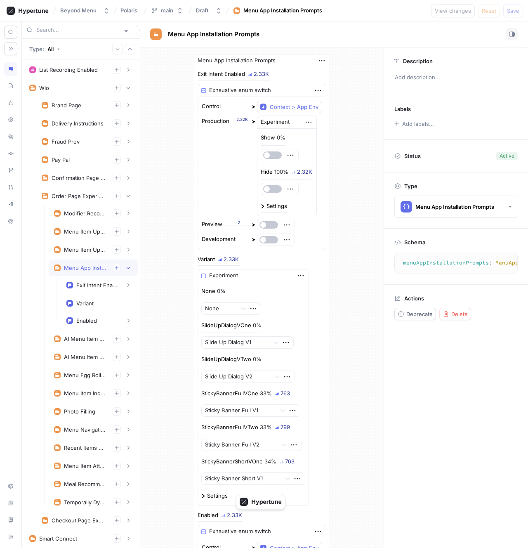
scroll to position [30, 0]
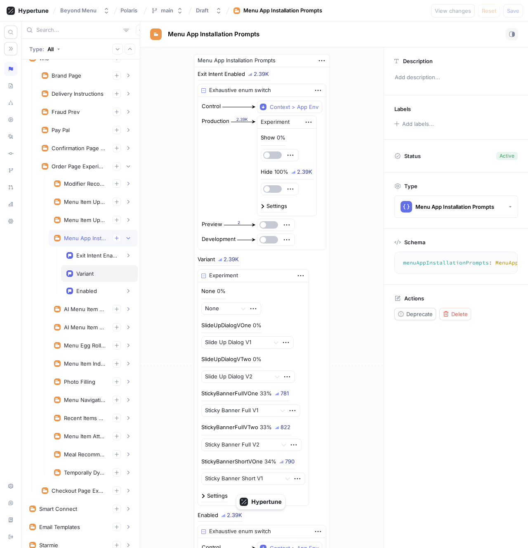
click at [83, 272] on div "Variant" at bounding box center [84, 273] width 17 height 7
type textarea "variant: MenuAppInstallationPromptsVariants!"
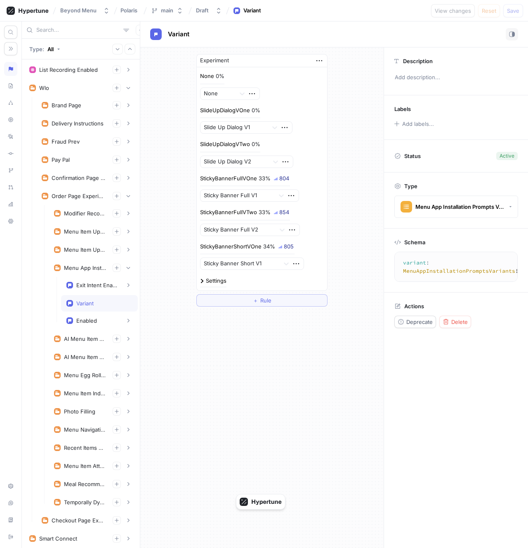
click at [64, 25] on div at bounding box center [81, 29] width 118 height 17
click at [68, 27] on input "text" at bounding box center [78, 30] width 84 height 8
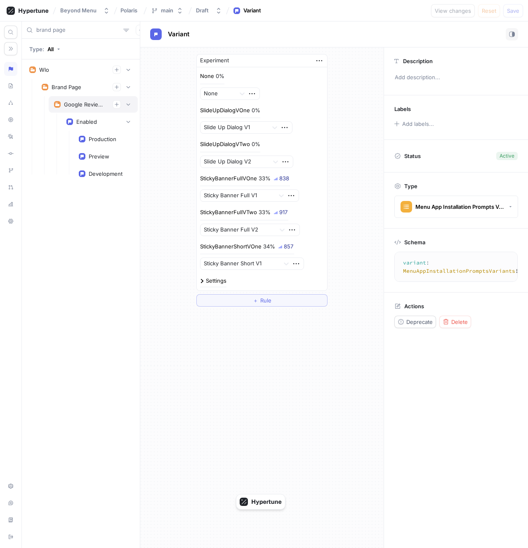
type input "brand page"
click at [78, 97] on div "Google Review Widget" at bounding box center [93, 104] width 89 height 17
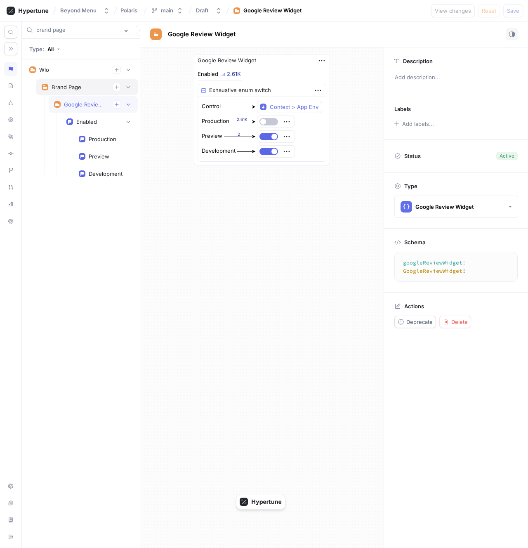
click at [77, 85] on div "Brand Page" at bounding box center [67, 87] width 30 height 7
type textarea "brandPage: BrandPage!"
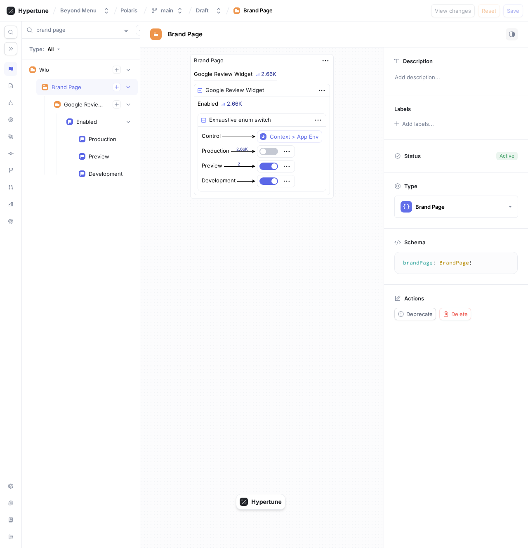
click at [79, 33] on input "brand page" at bounding box center [78, 30] width 84 height 8
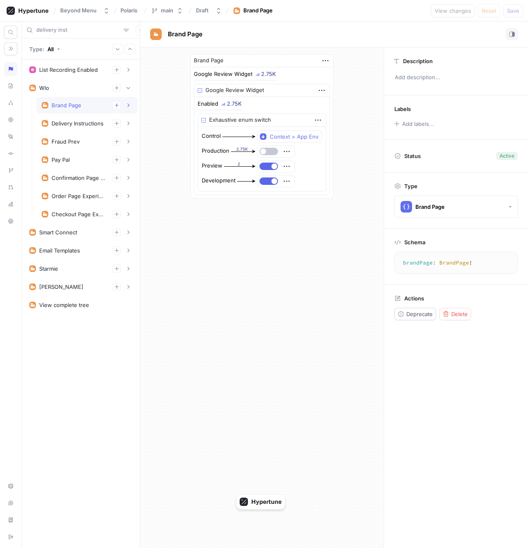
type input "delivery instr"
type input "fraud prev"
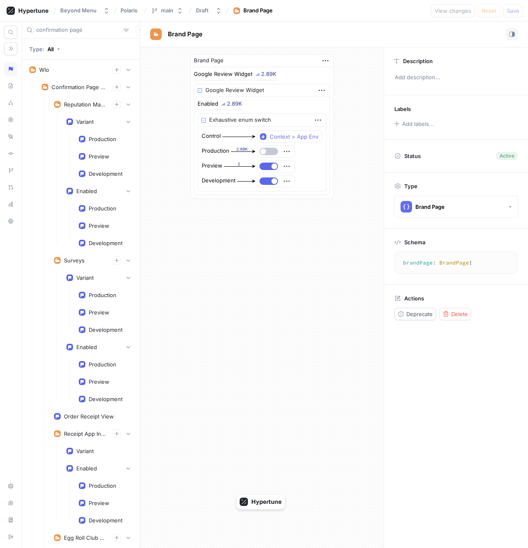
type input "confirmation page"
click at [90, 24] on div "confirmation page" at bounding box center [81, 29] width 118 height 17
click at [97, 28] on input "confirmation page" at bounding box center [78, 30] width 84 height 8
click at [123, 30] on icon "button" at bounding box center [126, 30] width 7 height 7
click at [98, 30] on input "confirmation page" at bounding box center [78, 30] width 84 height 8
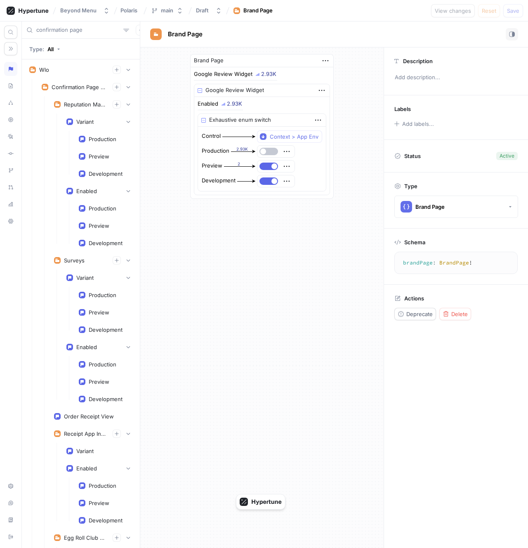
click at [95, 30] on input "confirmation page" at bounding box center [78, 30] width 84 height 8
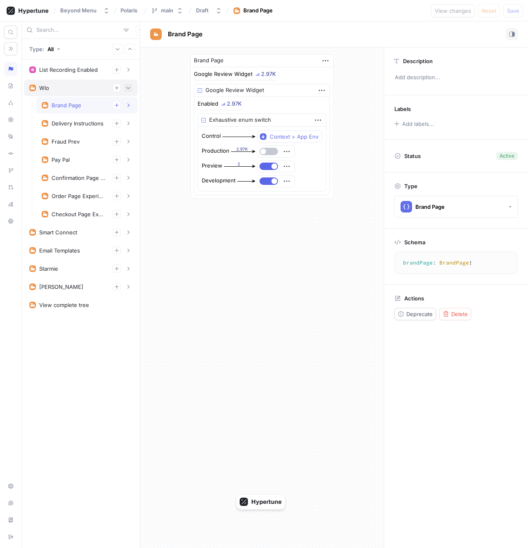
click at [126, 88] on icon "button" at bounding box center [128, 87] width 5 height 5
click at [126, 89] on icon "button" at bounding box center [128, 87] width 5 height 5
click at [68, 92] on div "Wlo" at bounding box center [80, 88] width 103 height 8
type textarea "wlo(wloContext: WloContext!): Wlo!"
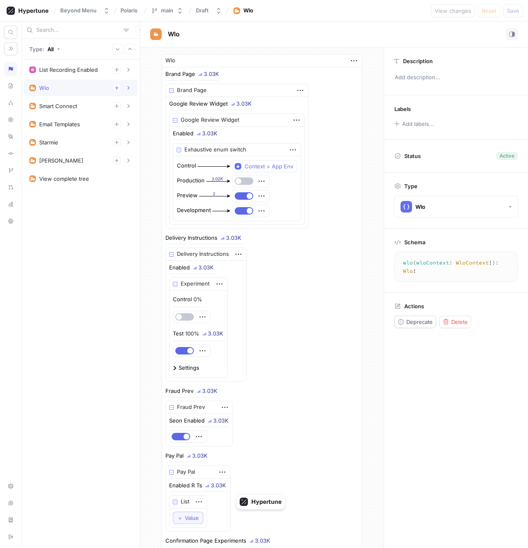
click at [75, 220] on div "List Recording Enabled 1. List Item To pick up a draggable item, press the spac…" at bounding box center [81, 303] width 118 height 489
